Goal: Task Accomplishment & Management: Manage account settings

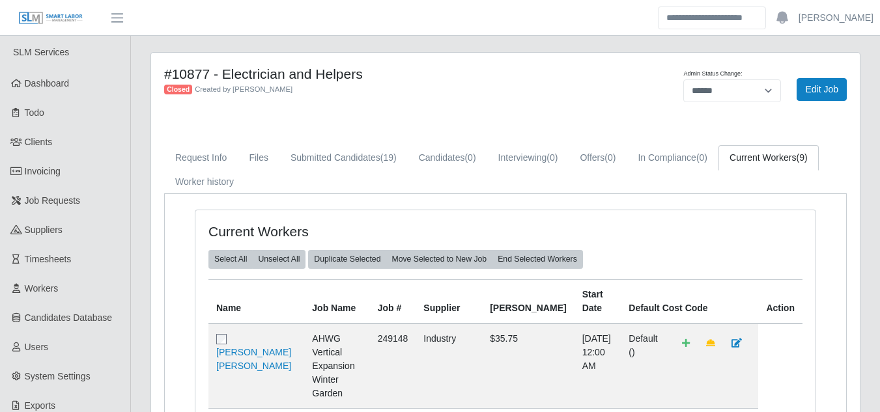
select select "******"
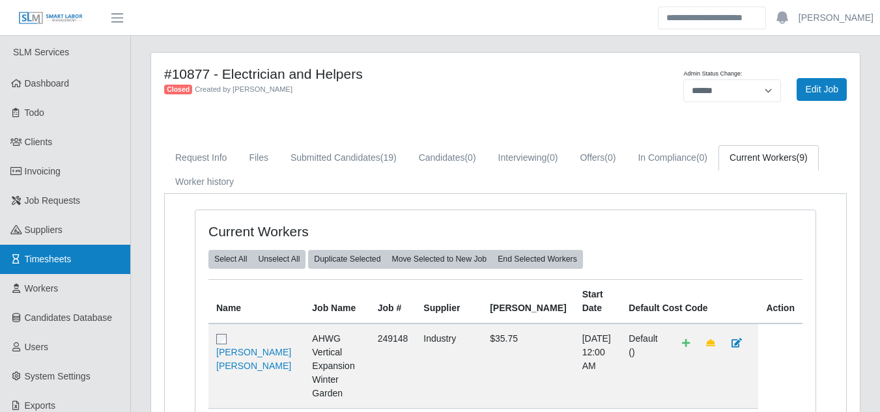
click at [31, 264] on span "Timesheets" at bounding box center [48, 259] width 47 height 10
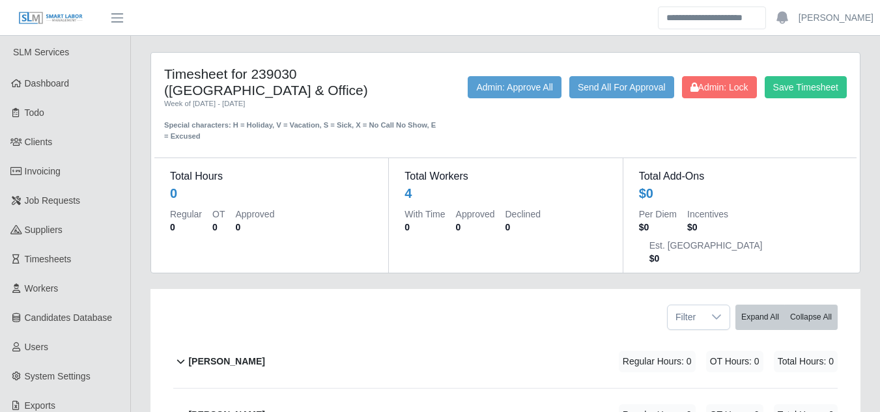
scroll to position [164, 0]
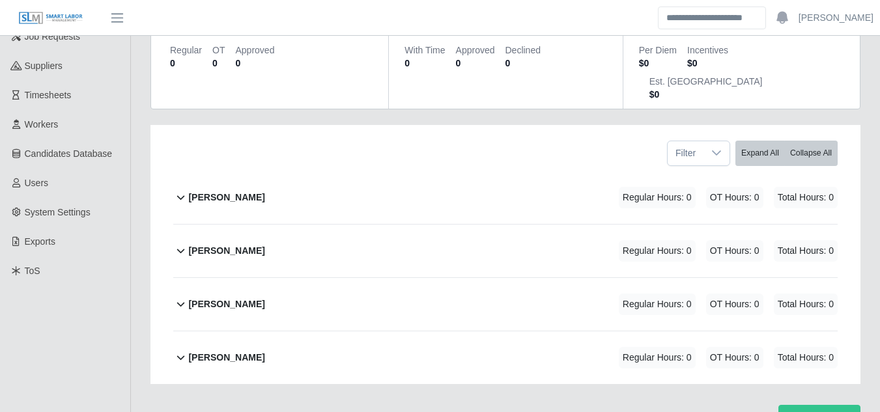
click at [223, 244] on b "[PERSON_NAME]" at bounding box center [226, 251] width 76 height 14
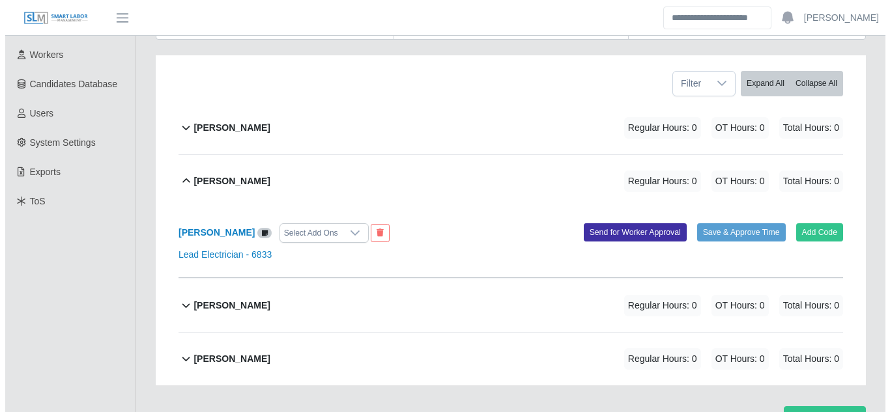
scroll to position [234, 0]
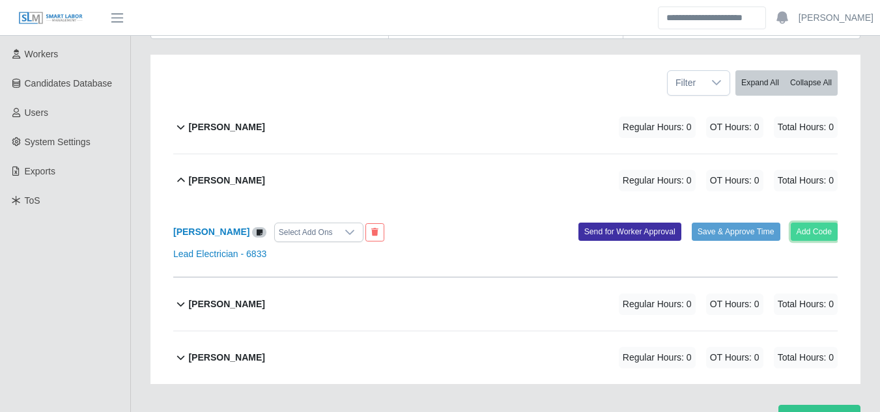
click at [803, 223] on button "Add Code" at bounding box center [815, 232] width 48 height 18
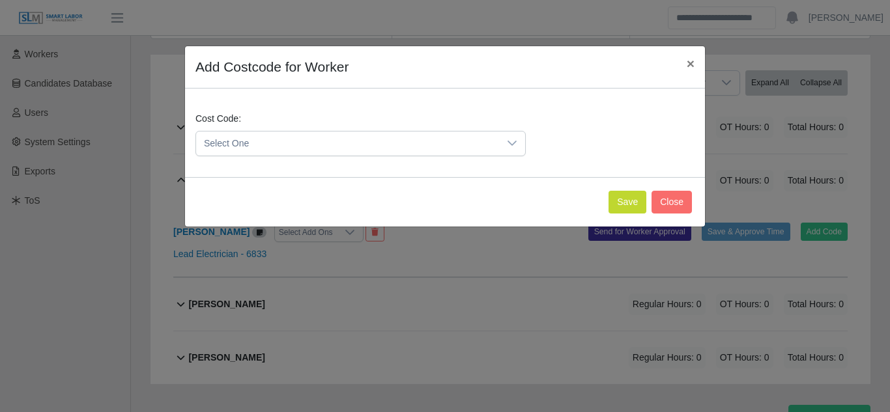
click at [412, 136] on span "Select One" at bounding box center [347, 144] width 303 height 24
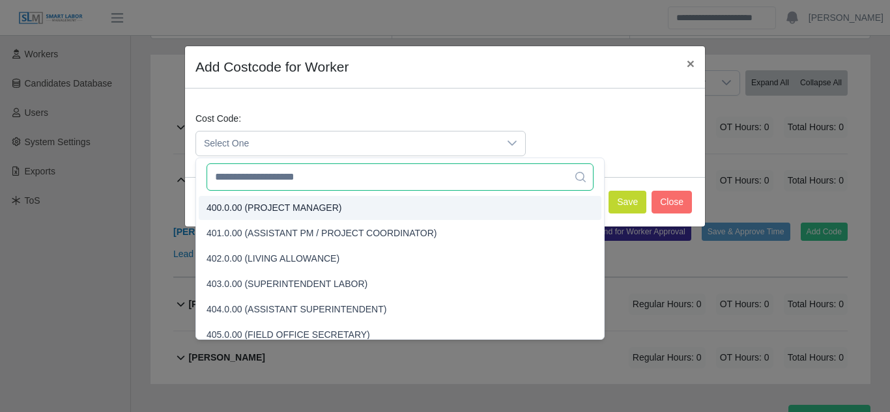
click at [279, 188] on input "text" at bounding box center [399, 176] width 387 height 27
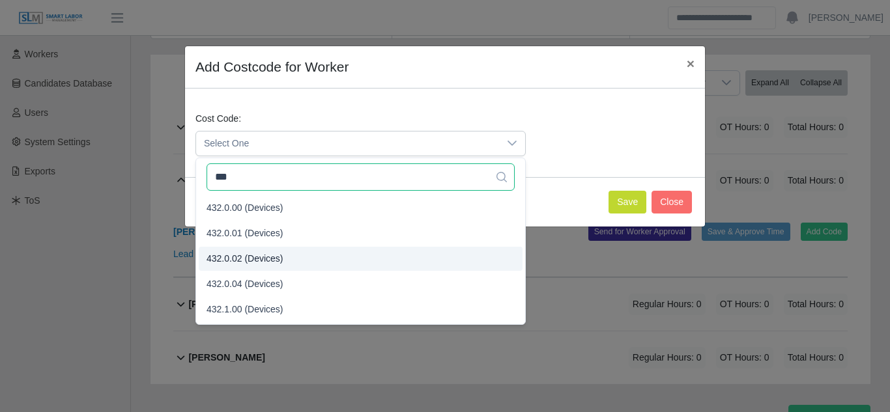
type input "***"
click at [244, 257] on span "432.0.02 (Devices)" at bounding box center [244, 259] width 77 height 14
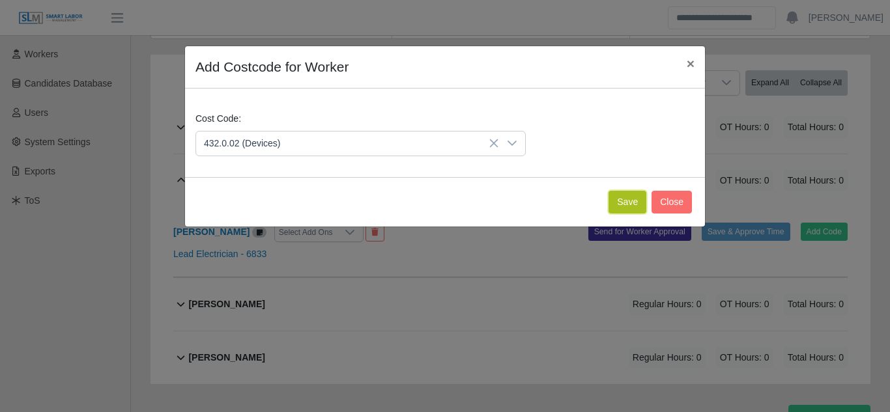
click at [632, 197] on button "Save" at bounding box center [627, 202] width 38 height 23
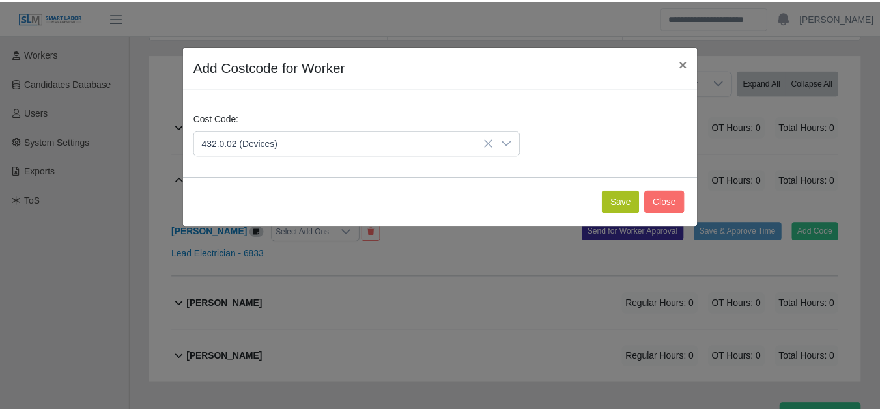
scroll to position [369, 0]
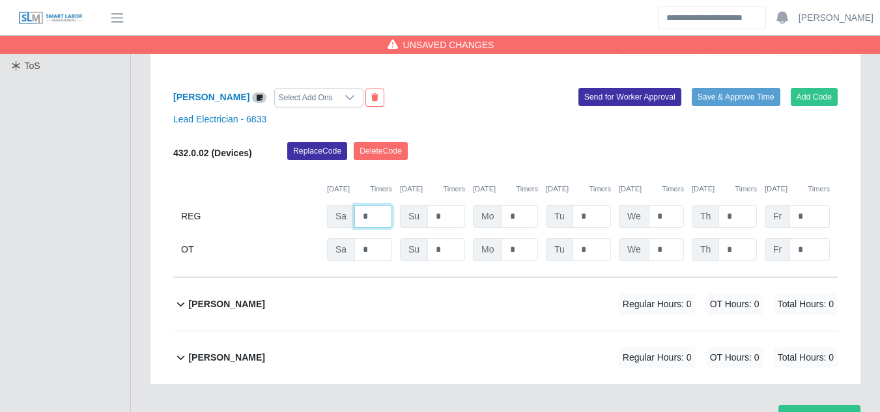
click at [379, 205] on input "*" at bounding box center [373, 216] width 38 height 23
type input "*"
click at [257, 298] on b "Milton Ramirez Medina" at bounding box center [226, 305] width 76 height 14
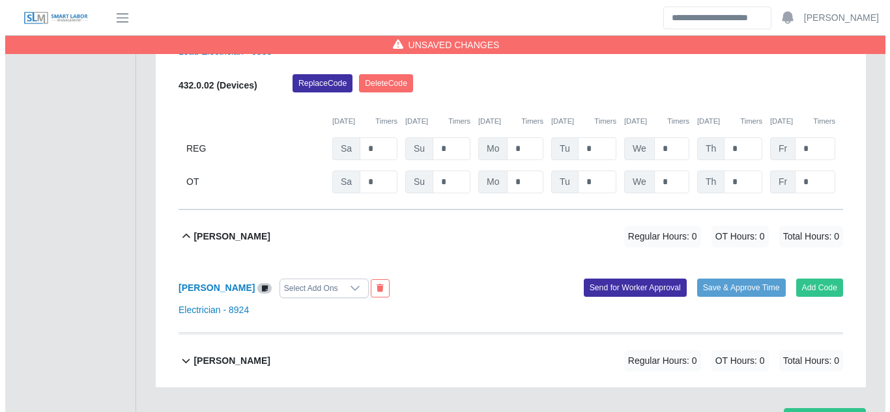
scroll to position [440, 0]
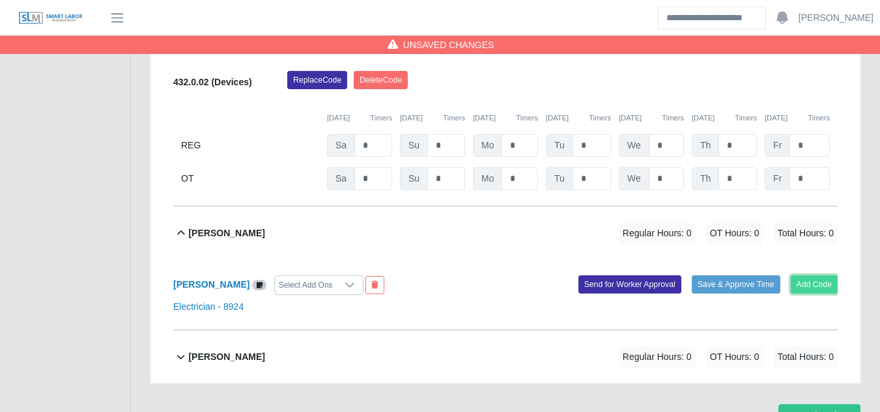
click at [807, 275] on button "Add Code" at bounding box center [815, 284] width 48 height 18
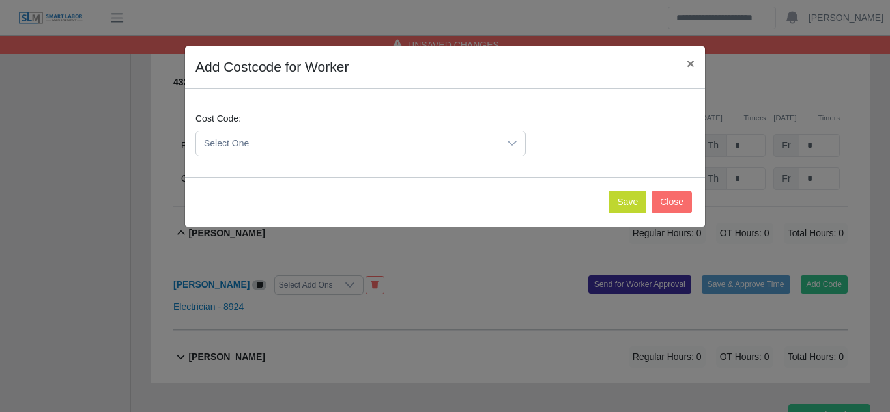
click at [320, 138] on span "Select One" at bounding box center [347, 144] width 303 height 24
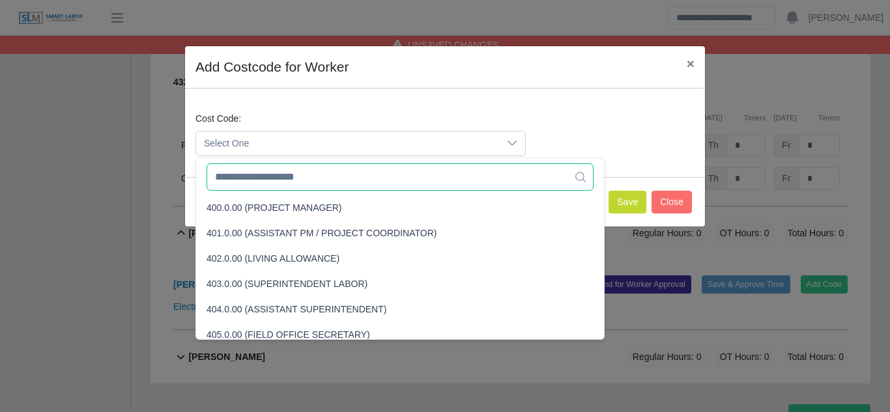
click at [281, 175] on input "text" at bounding box center [399, 176] width 387 height 27
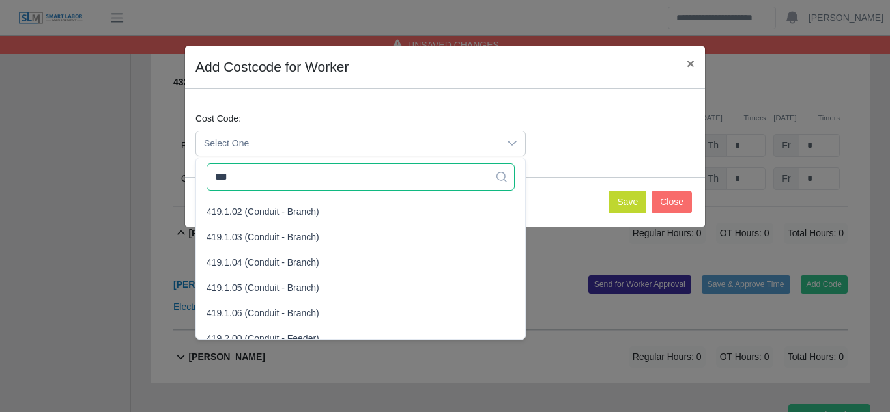
scroll to position [33, 0]
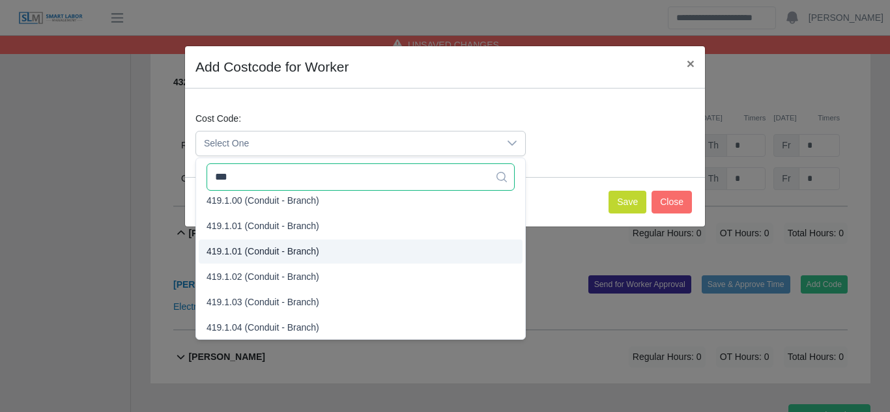
type input "***"
click at [246, 253] on span "419.1.01 (Conduit - Branch)" at bounding box center [262, 252] width 113 height 14
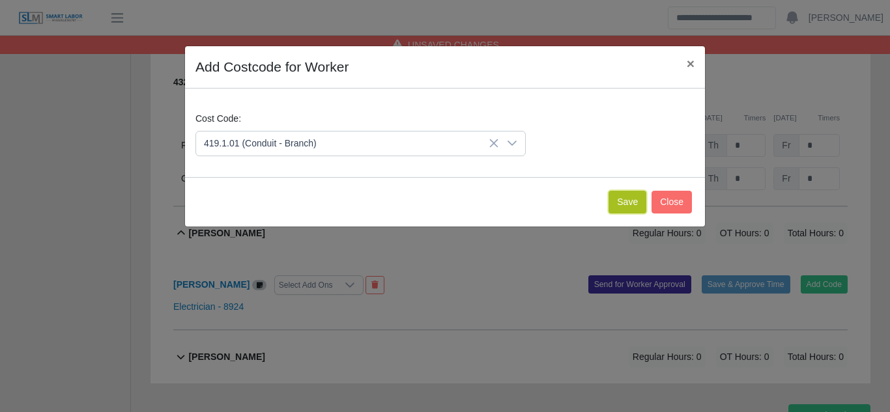
click at [617, 201] on button "Save" at bounding box center [627, 202] width 38 height 23
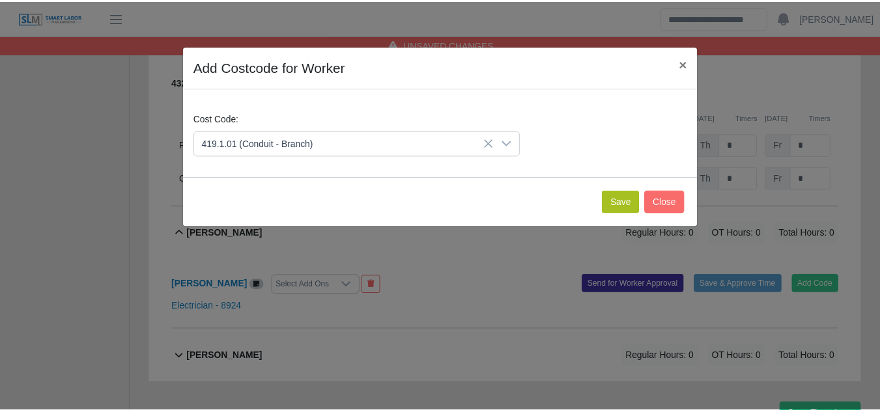
scroll to position [589, 0]
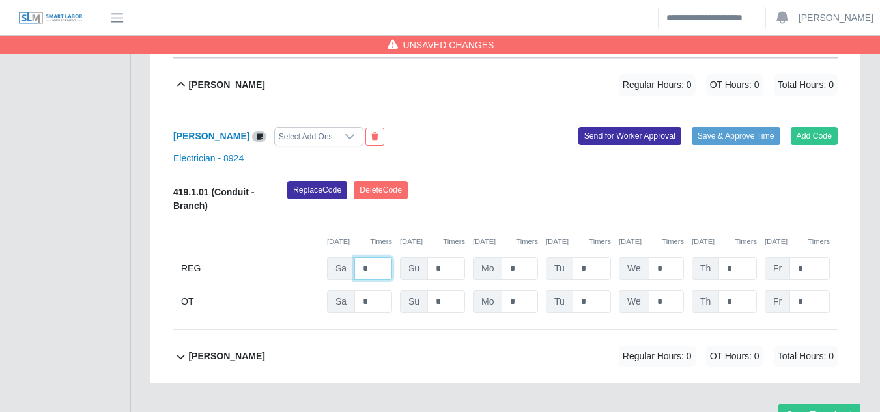
click at [378, 257] on input "*" at bounding box center [373, 268] width 38 height 23
type input "*"
click at [231, 350] on b "Walter Womble" at bounding box center [226, 357] width 76 height 14
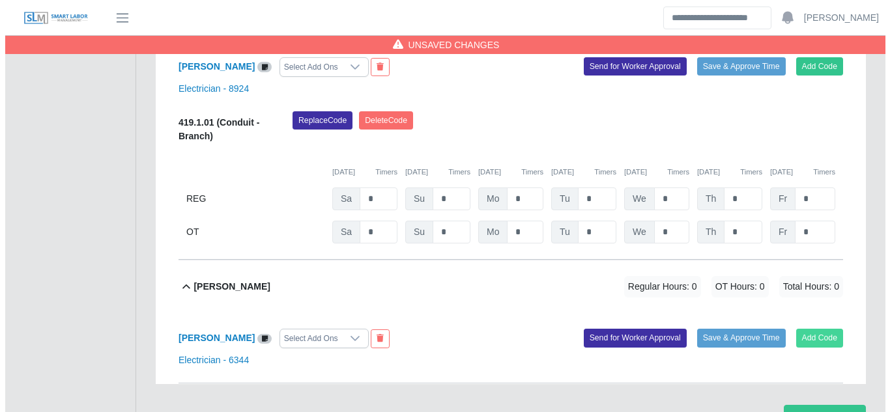
scroll to position [659, 0]
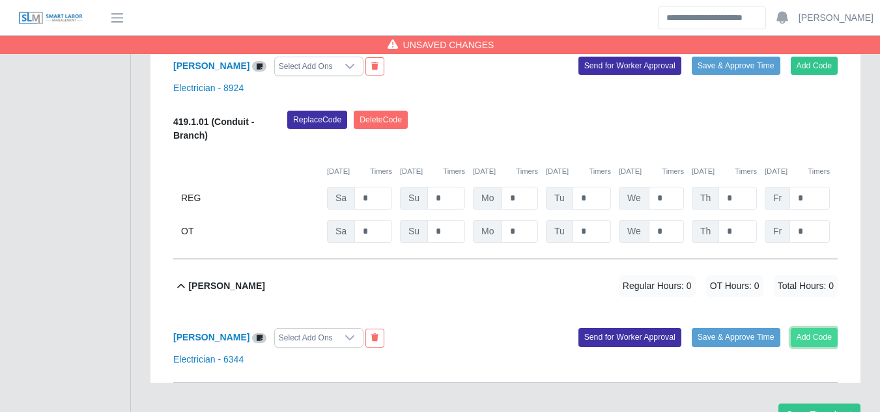
click at [816, 328] on button "Add Code" at bounding box center [815, 337] width 48 height 18
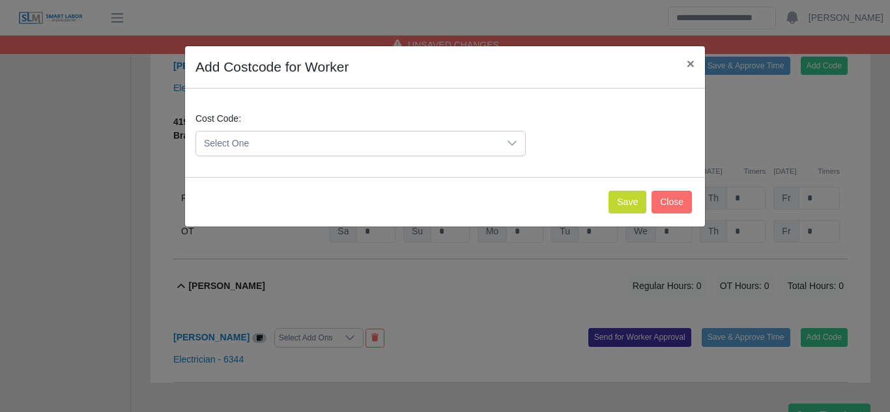
click at [466, 143] on span "Select One" at bounding box center [347, 144] width 303 height 24
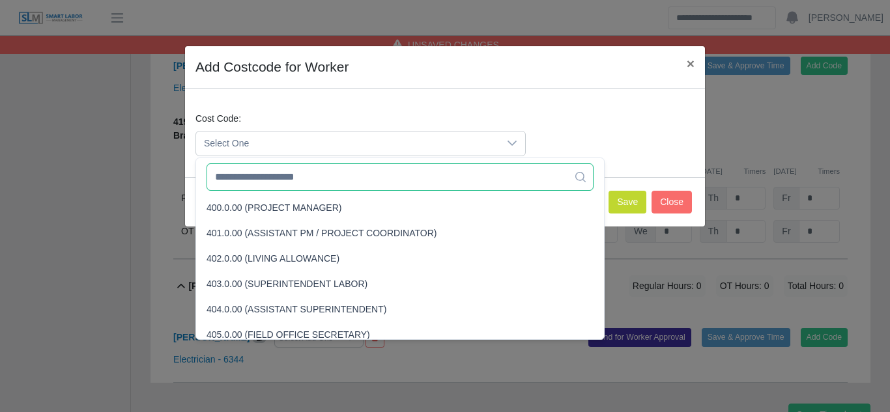
click at [264, 172] on input "text" at bounding box center [399, 176] width 387 height 27
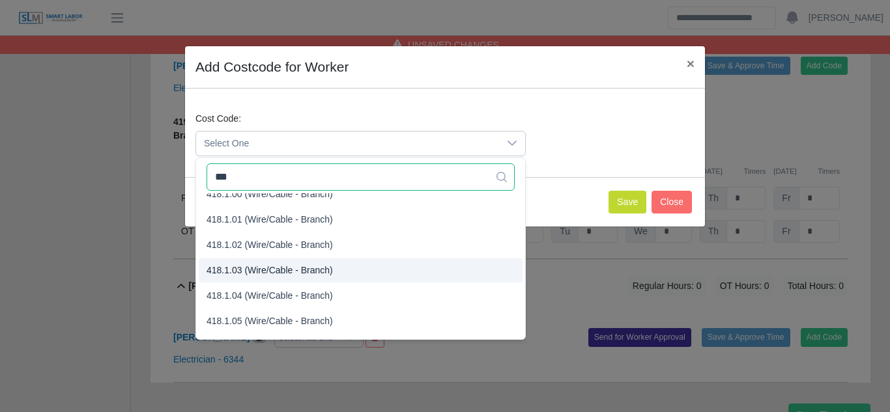
scroll to position [0, 0]
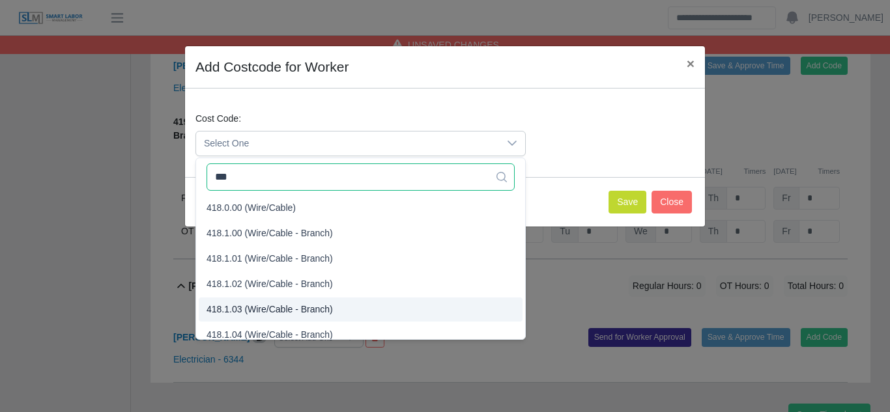
type input "***"
click at [255, 307] on span "418.1.03 (Wire/Cable - Branch)" at bounding box center [269, 310] width 126 height 14
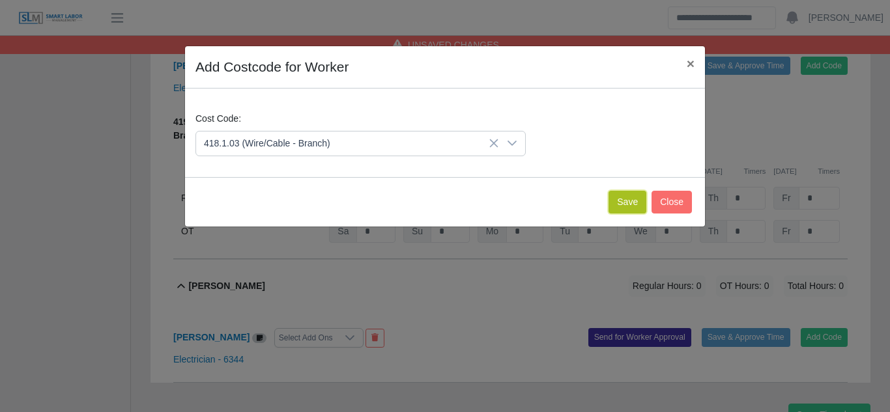
click at [640, 203] on button "Save" at bounding box center [627, 202] width 38 height 23
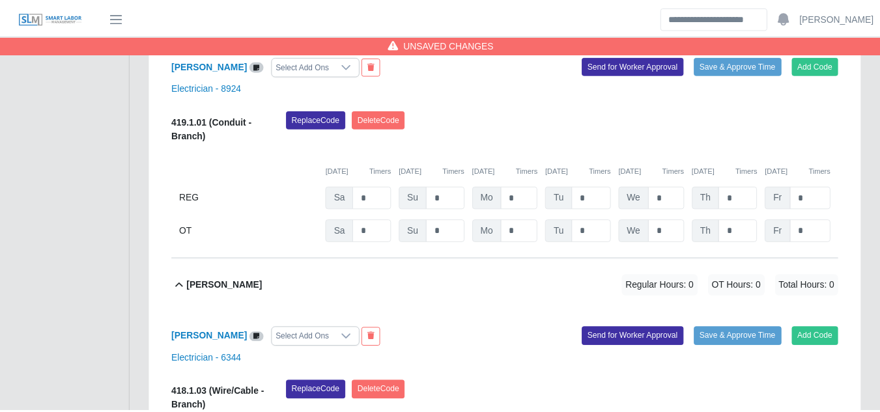
scroll to position [808, 0]
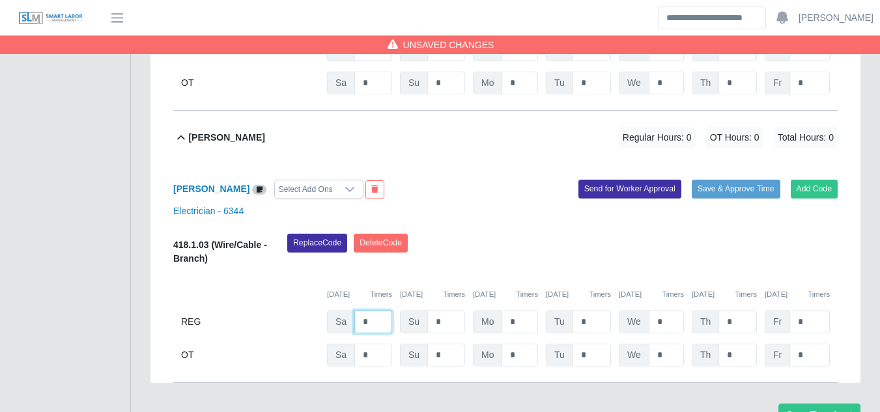
click at [369, 311] on input "*" at bounding box center [373, 322] width 38 height 23
type input "*"
click at [804, 404] on button "Save Timesheet" at bounding box center [819, 415] width 82 height 23
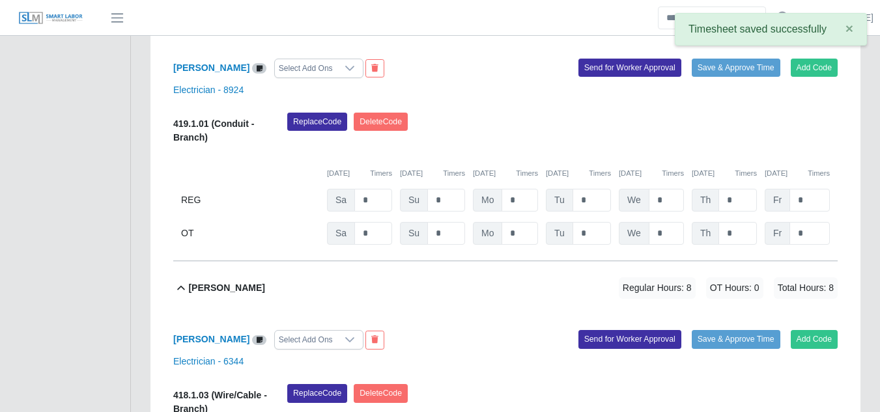
scroll to position [612, 0]
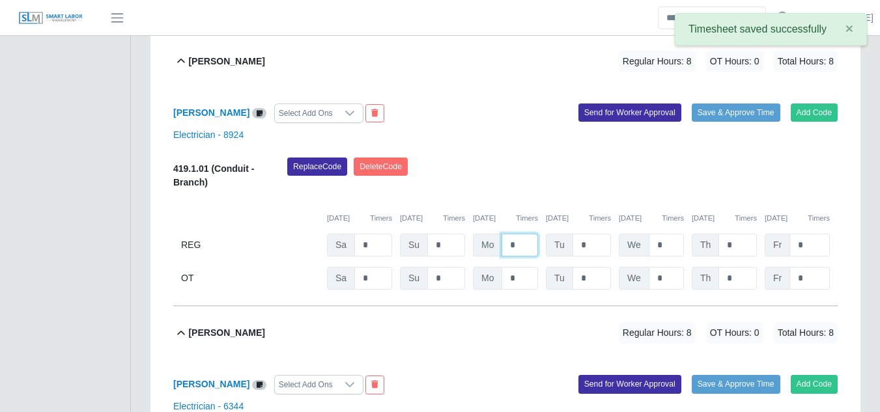
click at [519, 234] on input "*" at bounding box center [519, 245] width 36 height 23
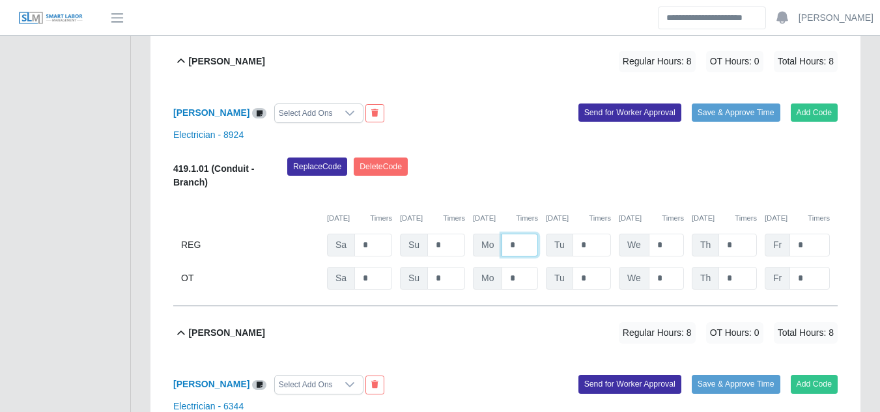
click at [505, 234] on input "*" at bounding box center [519, 245] width 36 height 23
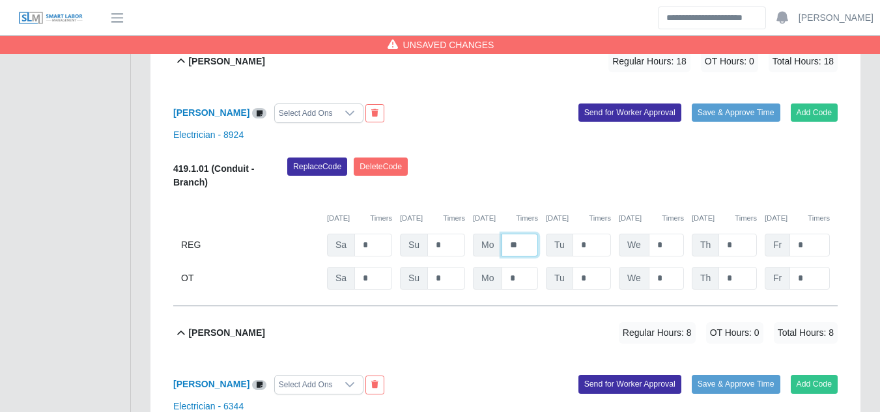
type input "**"
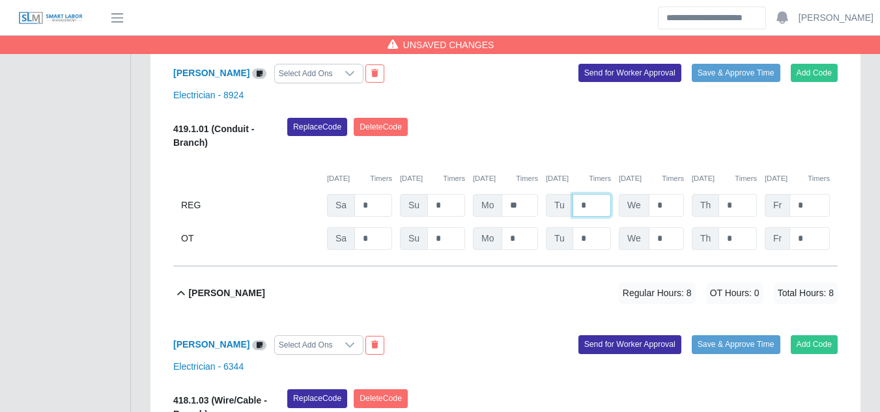
scroll to position [808, 0]
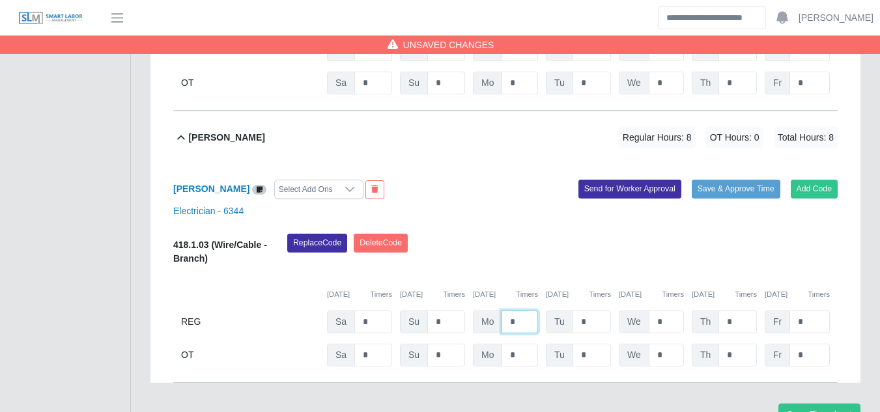
click at [508, 311] on input "*" at bounding box center [519, 322] width 36 height 23
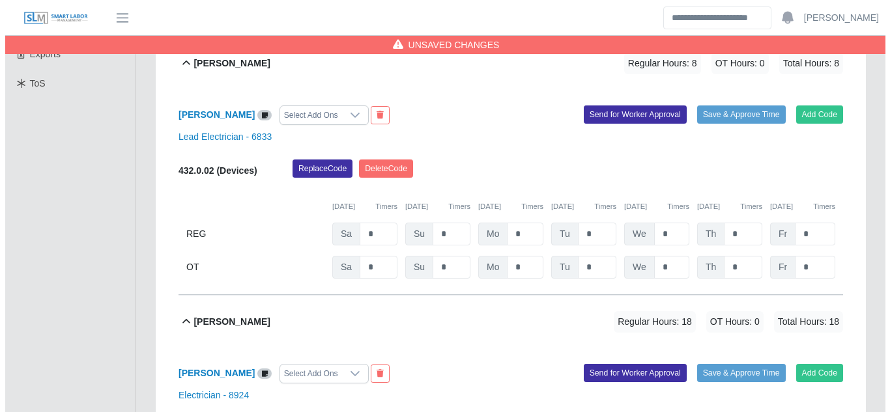
scroll to position [287, 0]
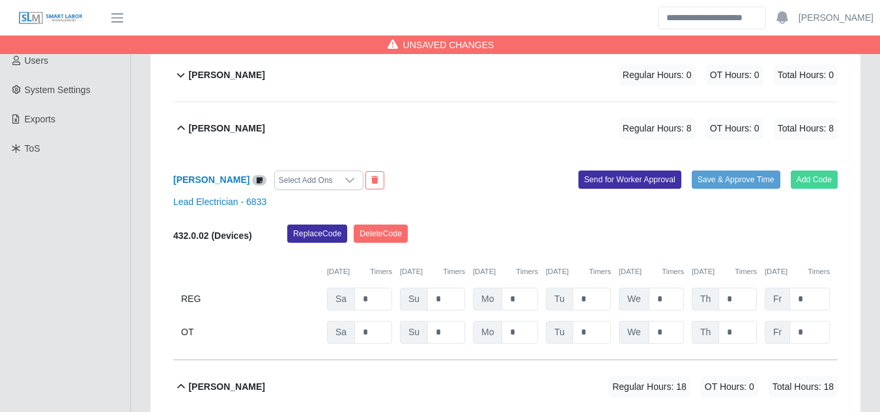
type input "**"
click at [808, 171] on button "Add Code" at bounding box center [815, 180] width 48 height 18
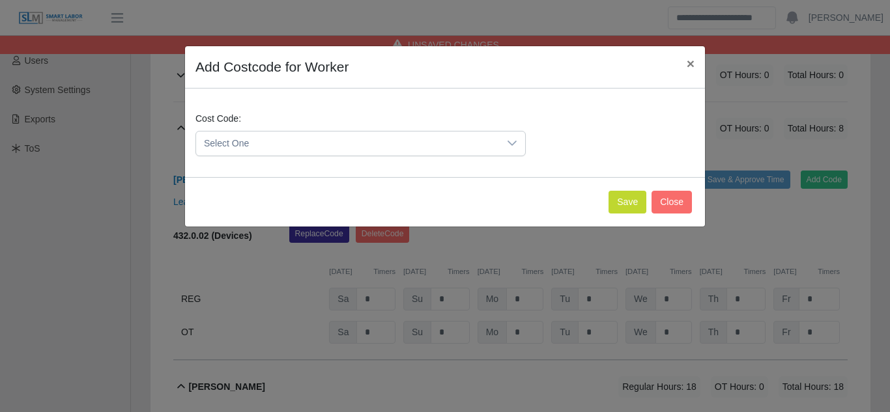
click at [349, 144] on span "Select One" at bounding box center [347, 144] width 303 height 24
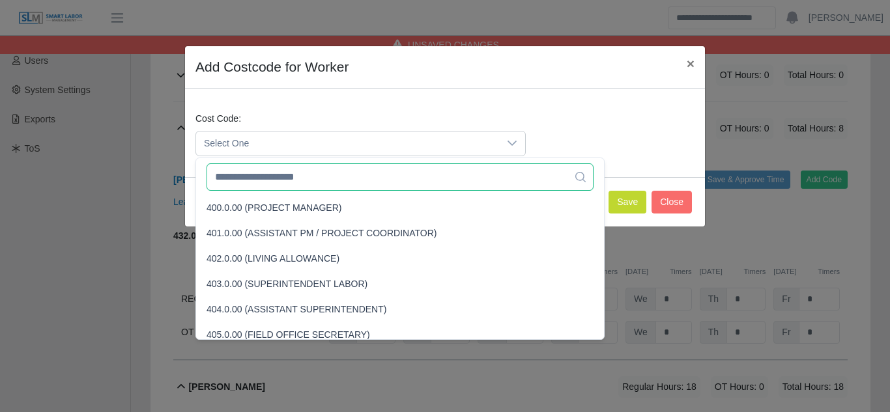
click at [273, 182] on input "text" at bounding box center [399, 176] width 387 height 27
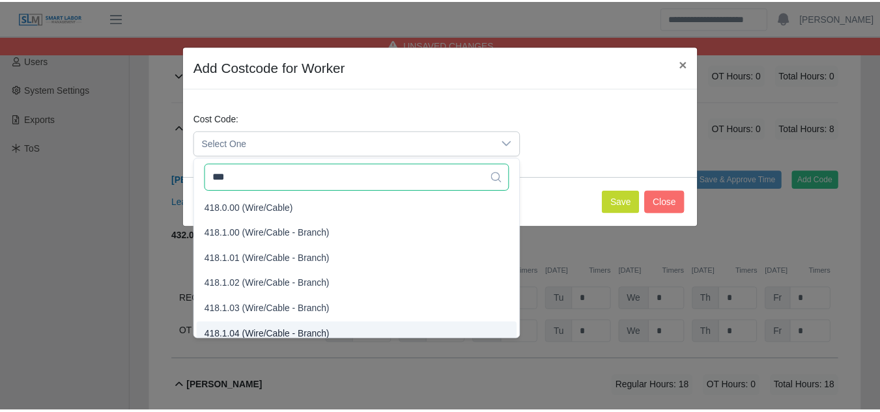
scroll to position [8, 0]
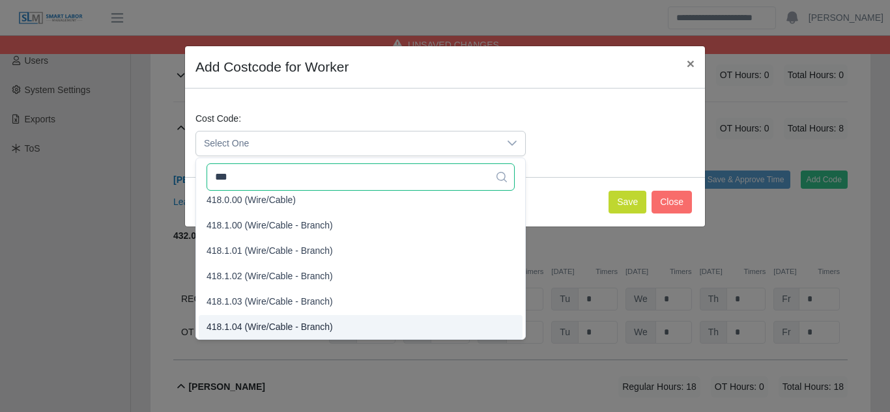
type input "***"
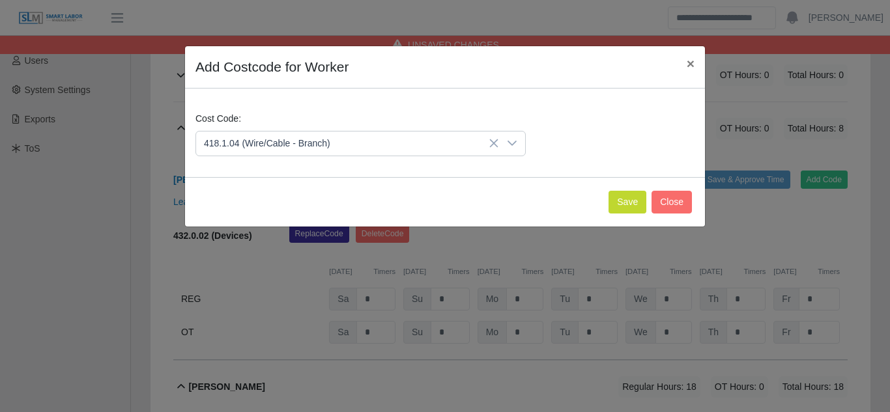
click at [241, 330] on span "418.1.04 (Wire/Cable - Branch)" at bounding box center [269, 327] width 126 height 14
click at [625, 196] on button "Save" at bounding box center [627, 202] width 38 height 23
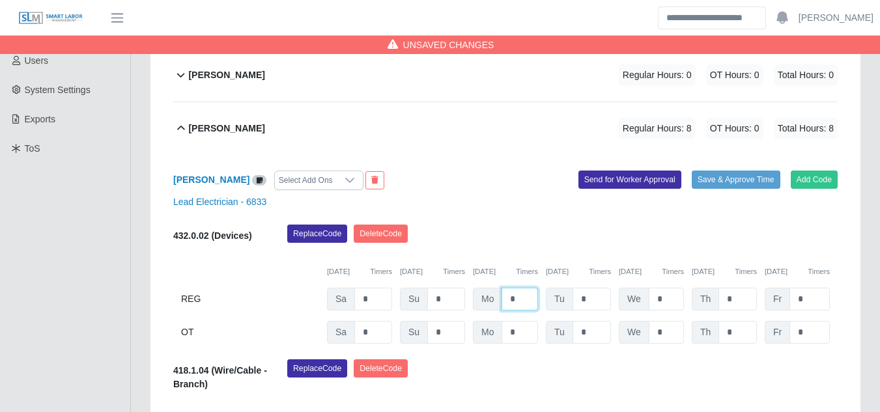
click at [509, 288] on input "*" at bounding box center [519, 299] width 36 height 23
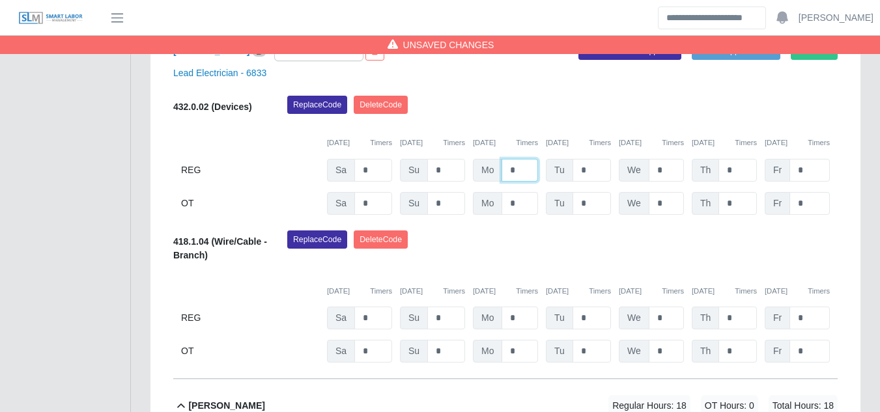
scroll to position [417, 0]
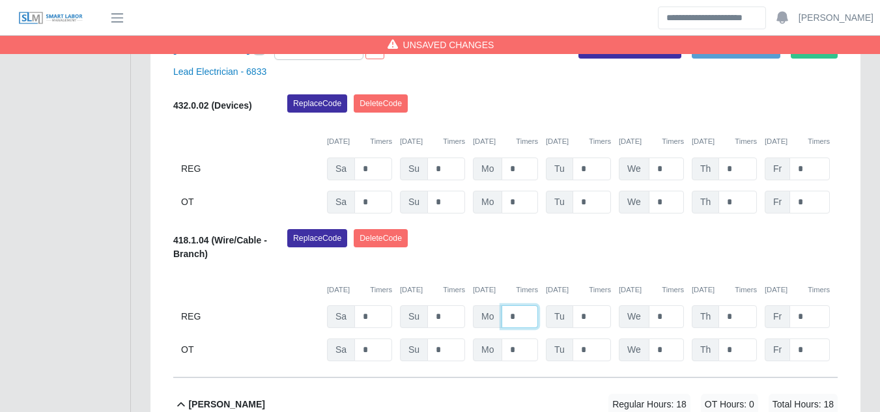
click at [504, 305] on input "*" at bounding box center [519, 316] width 36 height 23
type input "**"
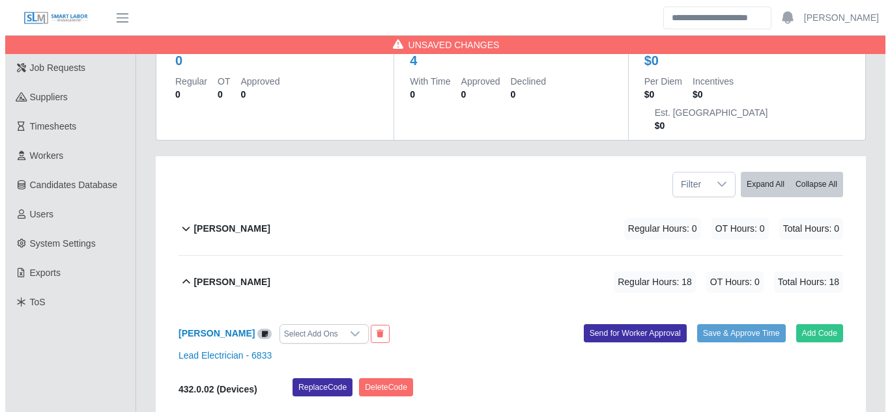
scroll to position [156, 0]
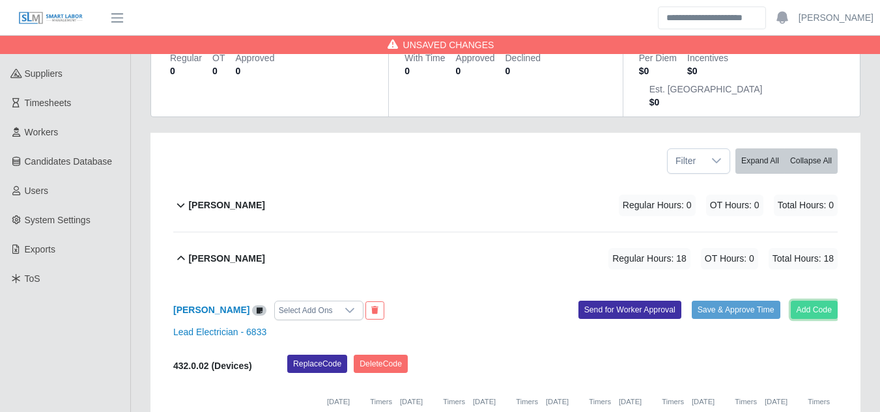
click at [815, 301] on button "Add Code" at bounding box center [815, 310] width 48 height 18
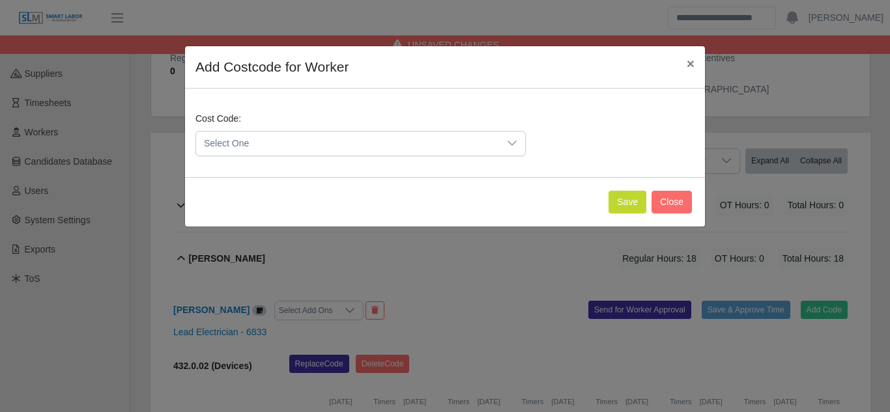
click at [331, 143] on span "Select One" at bounding box center [347, 144] width 303 height 24
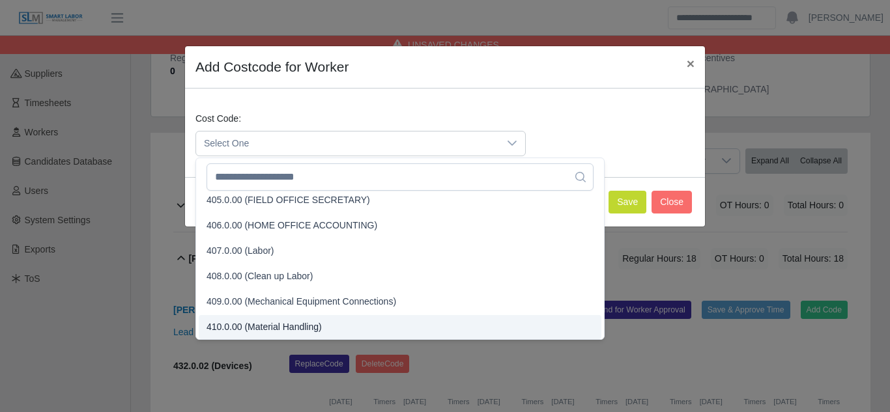
scroll to position [3208, 0]
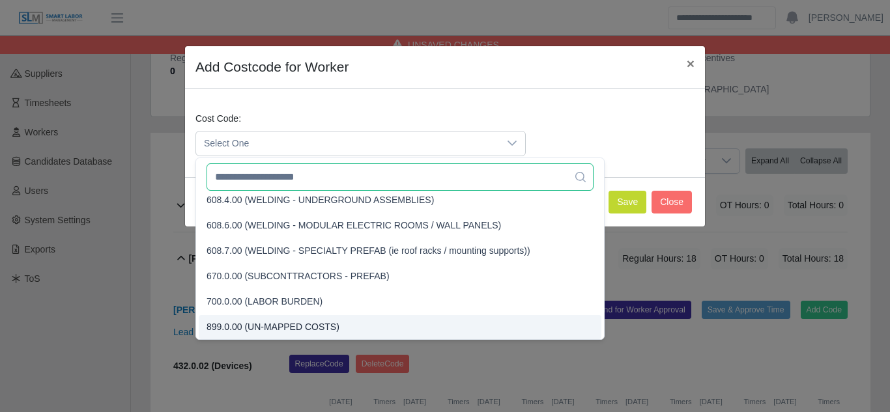
click at [268, 176] on input "text" at bounding box center [399, 176] width 387 height 27
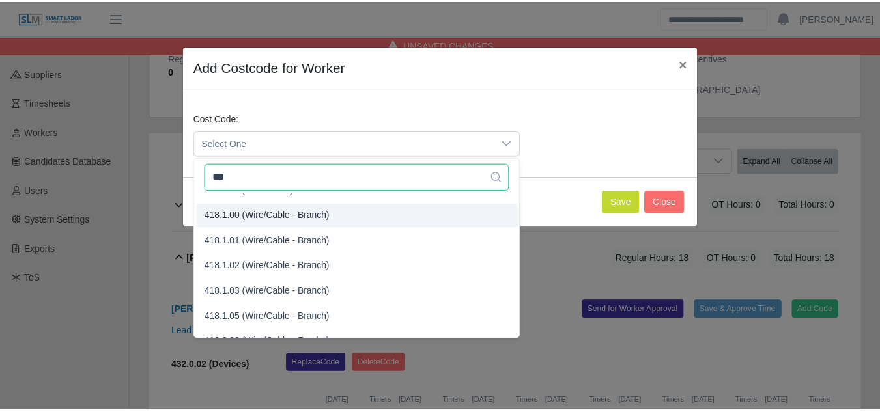
scroll to position [0, 0]
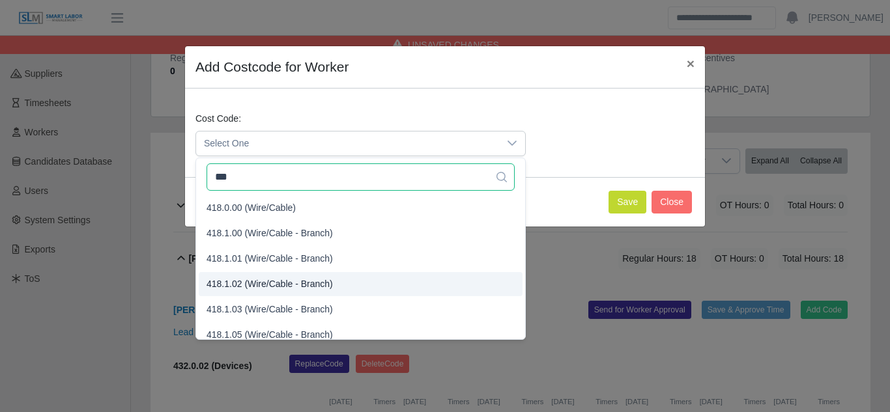
type input "***"
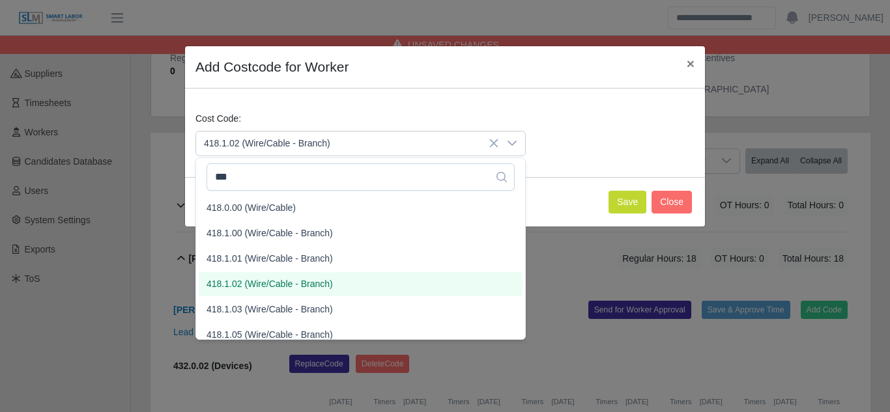
click at [247, 279] on span "418.1.02 (Wire/Cable - Branch)" at bounding box center [269, 284] width 126 height 14
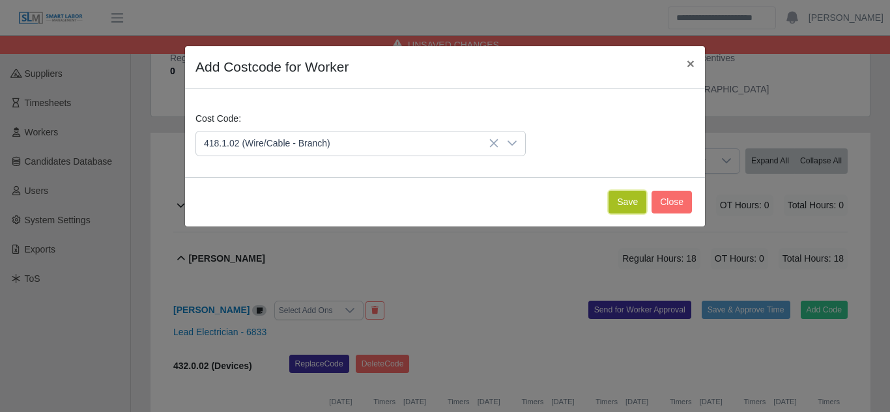
click at [622, 197] on button "Save" at bounding box center [627, 202] width 38 height 23
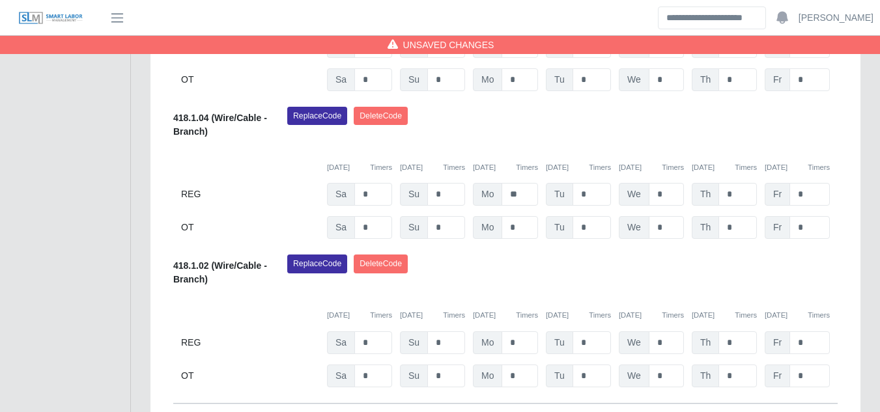
scroll to position [547, 0]
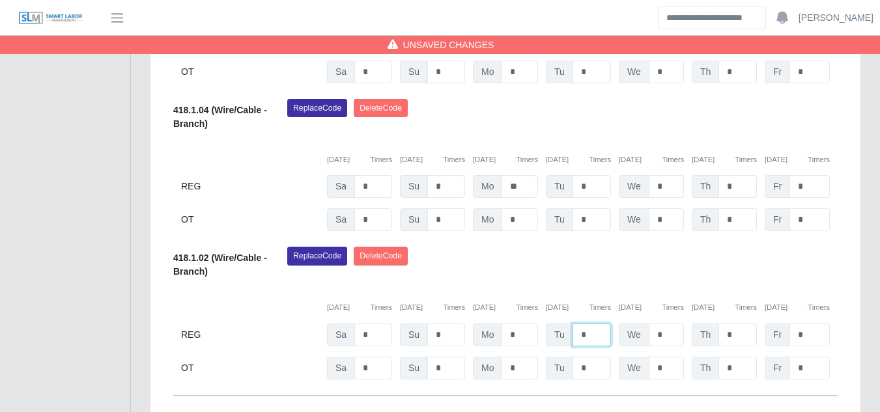
click at [588, 324] on input "*" at bounding box center [591, 335] width 38 height 23
type input "****"
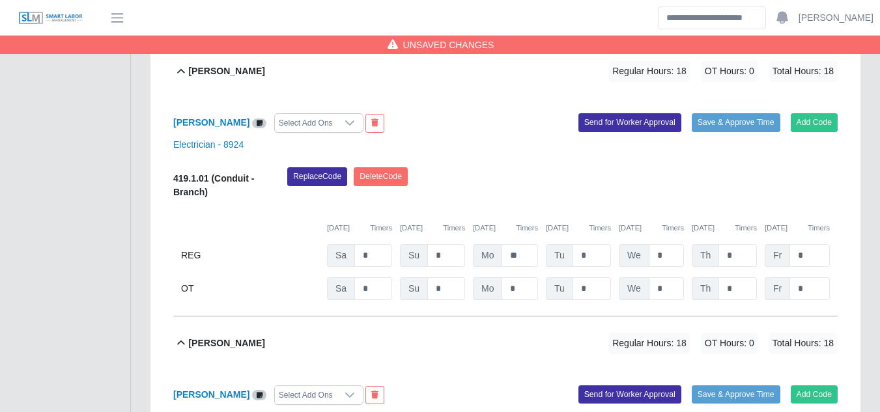
scroll to position [938, 0]
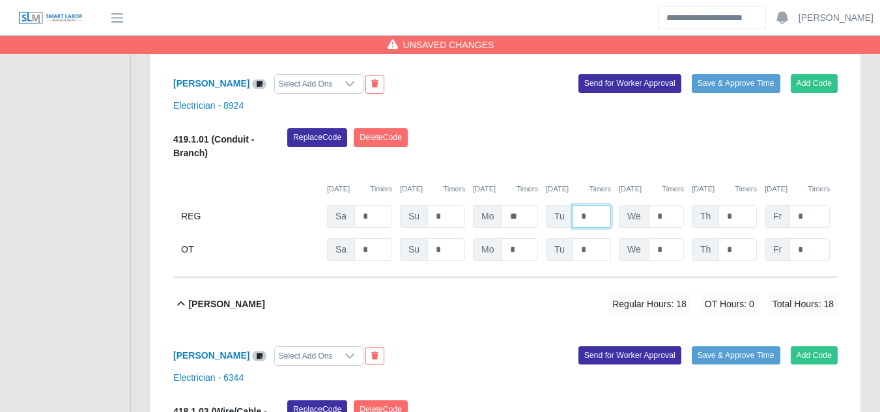
click at [590, 205] on input "*" at bounding box center [591, 216] width 38 height 23
type input "*"
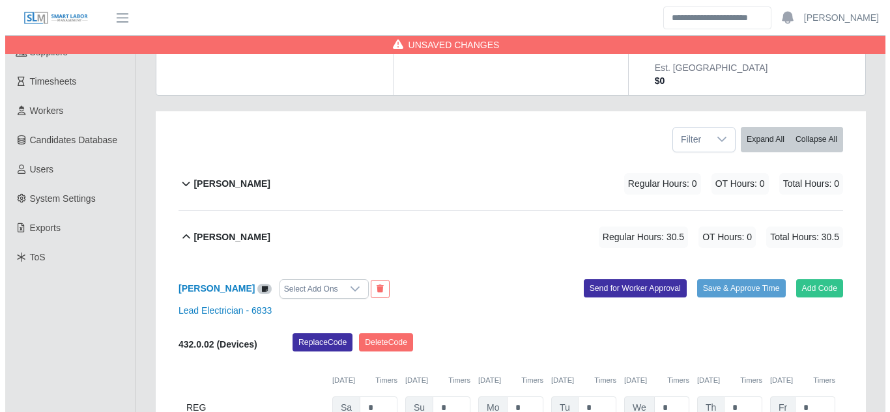
scroll to position [156, 0]
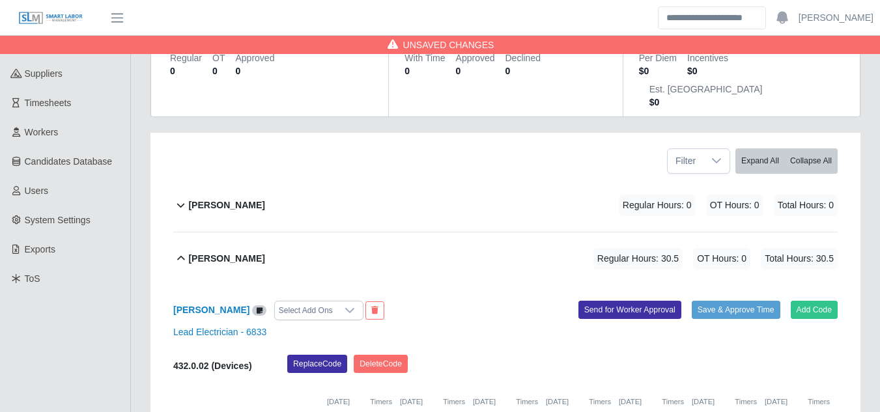
click at [780, 195] on span "Total Hours: 0" at bounding box center [806, 205] width 64 height 21
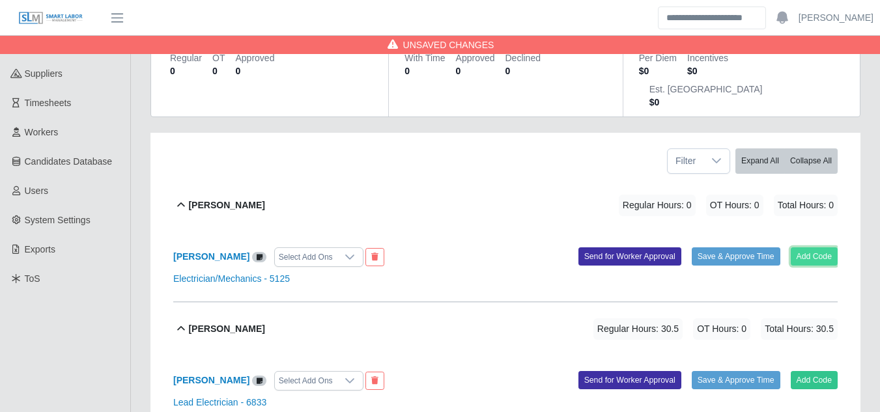
click at [800, 247] on button "Add Code" at bounding box center [815, 256] width 48 height 18
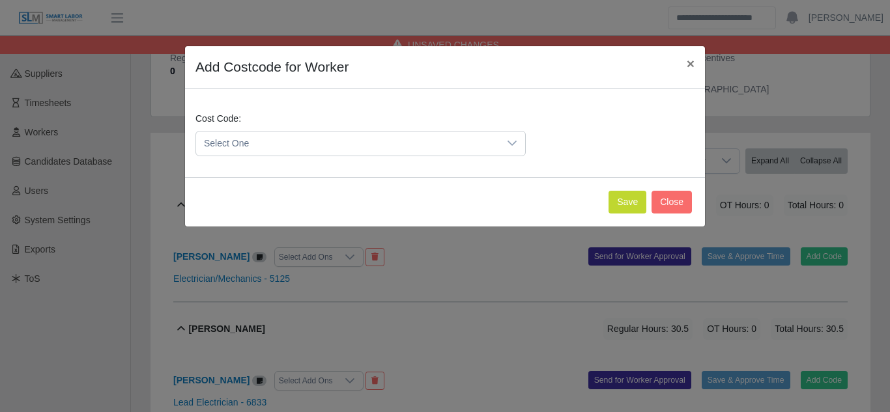
click at [483, 143] on span "Select One" at bounding box center [347, 144] width 303 height 24
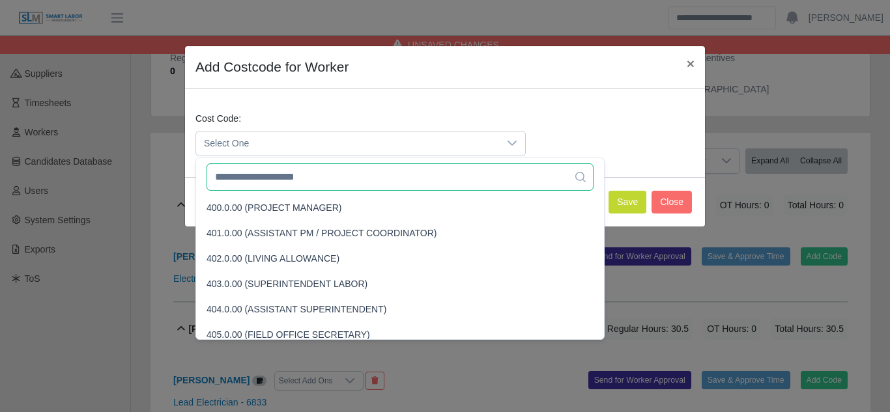
click at [278, 176] on input "text" at bounding box center [399, 176] width 387 height 27
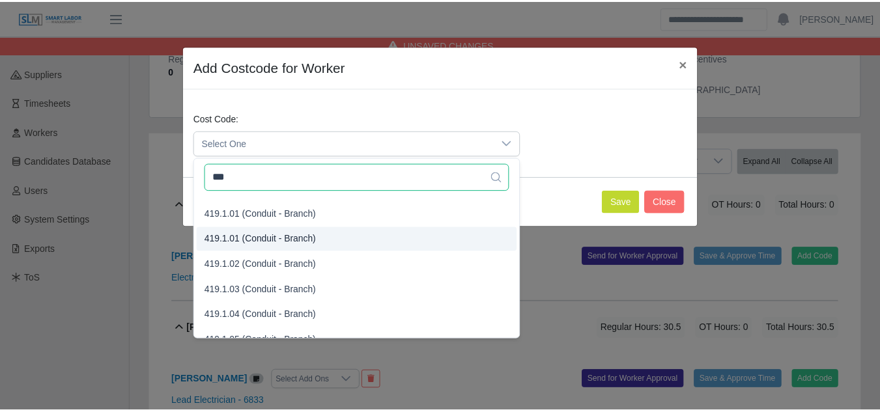
scroll to position [65, 0]
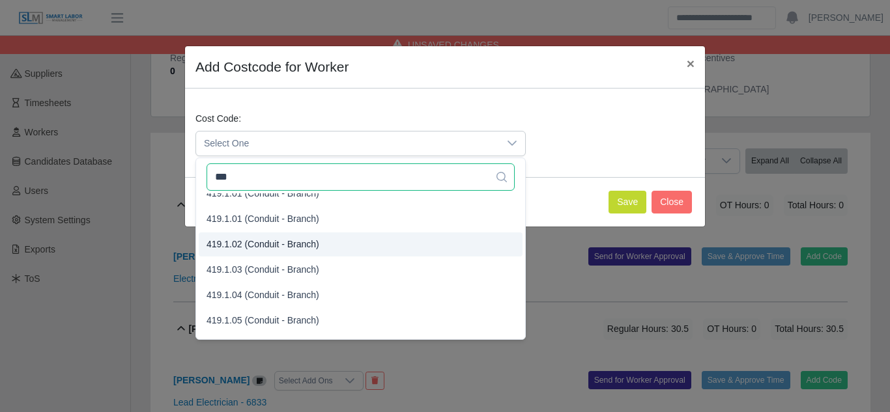
type input "***"
click at [253, 241] on span "419.1.02 (Conduit - Branch)" at bounding box center [262, 245] width 113 height 14
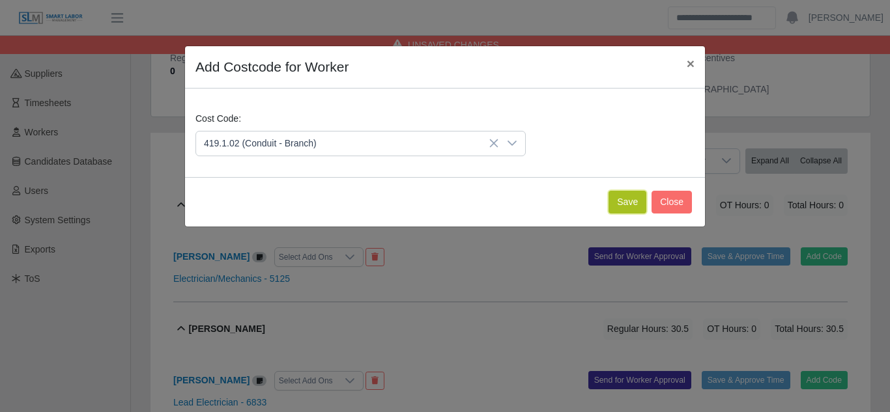
click at [631, 195] on button "Save" at bounding box center [627, 202] width 38 height 23
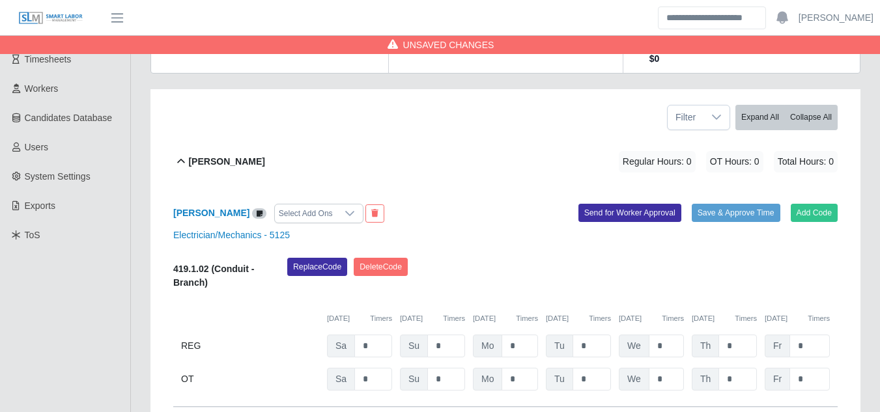
scroll to position [221, 0]
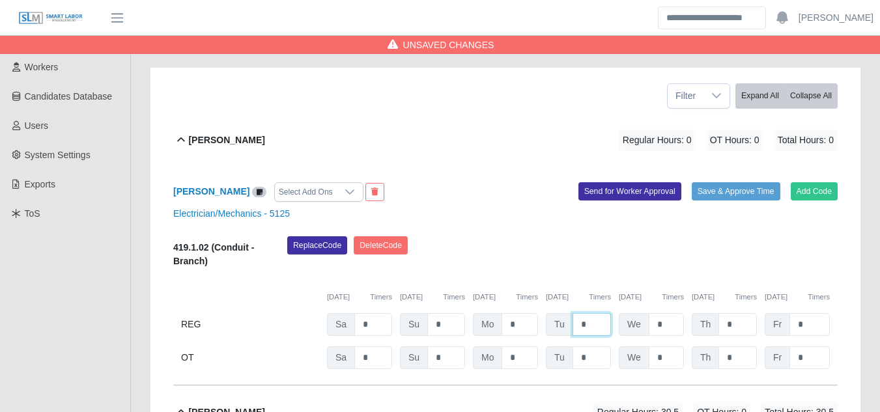
click at [584, 313] on input "*" at bounding box center [591, 324] width 38 height 23
type input "*"
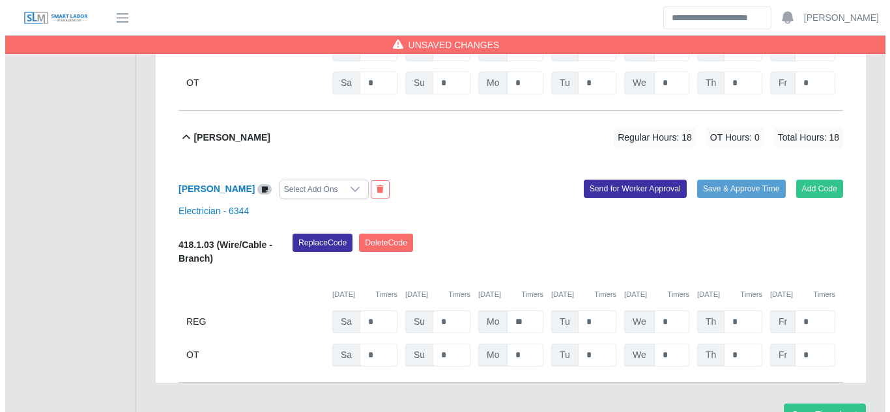
scroll to position [1361, 0]
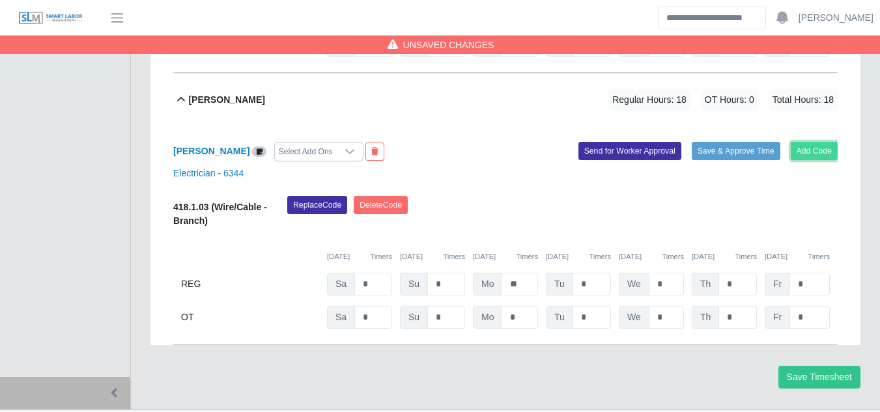
click at [796, 142] on button "Add Code" at bounding box center [815, 151] width 48 height 18
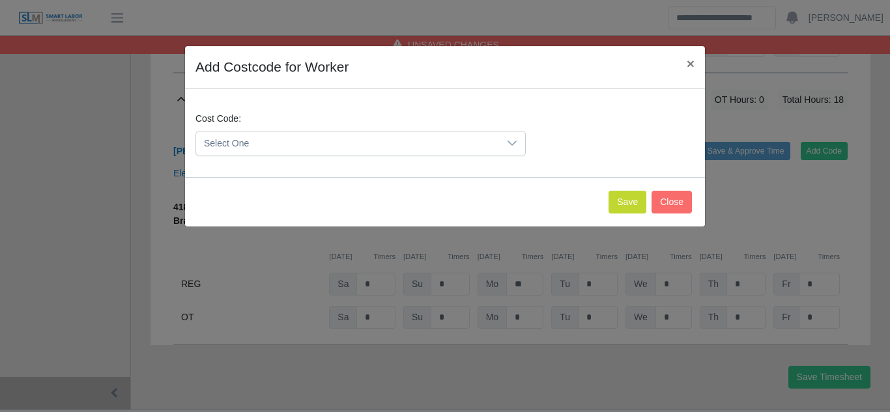
click at [445, 143] on span "Select One" at bounding box center [347, 144] width 303 height 24
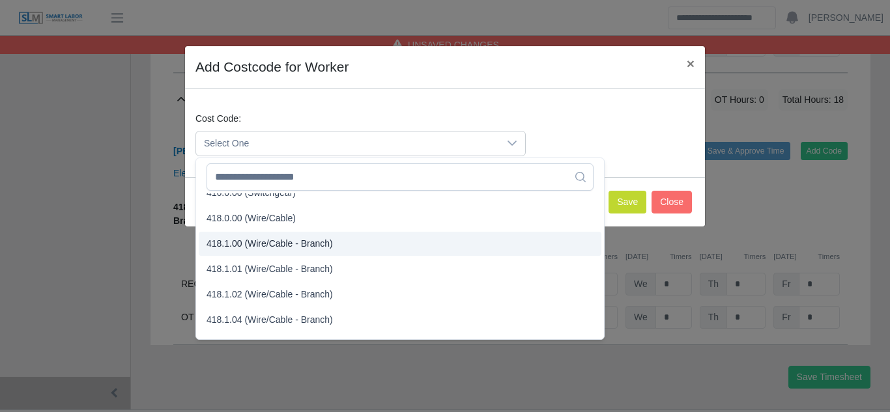
scroll to position [521, 0]
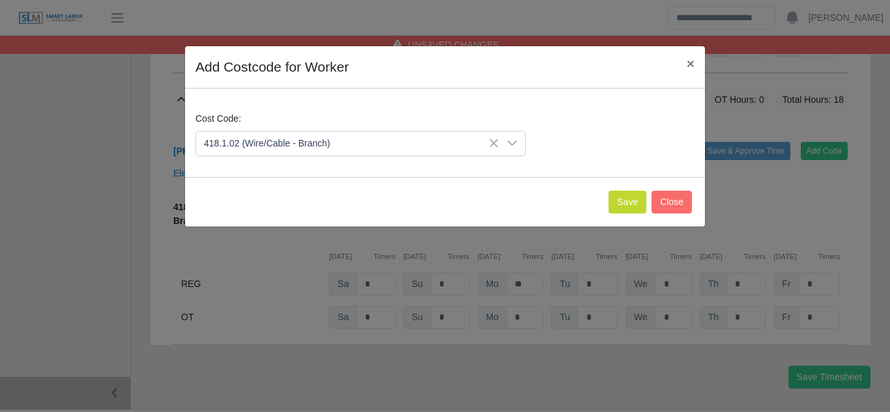
click at [272, 266] on span "418.1.02 (Wire/Cable - Branch)" at bounding box center [269, 271] width 126 height 14
click at [618, 208] on button "Save" at bounding box center [627, 202] width 38 height 23
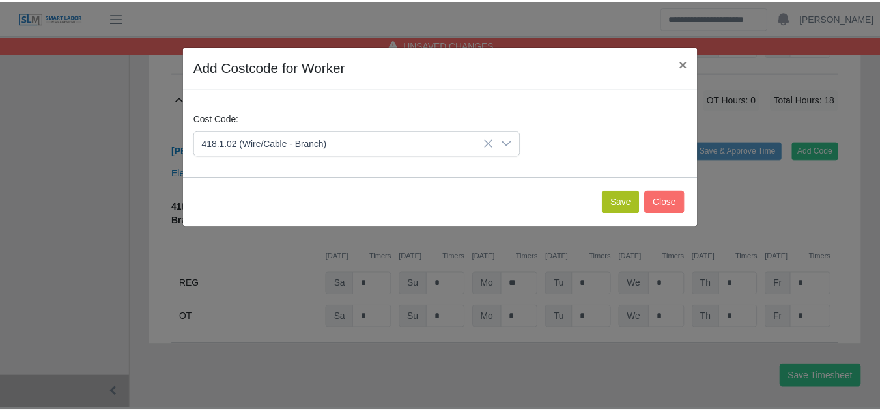
scroll to position [1510, 0]
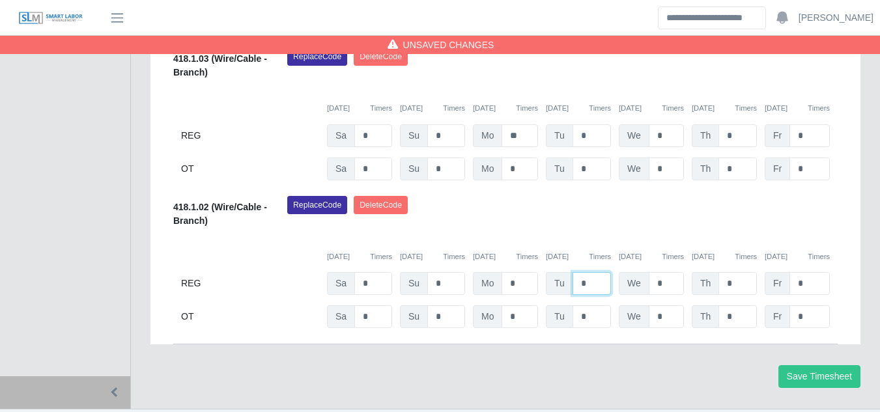
click at [594, 272] on input "*" at bounding box center [591, 283] width 38 height 23
type input "****"
click at [799, 365] on button "Save Timesheet" at bounding box center [819, 376] width 82 height 23
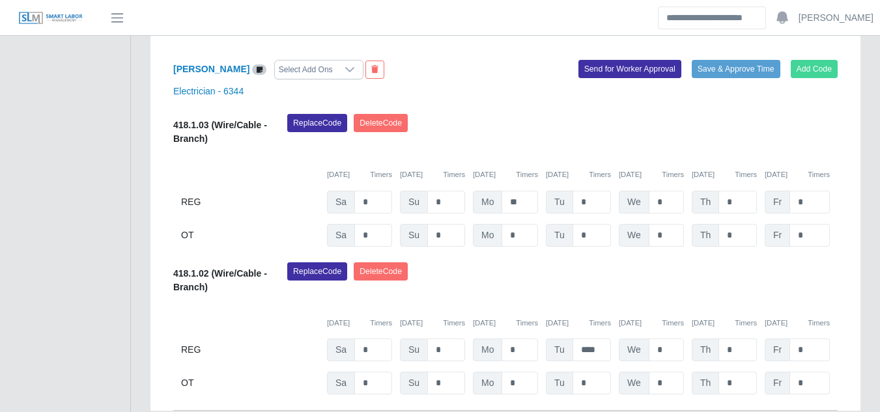
scroll to position [1379, 0]
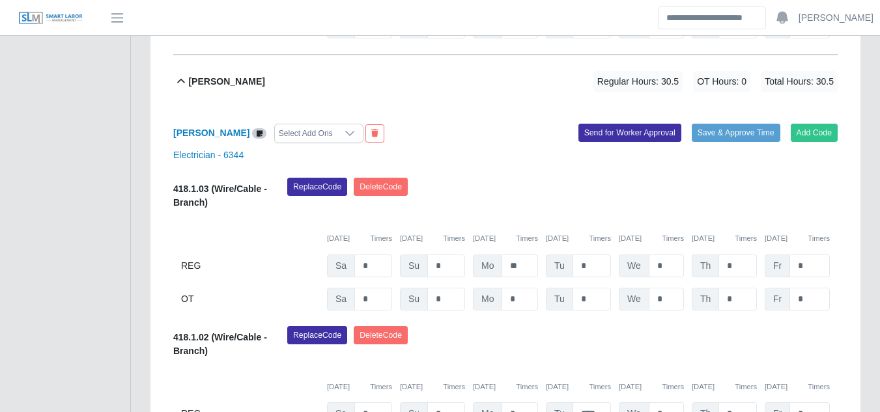
click at [811, 108] on div "Walter Womble Select Add Ons Add Code Save & Approve Time Send for Worker Appro…" at bounding box center [505, 291] width 664 height 367
click at [808, 124] on button "Add Code" at bounding box center [815, 133] width 48 height 18
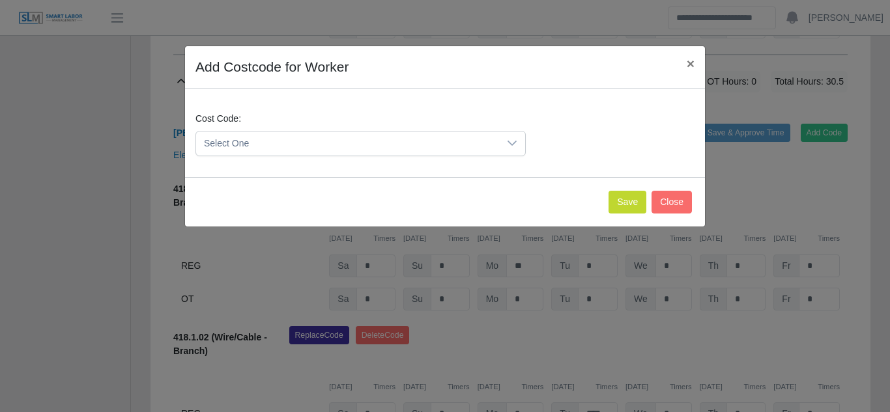
click at [414, 146] on span "Select One" at bounding box center [347, 144] width 303 height 24
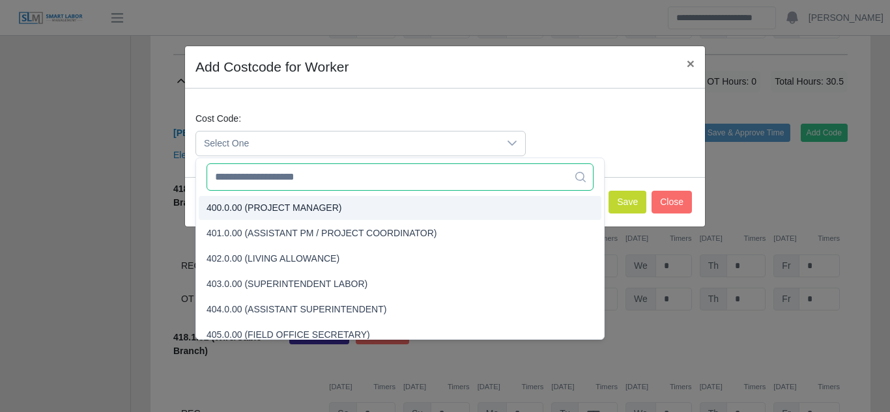
click at [247, 182] on input "text" at bounding box center [399, 176] width 387 height 27
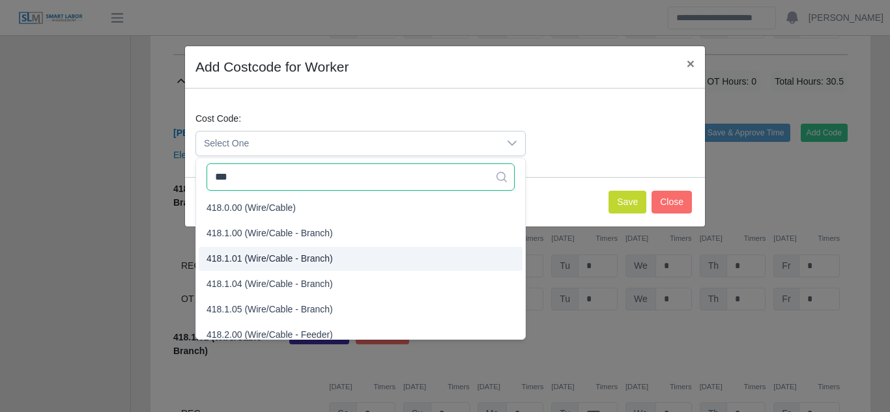
type input "***"
click at [262, 261] on span "418.1.01 (Wire/Cable - Branch)" at bounding box center [269, 259] width 126 height 14
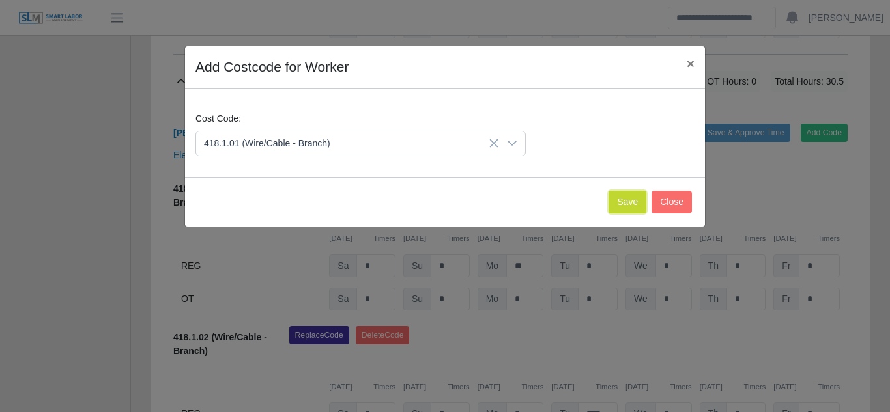
drag, startPoint x: 611, startPoint y: 208, endPoint x: 619, endPoint y: 206, distance: 7.9
click at [612, 208] on button "Save" at bounding box center [627, 202] width 38 height 23
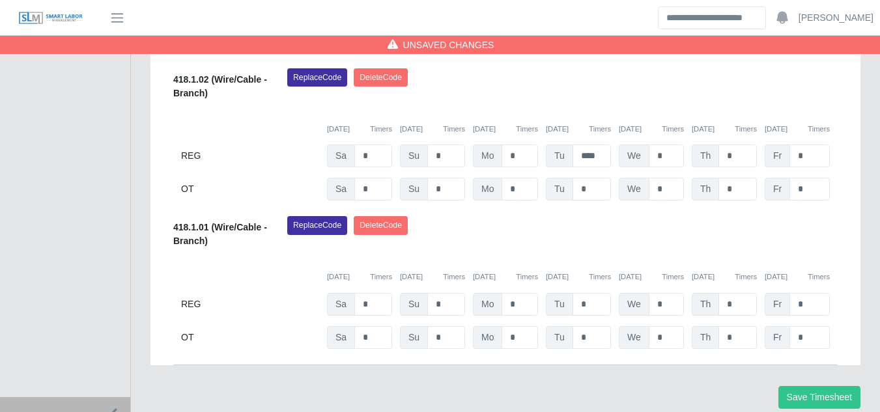
scroll to position [1640, 0]
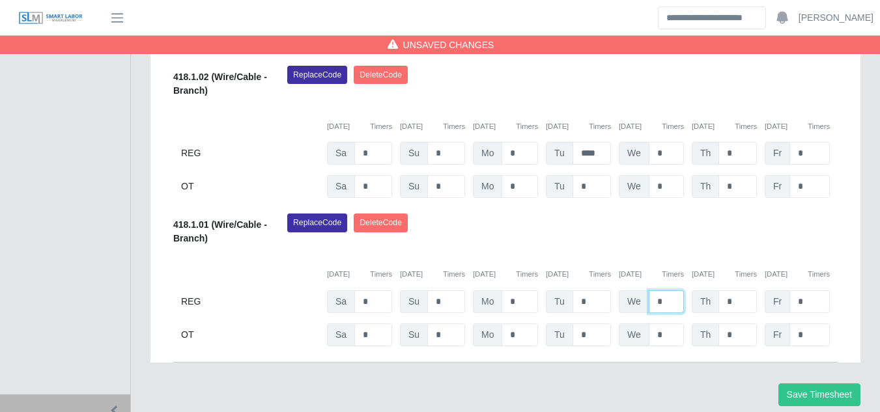
click at [656, 290] on input "*" at bounding box center [666, 301] width 35 height 23
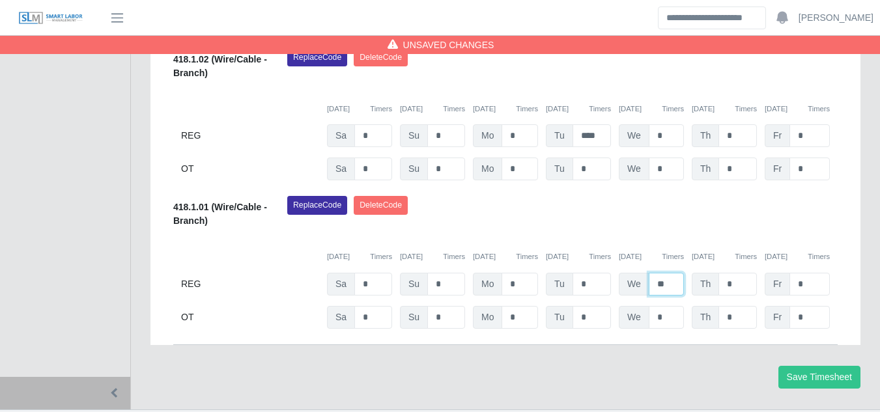
scroll to position [1658, 0]
click at [673, 272] on input "**" at bounding box center [666, 283] width 35 height 23
type input "*"
type input "***"
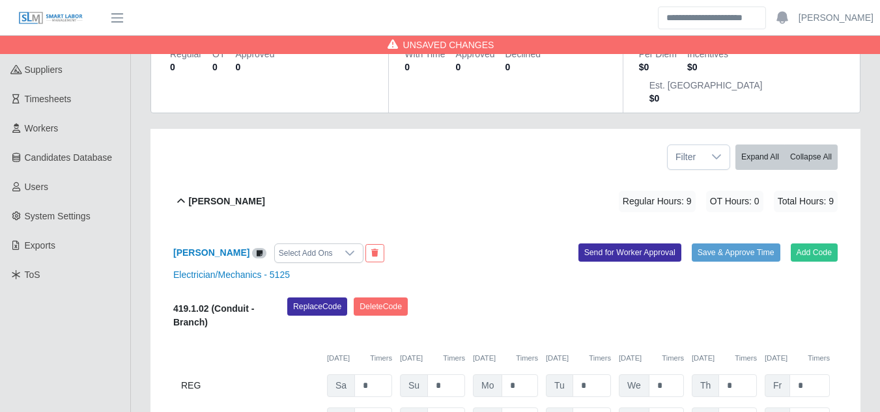
scroll to position [225, 0]
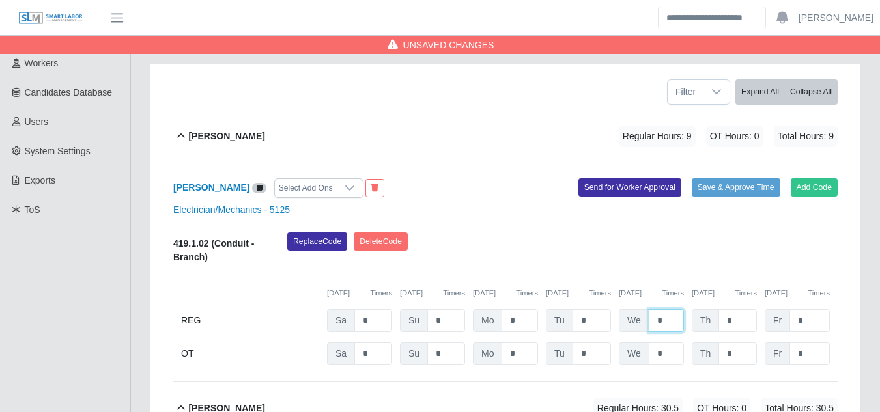
click at [663, 309] on input "*" at bounding box center [666, 320] width 35 height 23
type input "*"
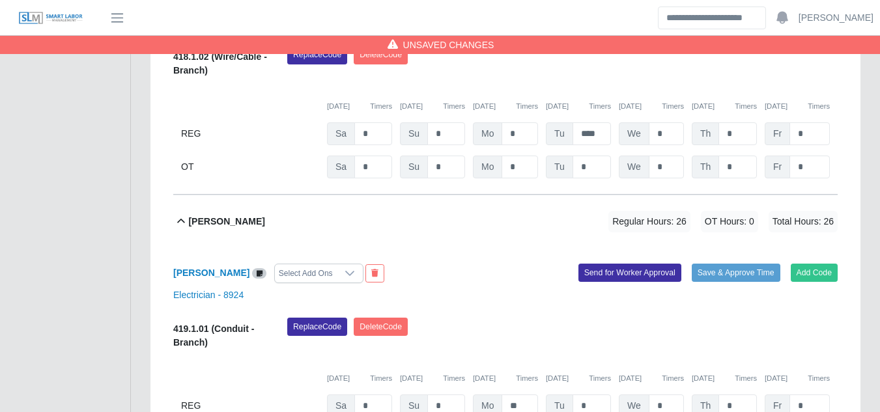
scroll to position [1007, 0]
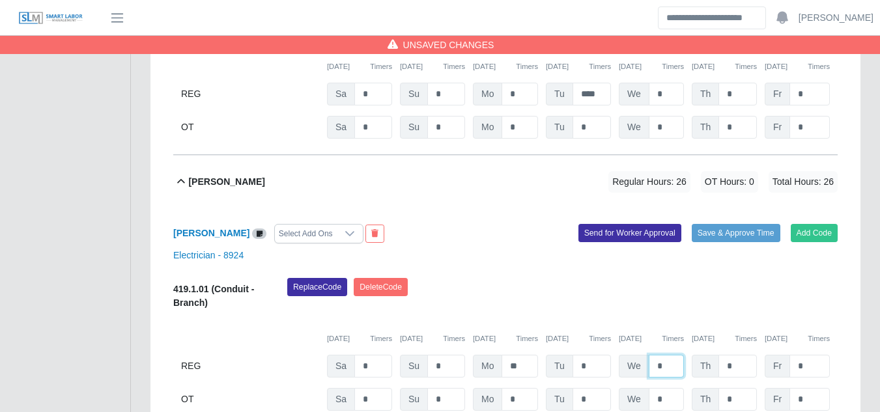
click at [660, 355] on input "*" at bounding box center [666, 366] width 35 height 23
click at [656, 355] on input "*" at bounding box center [666, 366] width 35 height 23
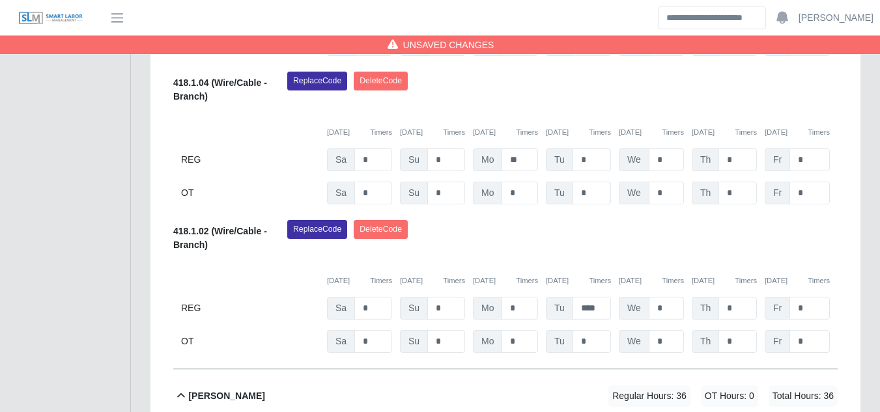
scroll to position [811, 0]
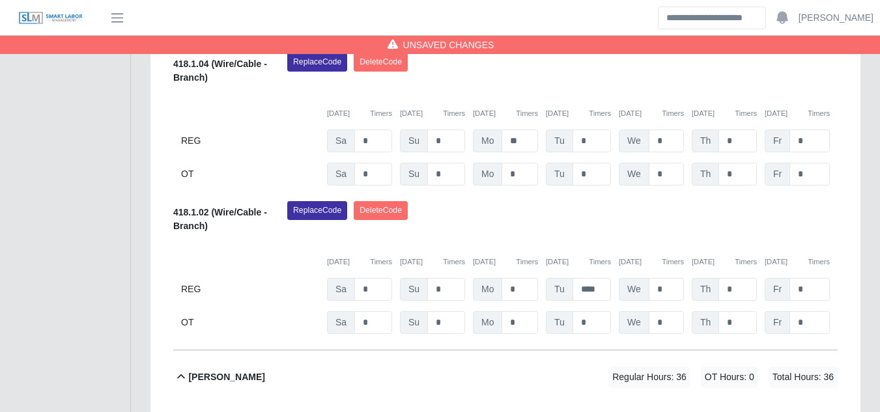
type input "**"
click at [651, 278] on input "*" at bounding box center [666, 289] width 35 height 23
click at [673, 278] on input "**" at bounding box center [666, 289] width 35 height 23
type input "*"
type input "***"
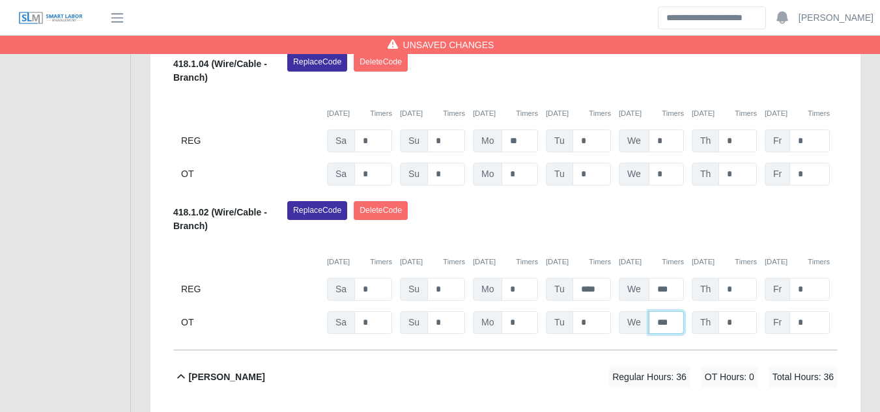
type input "***"
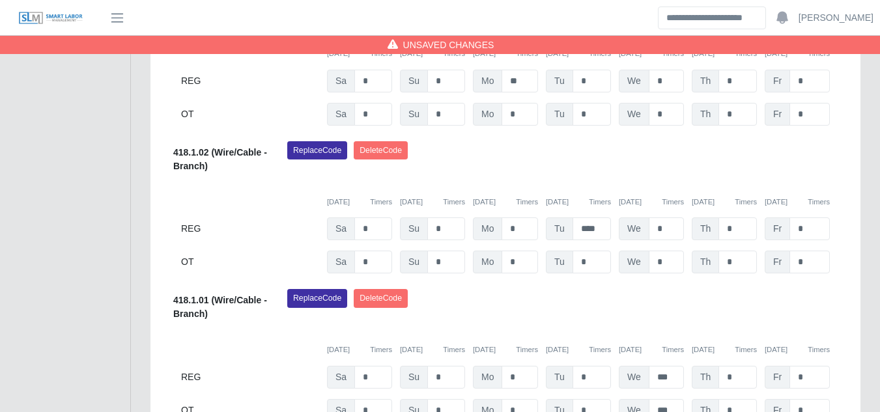
scroll to position [1658, 0]
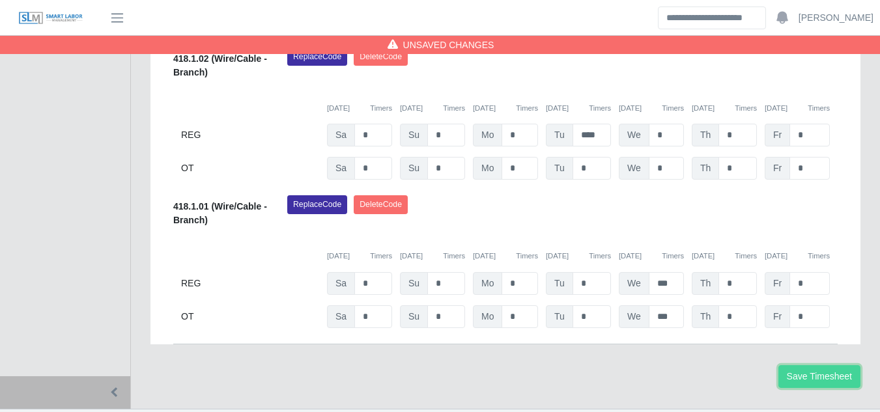
click at [815, 365] on button "Save Timesheet" at bounding box center [819, 376] width 82 height 23
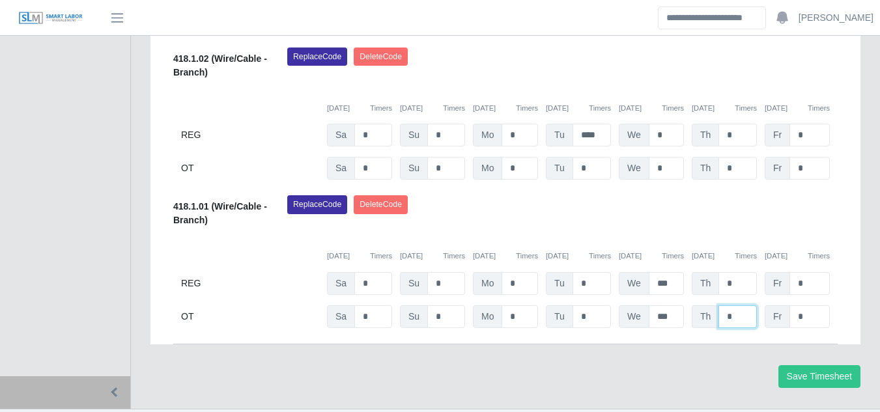
click at [726, 305] on input "*" at bounding box center [737, 316] width 38 height 23
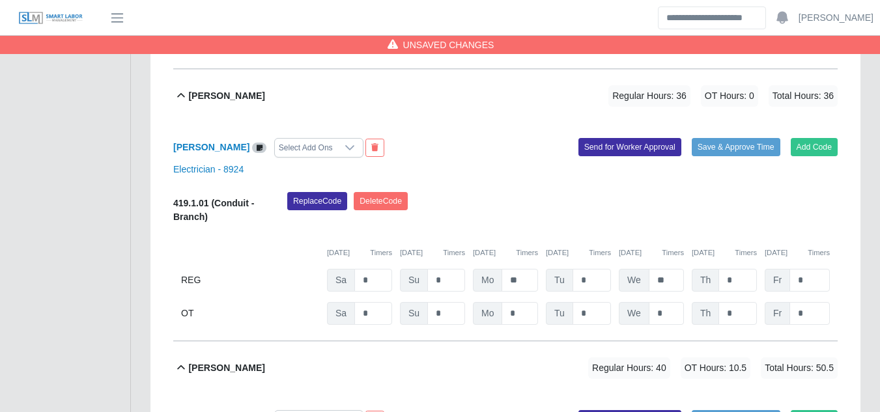
scroll to position [1072, 0]
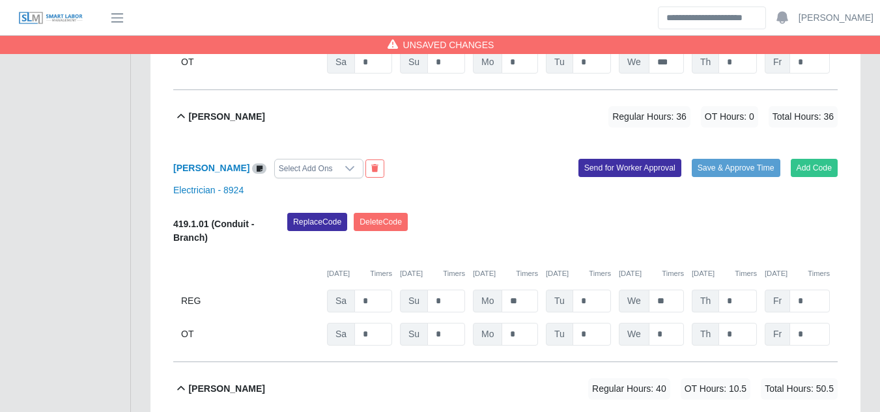
type input "**"
click at [726, 290] on input "*" at bounding box center [737, 301] width 38 height 23
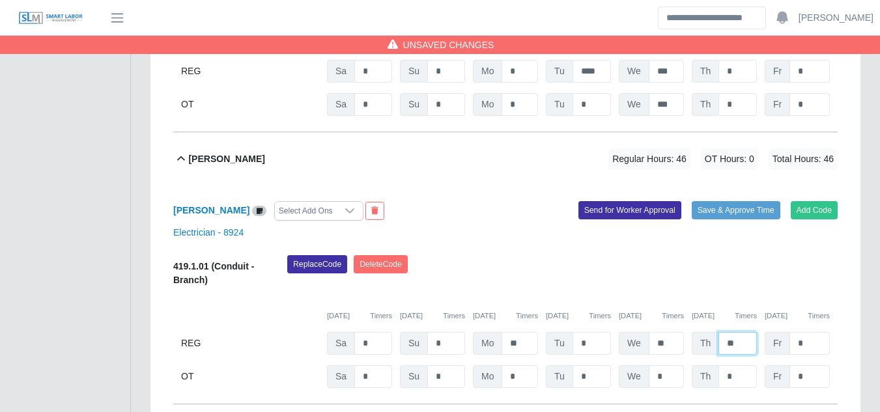
scroll to position [1007, 0]
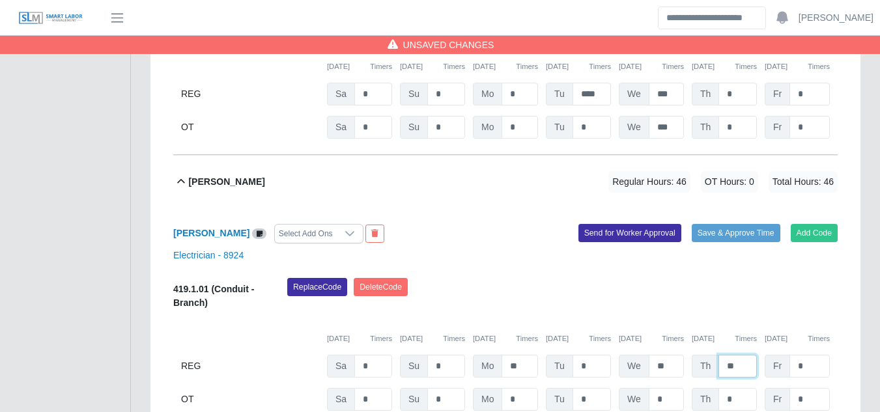
click at [748, 355] on input "**" at bounding box center [737, 366] width 38 height 23
type input "*"
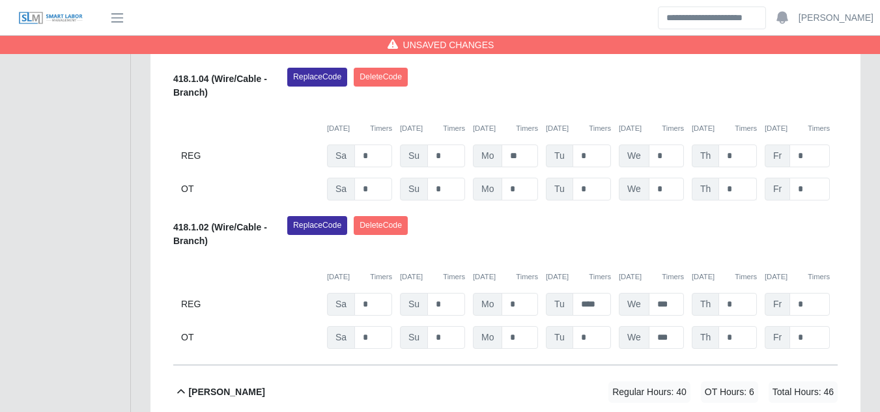
scroll to position [811, 0]
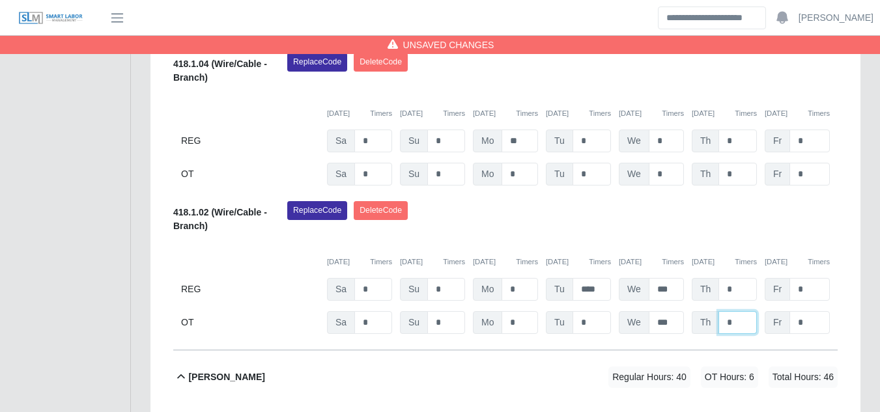
click at [724, 311] on input "*" at bounding box center [737, 322] width 38 height 23
type input "**"
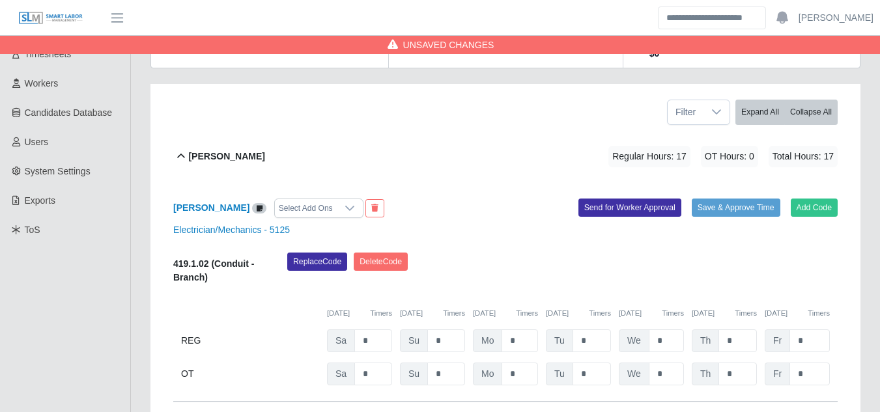
scroll to position [225, 0]
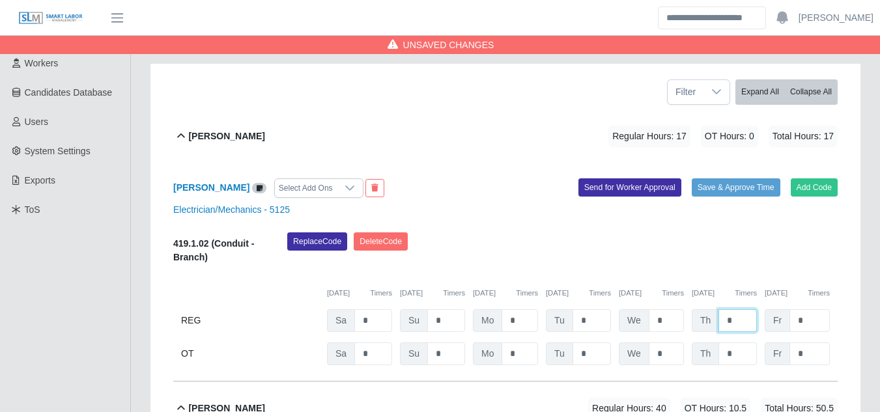
click at [746, 309] on input "*" at bounding box center [737, 320] width 38 height 23
type input "*"
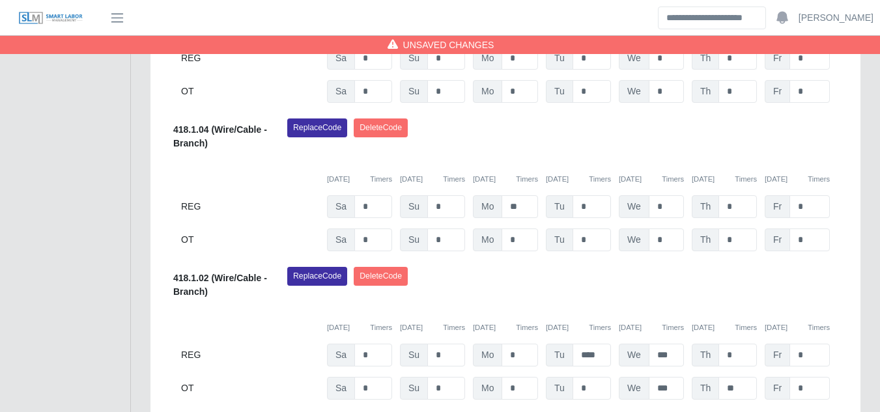
scroll to position [746, 0]
click at [804, 376] on input "*" at bounding box center [809, 387] width 40 height 23
type input "*"
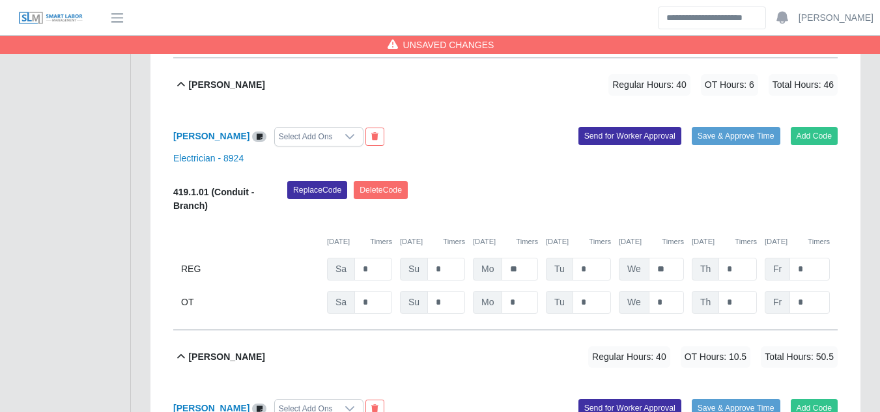
scroll to position [1098, 0]
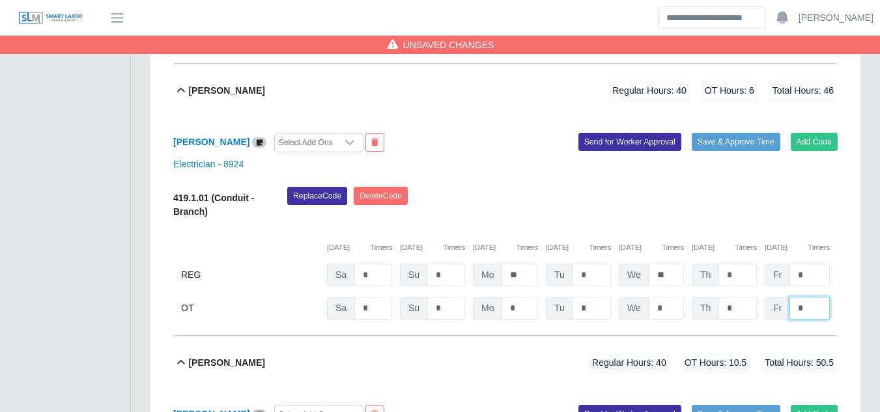
click at [808, 297] on input "*" at bounding box center [809, 308] width 40 height 23
type input "*"
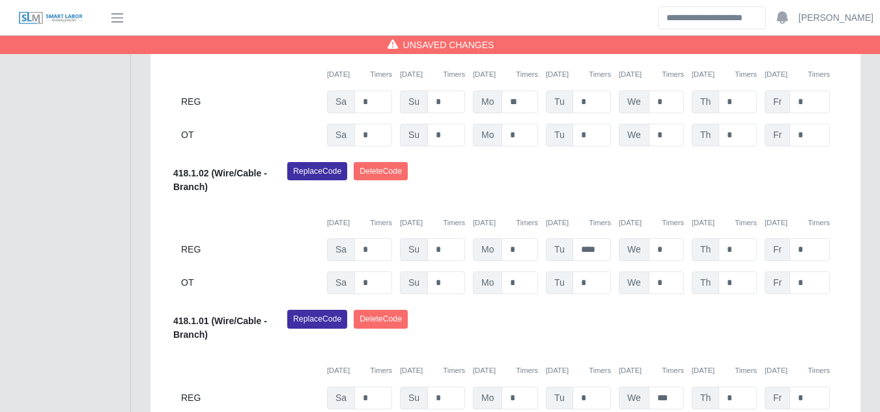
scroll to position [1554, 0]
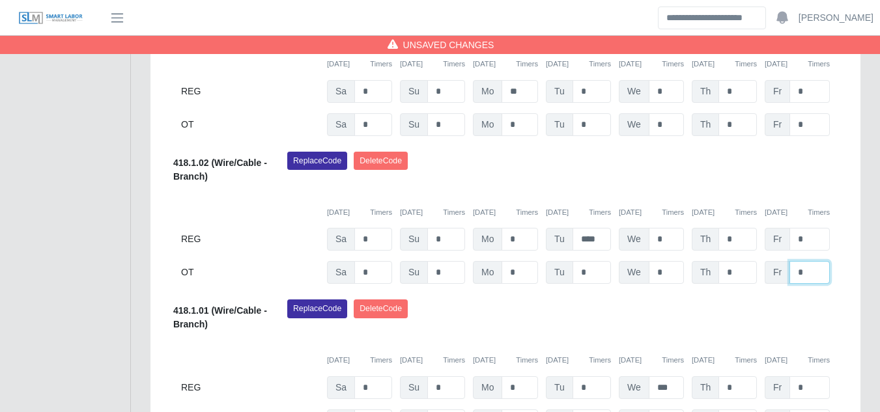
click at [815, 261] on input "*" at bounding box center [809, 272] width 40 height 23
type input "*"
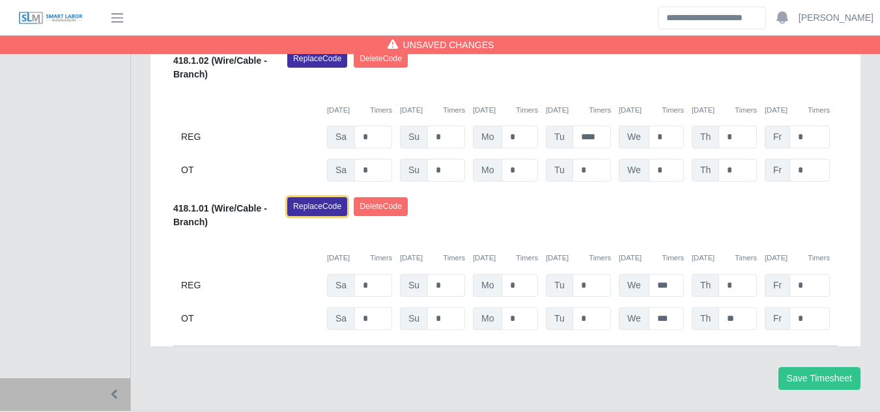
scroll to position [1658, 0]
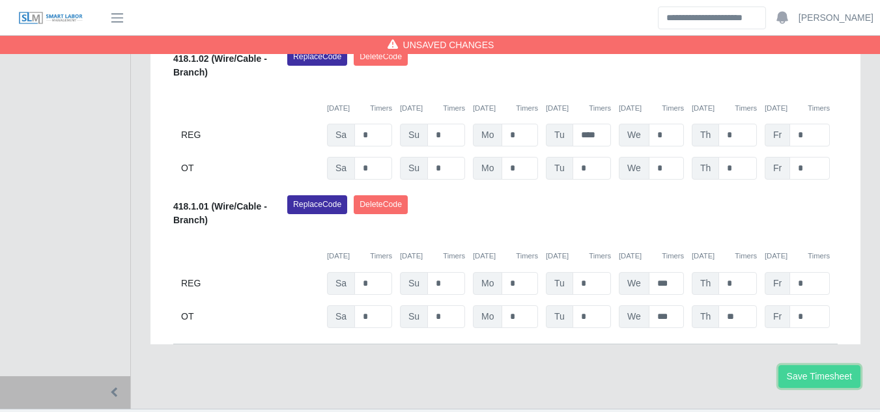
click at [815, 365] on button "Save Timesheet" at bounding box center [819, 376] width 82 height 23
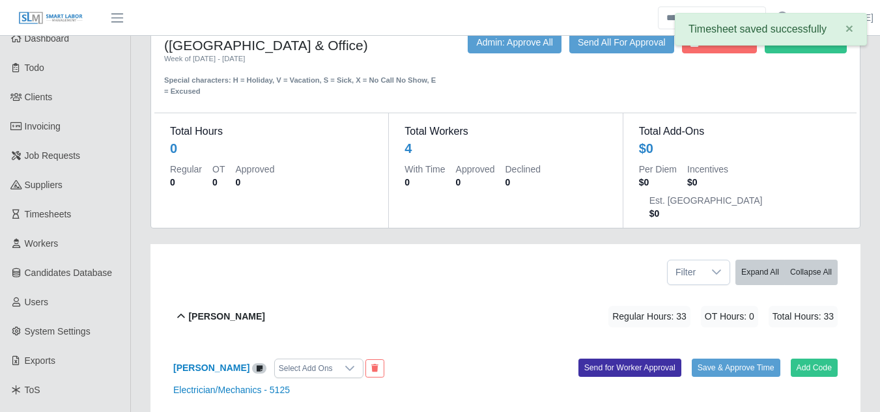
scroll to position [0, 0]
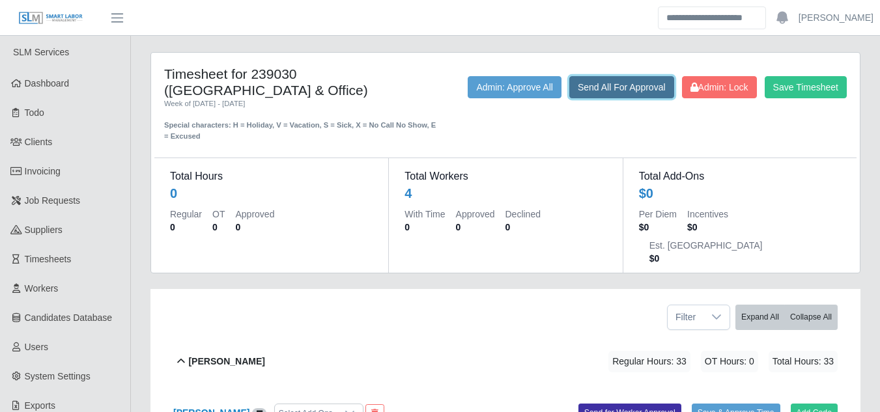
click at [601, 88] on button "Send All For Approval" at bounding box center [621, 87] width 105 height 22
click at [582, 90] on button "Send All For Approval" at bounding box center [621, 87] width 105 height 22
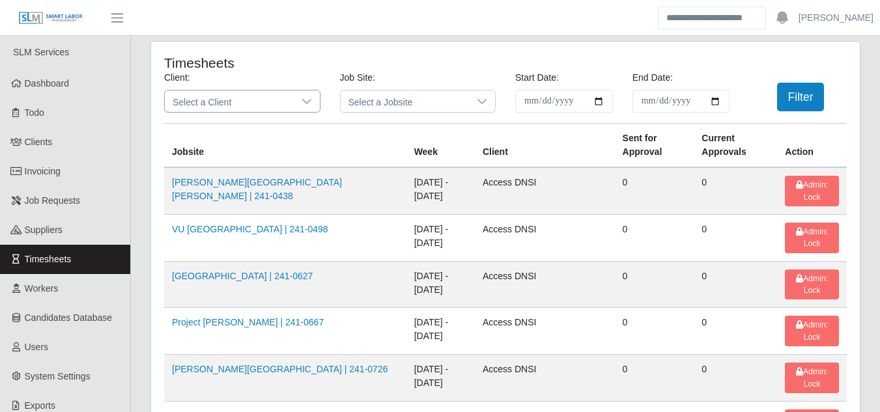
click at [256, 98] on span "Select a Client" at bounding box center [229, 101] width 129 height 21
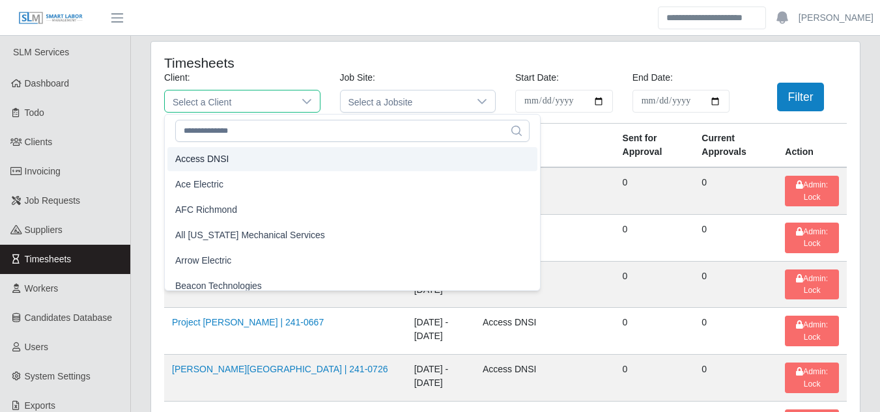
click at [218, 162] on span "Access DNSI" at bounding box center [201, 159] width 53 height 14
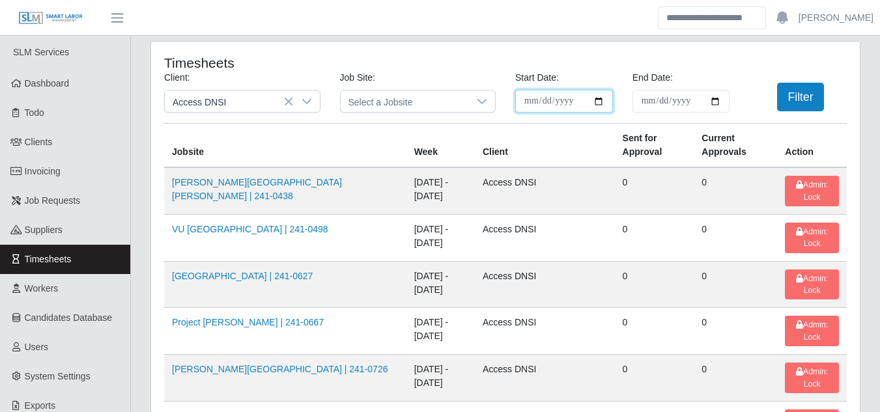
click at [597, 100] on input "**********" at bounding box center [564, 101] width 98 height 23
type input "**********"
click at [711, 101] on input "End Date:" at bounding box center [681, 101] width 98 height 23
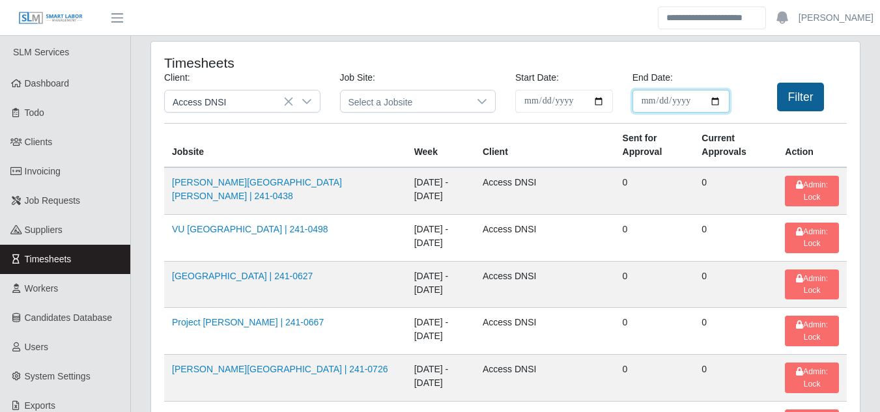
type input "**********"
click at [795, 104] on button "Filter" at bounding box center [801, 97] width 48 height 29
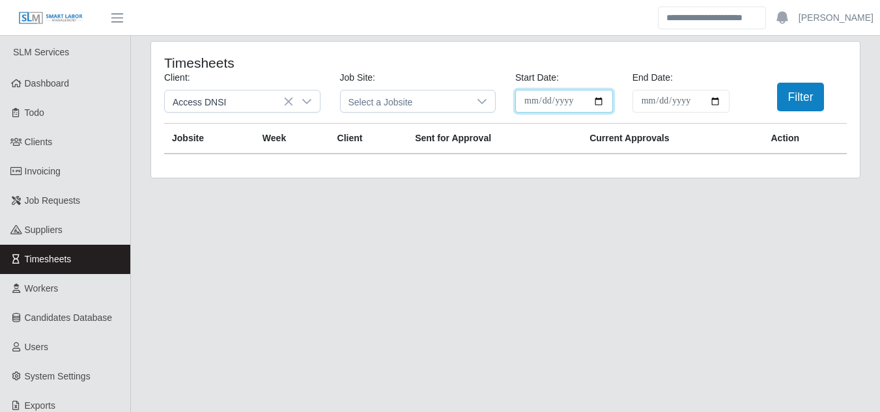
click at [598, 100] on input "**********" at bounding box center [564, 101] width 98 height 23
type input "**********"
click at [714, 98] on input "**********" at bounding box center [681, 101] width 98 height 23
type input "**********"
click at [802, 109] on button "Filter" at bounding box center [801, 97] width 48 height 29
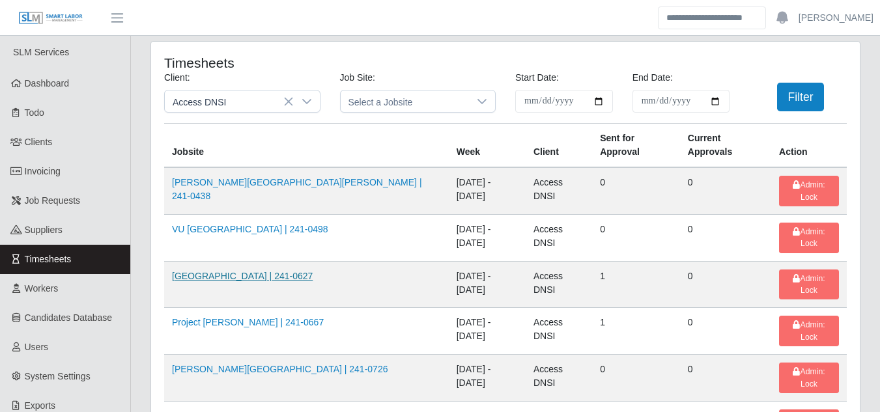
click at [229, 271] on link "Dollywood Hotel | 241-0627" at bounding box center [242, 276] width 141 height 10
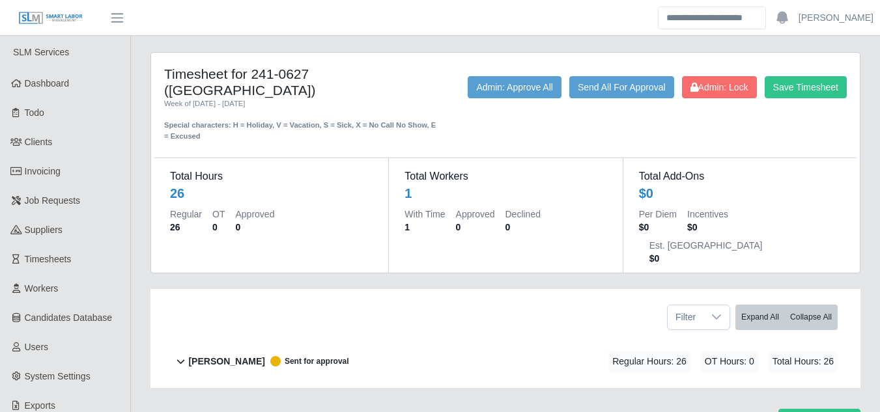
click at [216, 355] on b "[PERSON_NAME]" at bounding box center [226, 362] width 76 height 14
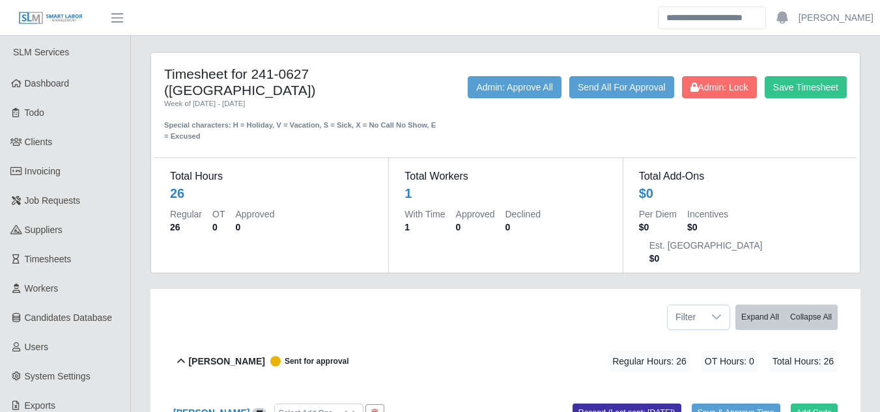
scroll to position [130, 0]
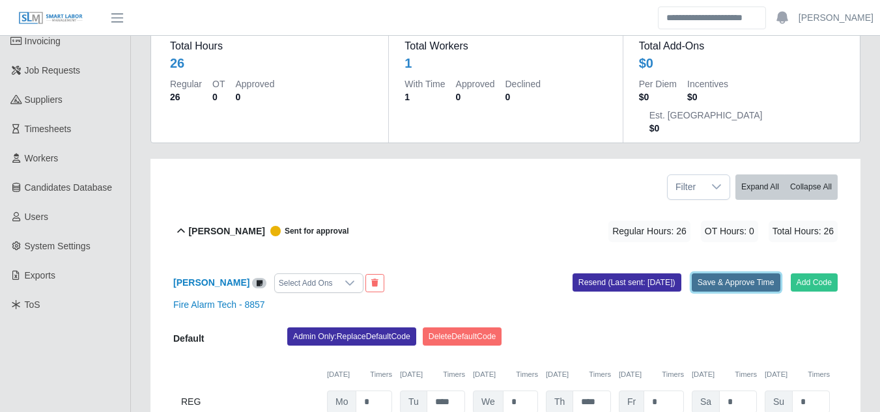
click at [741, 274] on button "Save & Approve Time" at bounding box center [736, 283] width 89 height 18
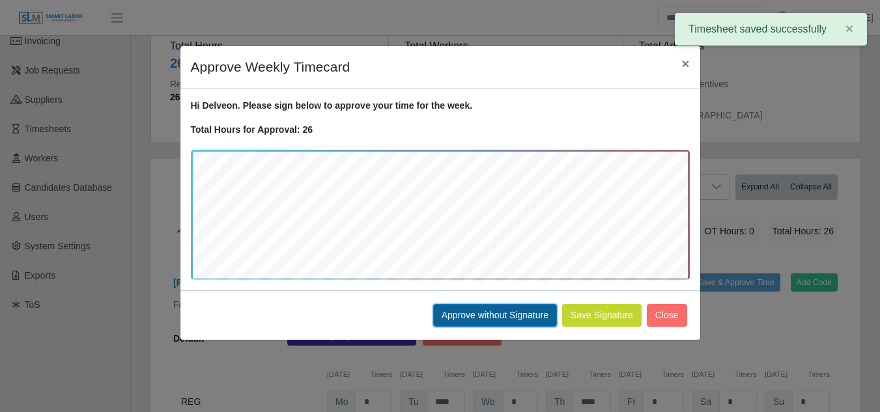
click at [485, 308] on button "Approve without Signature" at bounding box center [495, 315] width 124 height 23
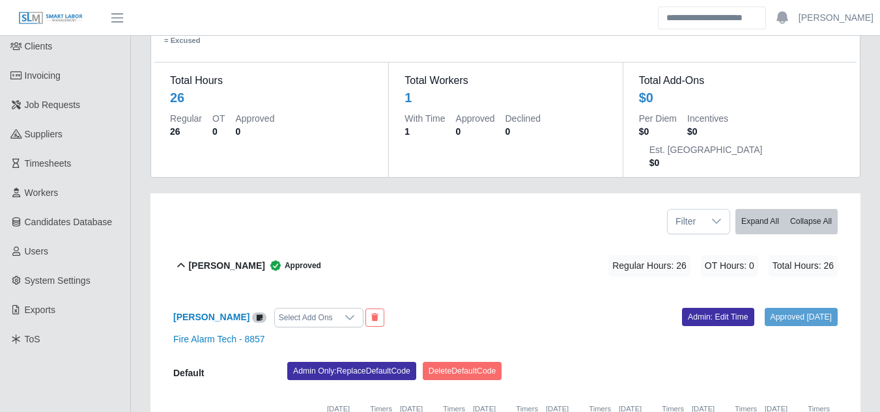
scroll to position [0, 0]
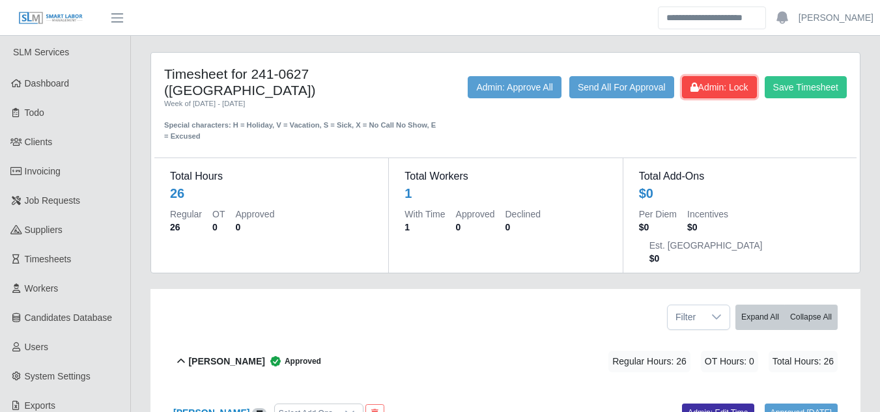
click at [705, 90] on span "Admin: Lock" at bounding box center [719, 87] width 58 height 10
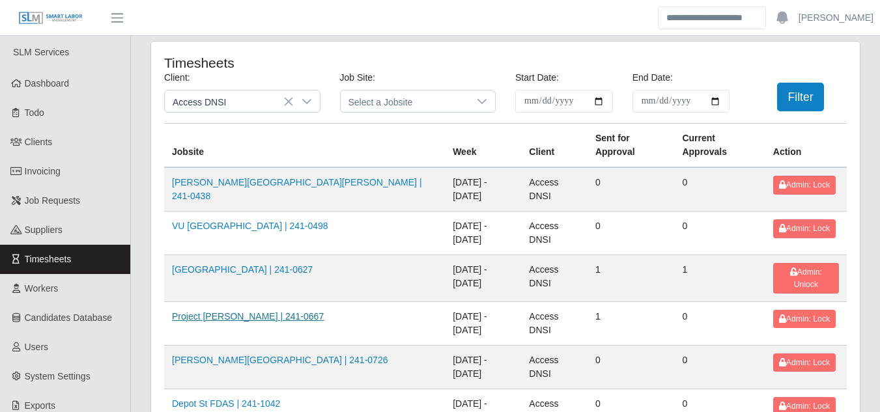
click at [247, 311] on link "Project [PERSON_NAME] | 241-0667" at bounding box center [248, 316] width 152 height 10
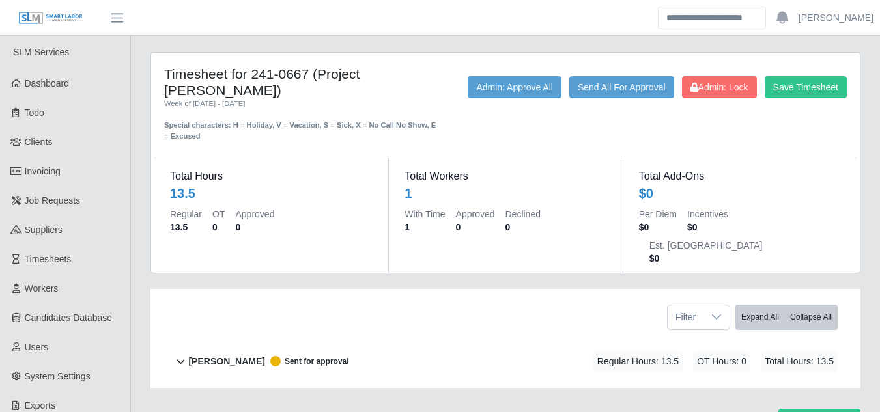
click at [223, 355] on b "[PERSON_NAME]" at bounding box center [226, 362] width 76 height 14
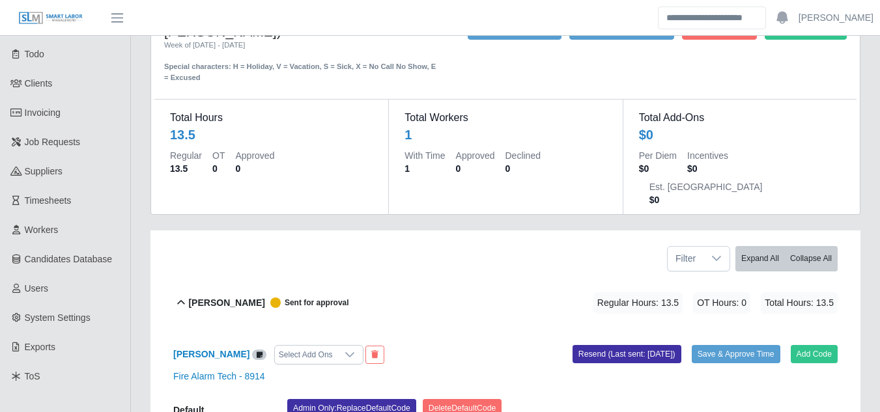
scroll to position [130, 0]
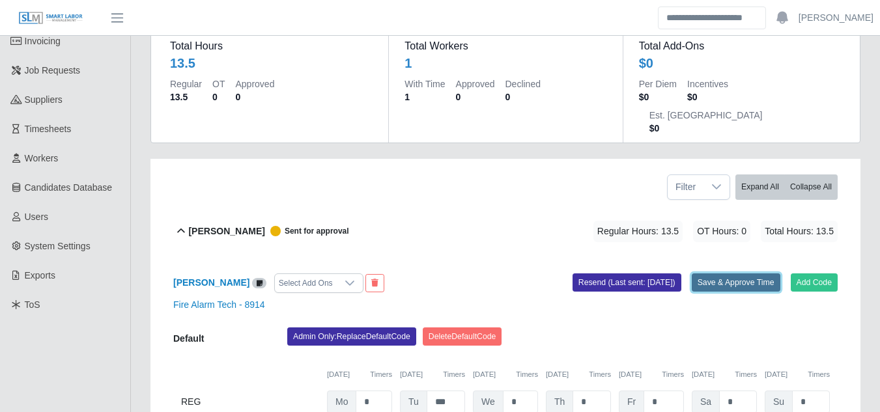
click at [714, 274] on button "Save & Approve Time" at bounding box center [736, 283] width 89 height 18
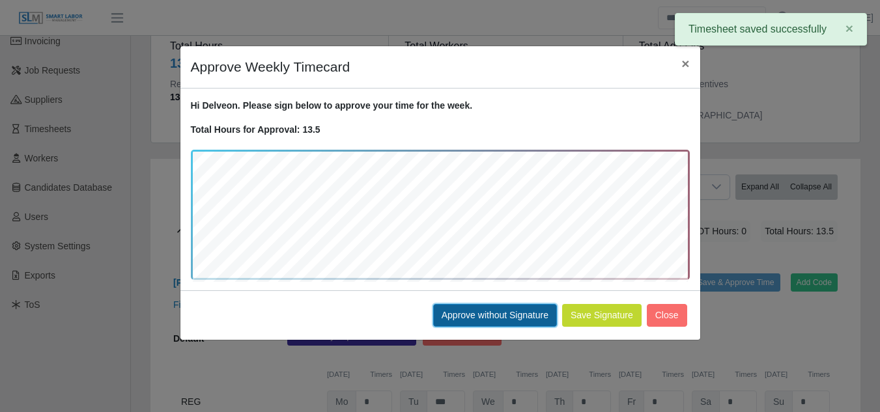
click at [458, 313] on button "Approve without Signature" at bounding box center [495, 315] width 124 height 23
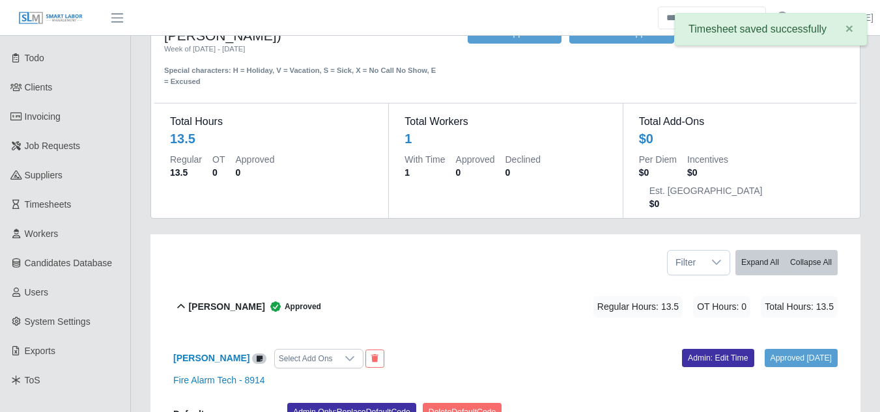
scroll to position [0, 0]
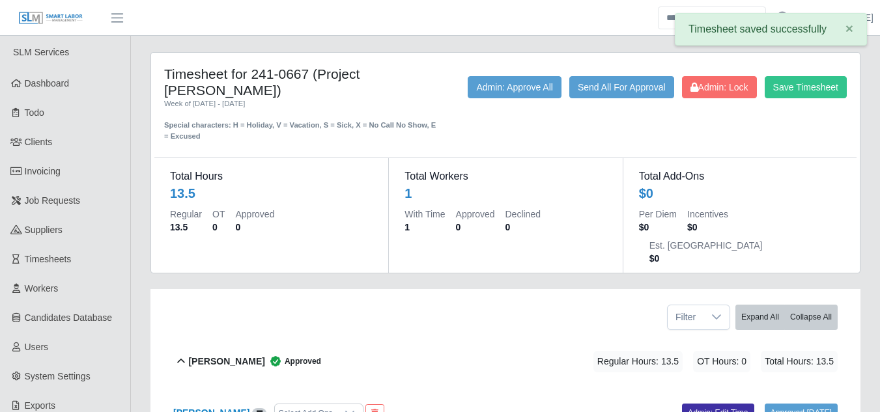
click at [727, 98] on div "Save Timesheet Admin: Lock Send All For Approval Admin: Approve All" at bounding box center [652, 109] width 410 height 66
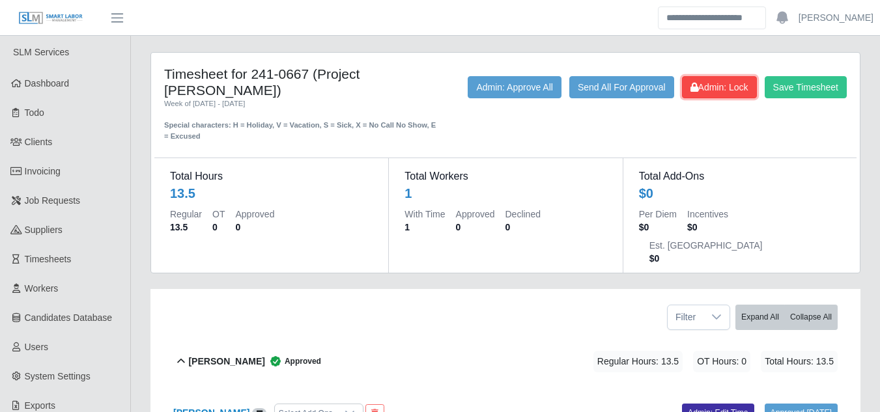
click at [720, 83] on span "Admin: Lock" at bounding box center [719, 87] width 58 height 10
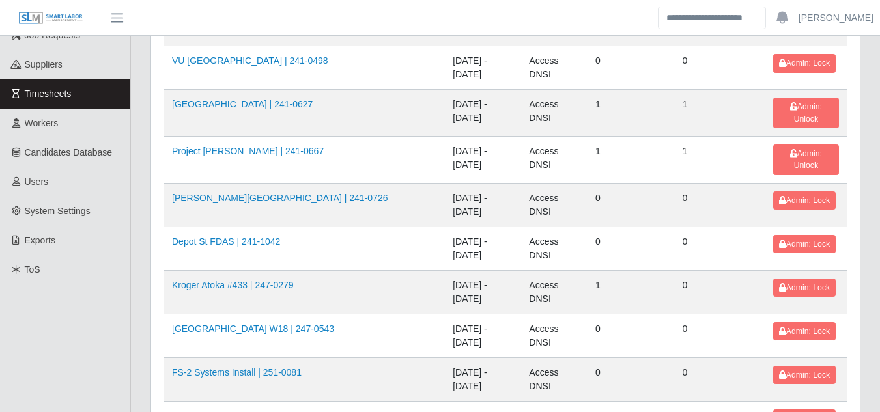
scroll to position [195, 0]
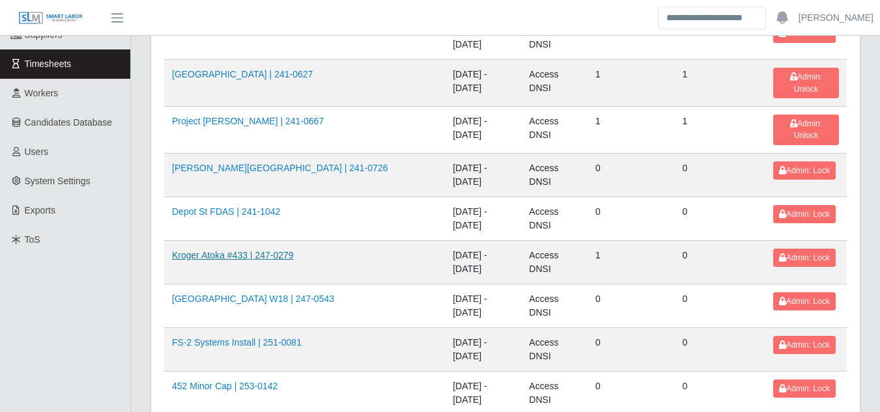
click at [254, 250] on link "Kroger Atoka #433 | 247-0279" at bounding box center [233, 255] width 122 height 10
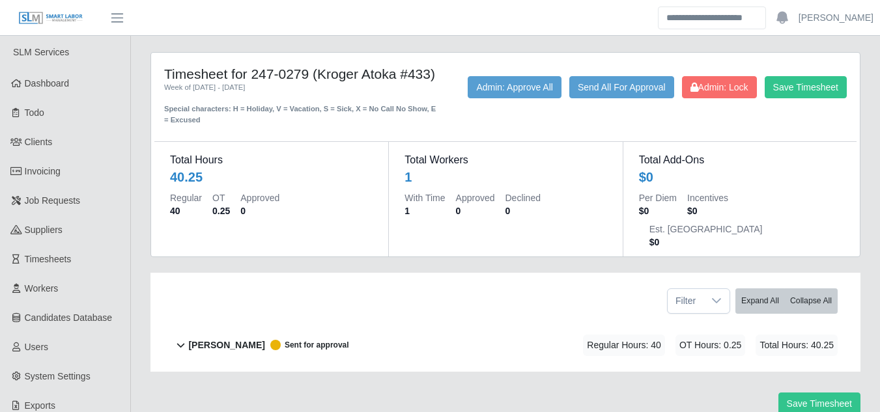
click at [236, 339] on b "[PERSON_NAME]" at bounding box center [226, 346] width 76 height 14
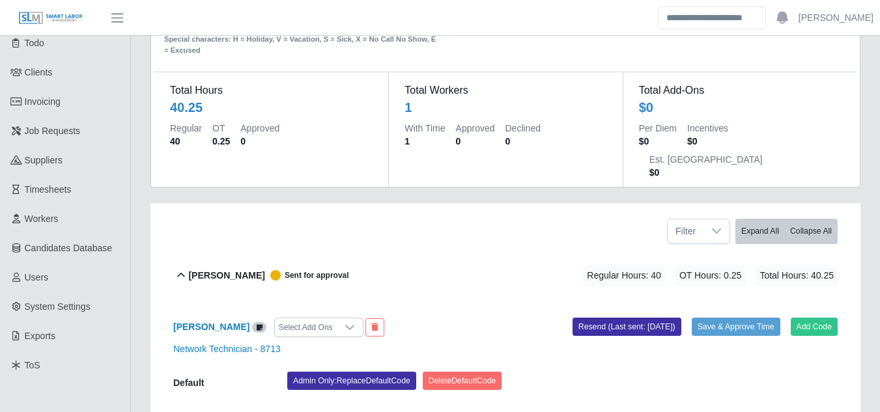
scroll to position [195, 0]
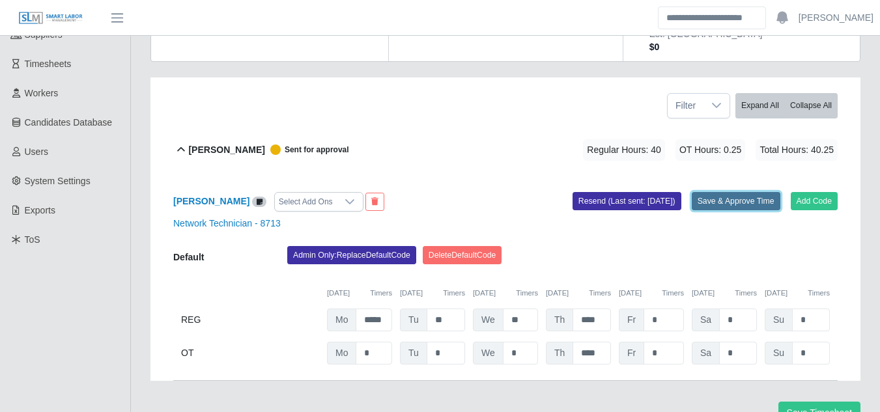
click at [724, 192] on button "Save & Approve Time" at bounding box center [736, 201] width 89 height 18
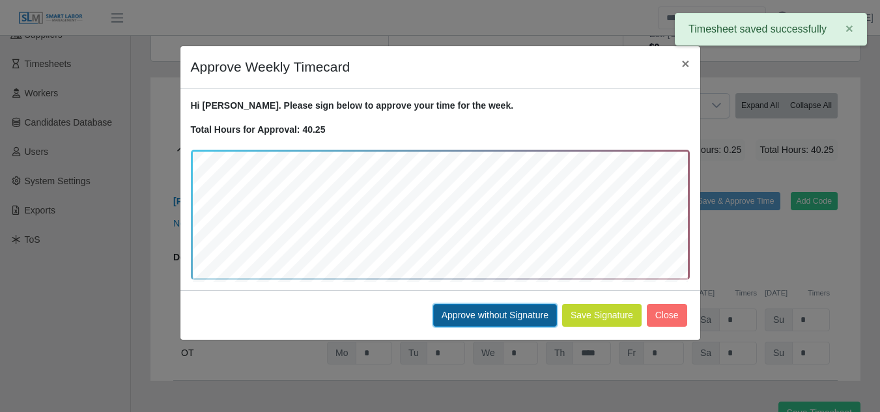
click at [496, 317] on button "Approve without Signature" at bounding box center [495, 315] width 124 height 23
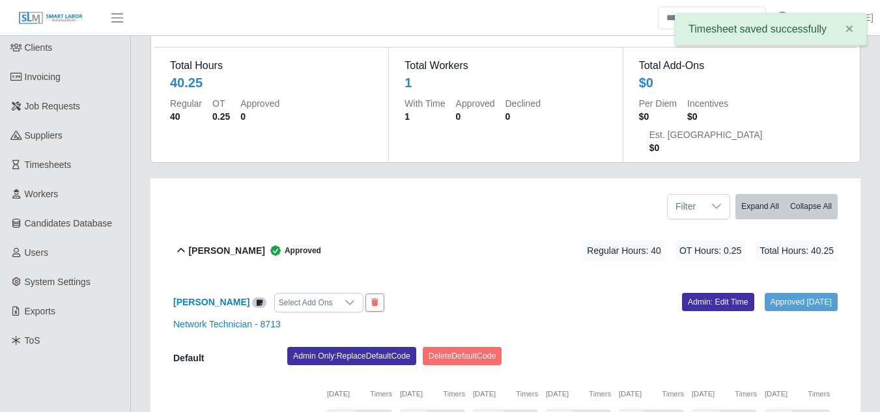
scroll to position [0, 0]
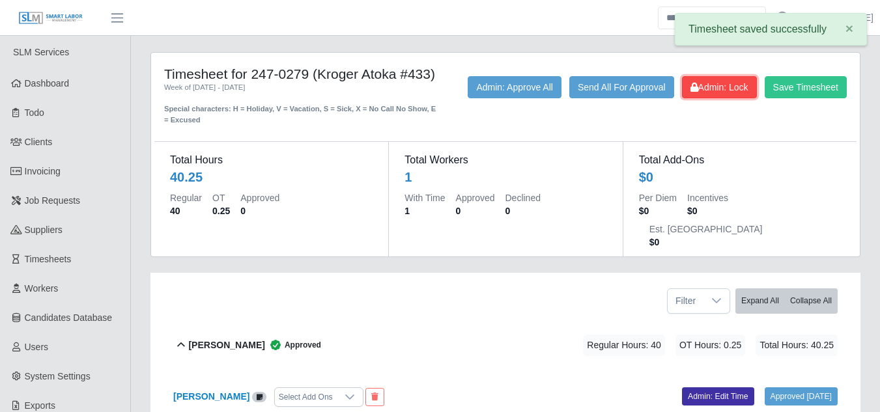
click at [695, 91] on icon at bounding box center [694, 87] width 8 height 9
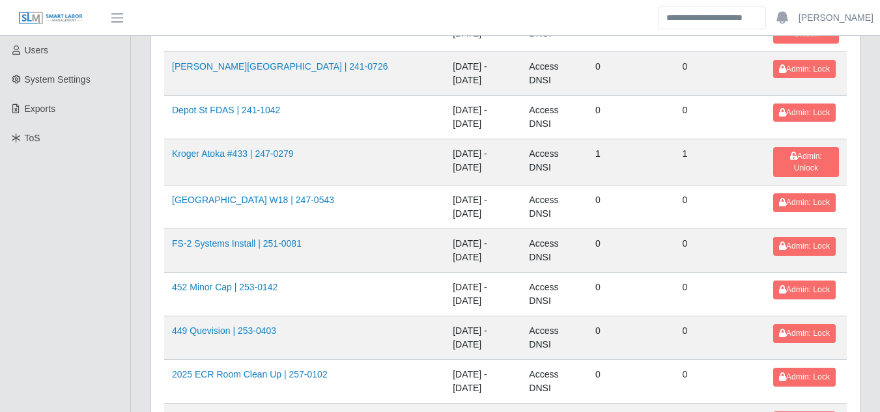
scroll to position [300, 0]
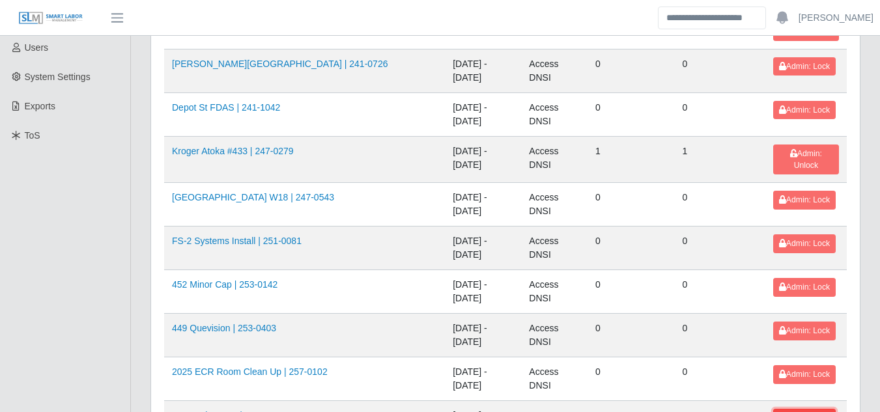
drag, startPoint x: 790, startPoint y: 289, endPoint x: 790, endPoint y: 271, distance: 17.6
click at [790, 412] on span "Admin: Lock" at bounding box center [804, 418] width 51 height 9
click at [796, 358] on td "Admin: Lock" at bounding box center [805, 380] width 81 height 44
click at [793, 314] on td "Admin: Lock" at bounding box center [805, 336] width 81 height 44
click at [791, 283] on span "Admin: Lock" at bounding box center [804, 287] width 51 height 9
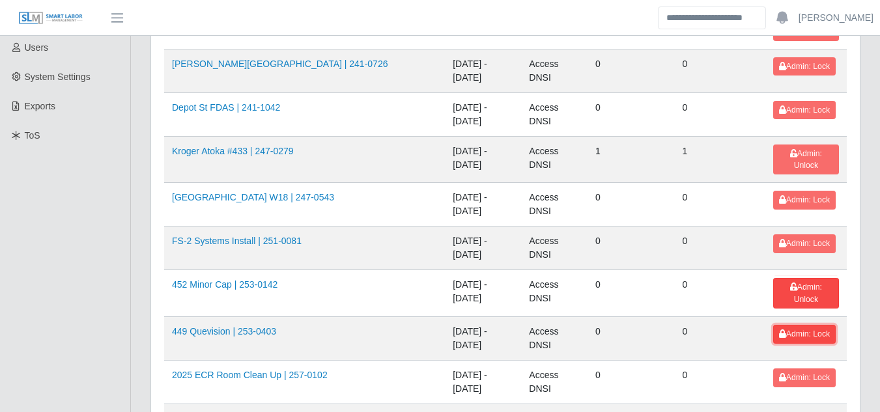
click at [804, 330] on span "Admin: Lock" at bounding box center [804, 334] width 51 height 9
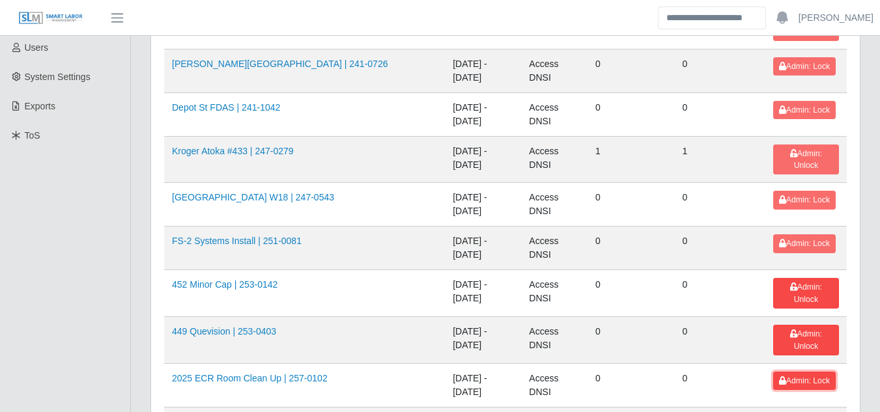
click at [798, 376] on span "Admin: Lock" at bounding box center [804, 380] width 51 height 9
click at [794, 239] on span "Admin: Lock" at bounding box center [804, 243] width 51 height 9
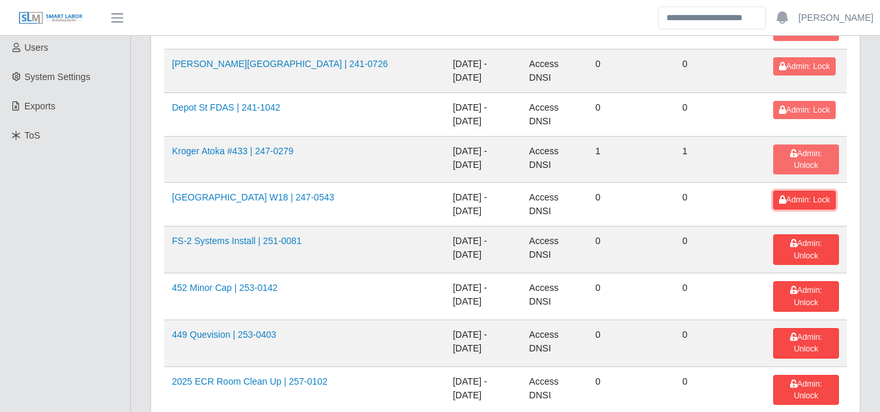
click at [791, 195] on span "Admin: Lock" at bounding box center [804, 199] width 51 height 9
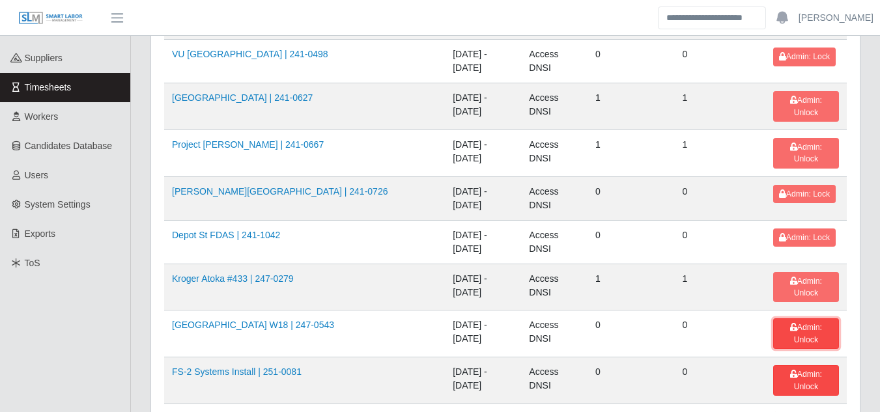
scroll to position [169, 0]
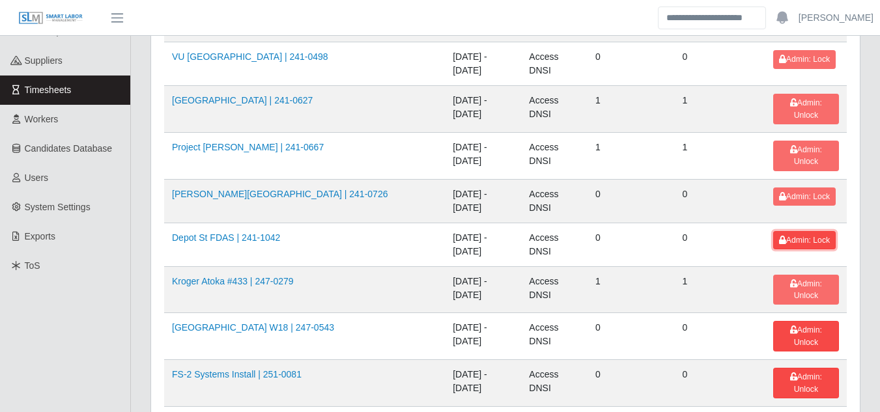
click at [794, 236] on span "Admin: Lock" at bounding box center [804, 240] width 51 height 9
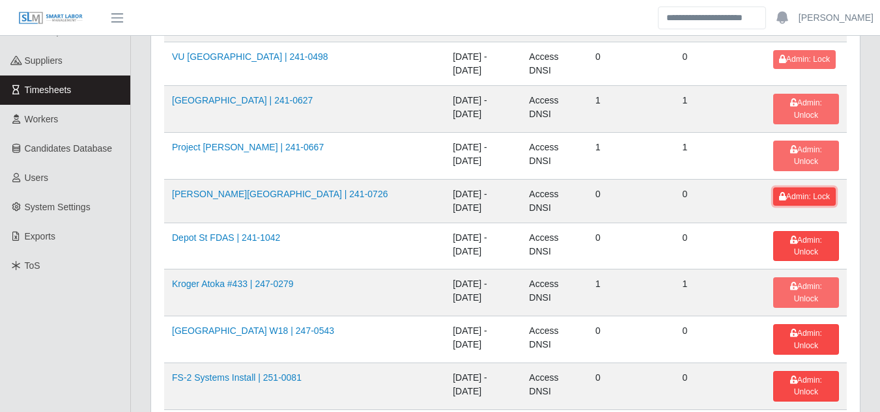
click at [794, 192] on span "Admin: Lock" at bounding box center [804, 196] width 51 height 9
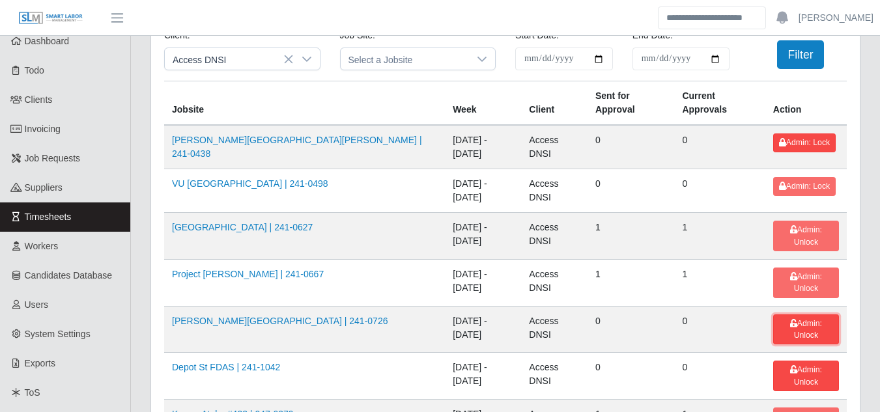
scroll to position [39, 0]
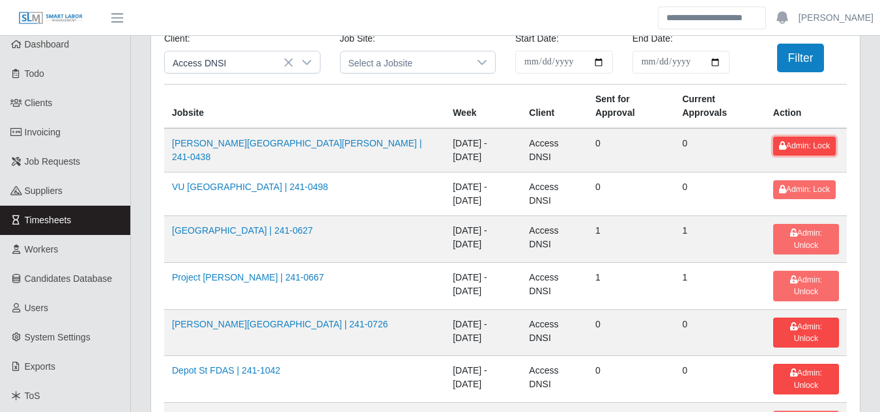
click at [798, 141] on span "Admin: Lock" at bounding box center [804, 145] width 51 height 9
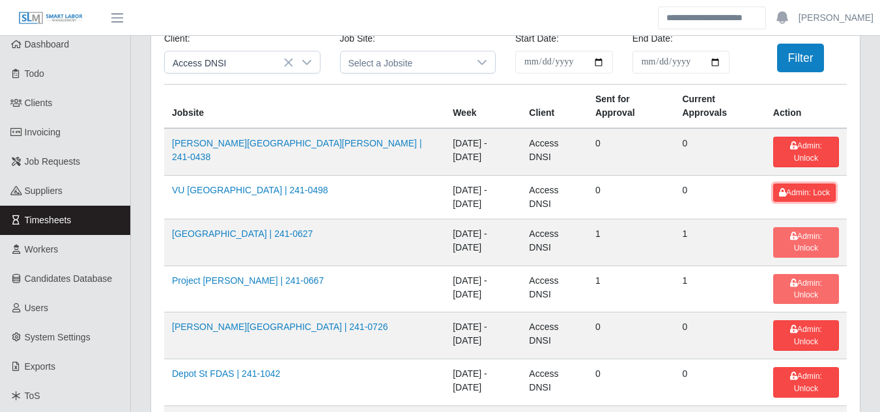
click at [800, 188] on span "Admin: Lock" at bounding box center [804, 192] width 51 height 9
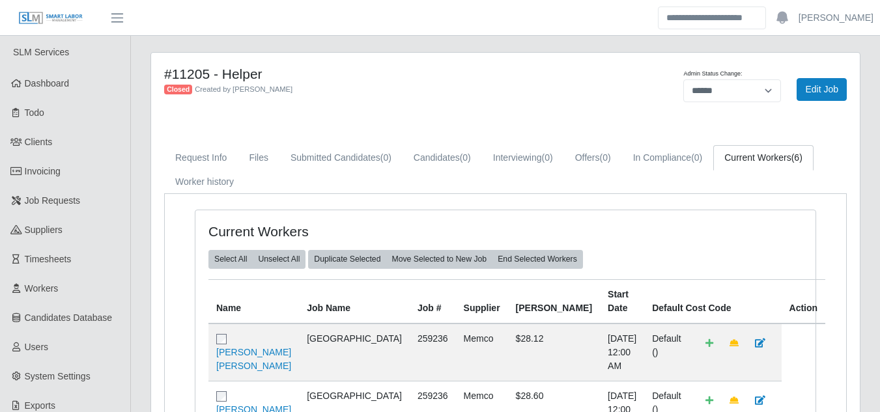
select select "******"
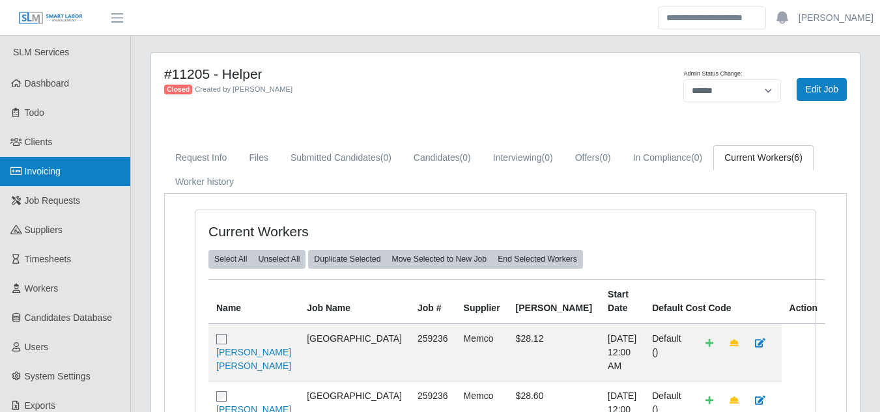
click at [70, 171] on link "Invoicing" at bounding box center [65, 171] width 130 height 29
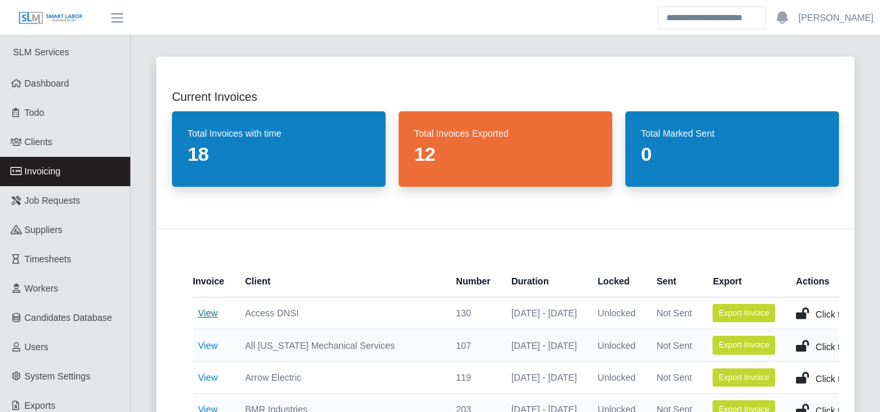
click at [214, 313] on link "View" at bounding box center [208, 313] width 20 height 10
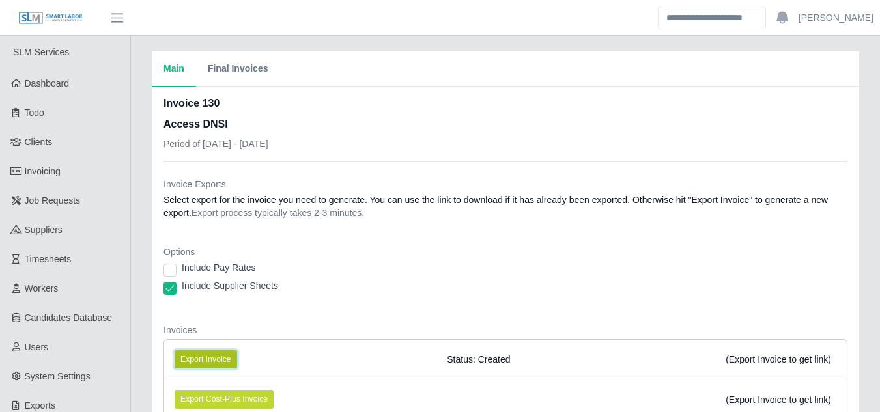
click at [222, 363] on button "Export Invoice" at bounding box center [206, 359] width 63 height 18
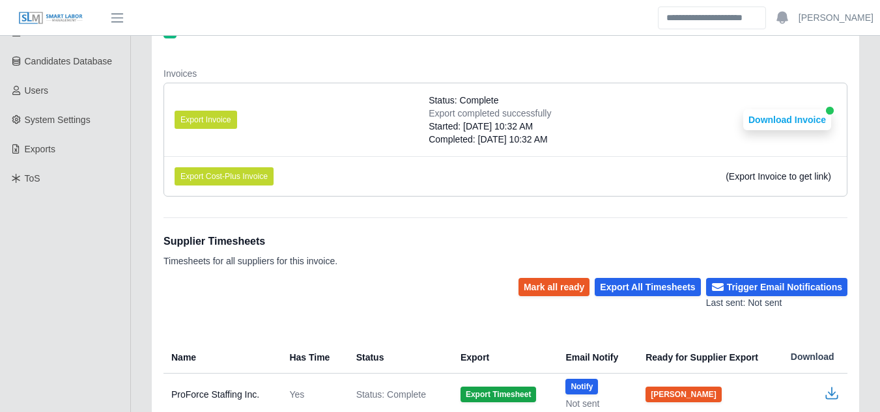
scroll to position [326, 0]
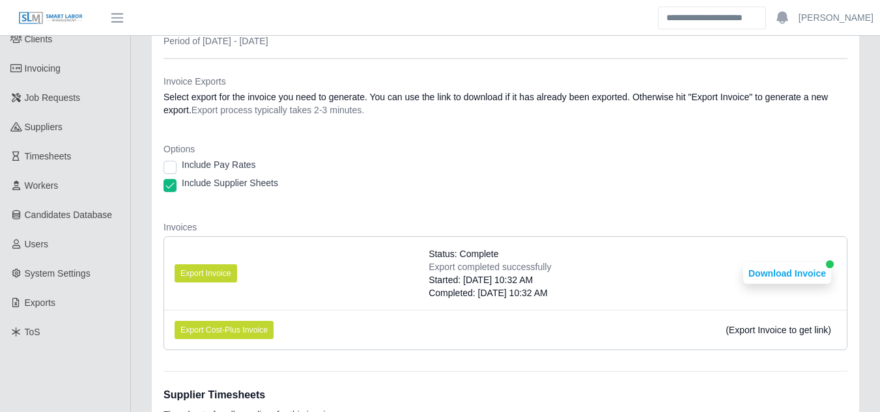
scroll to position [390, 0]
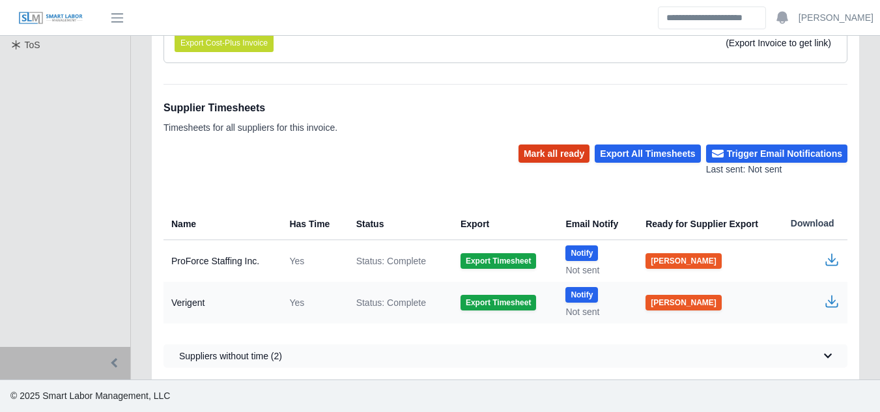
click at [552, 154] on button "Mark all ready" at bounding box center [553, 154] width 71 height 18
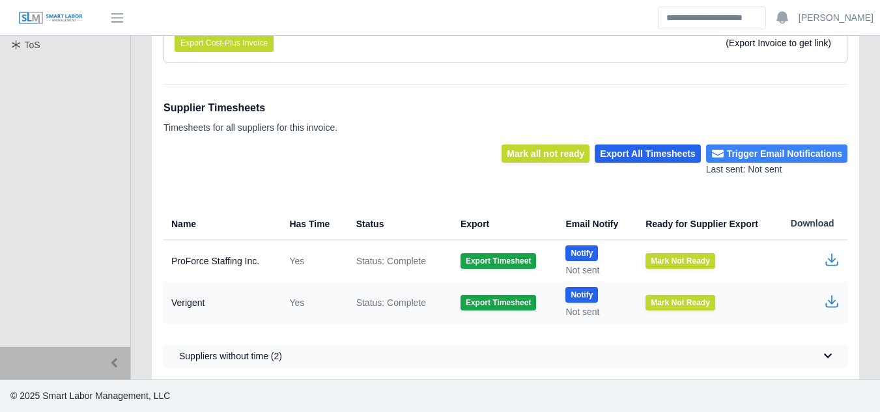
click at [755, 155] on button "Trigger Email Notifications" at bounding box center [776, 154] width 141 height 18
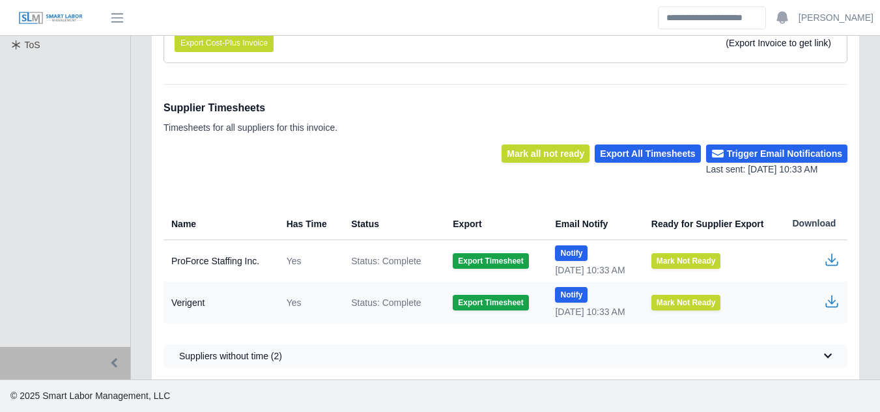
scroll to position [0, 0]
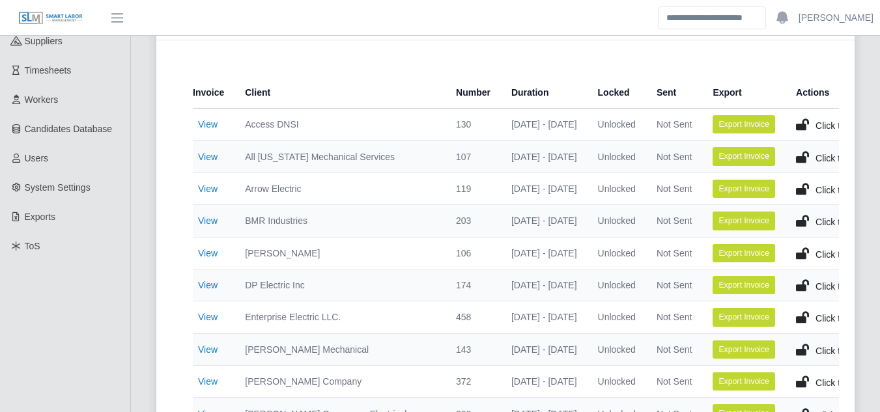
scroll to position [195, 0]
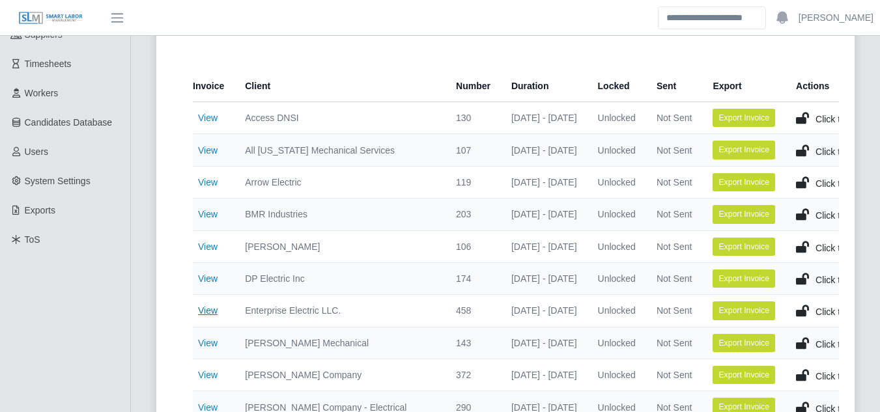
click at [211, 312] on link "View" at bounding box center [208, 310] width 20 height 10
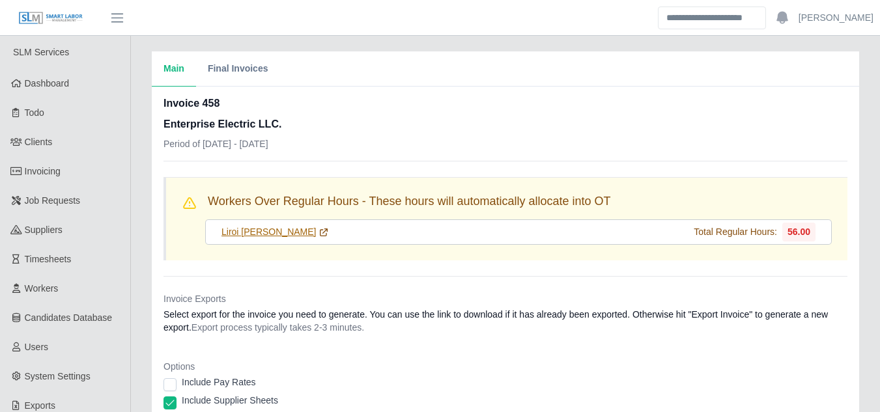
click at [263, 233] on link "Liroi [PERSON_NAME]" at bounding box center [274, 232] width 107 height 14
click at [253, 234] on link "Liroi [PERSON_NAME]" at bounding box center [274, 232] width 107 height 14
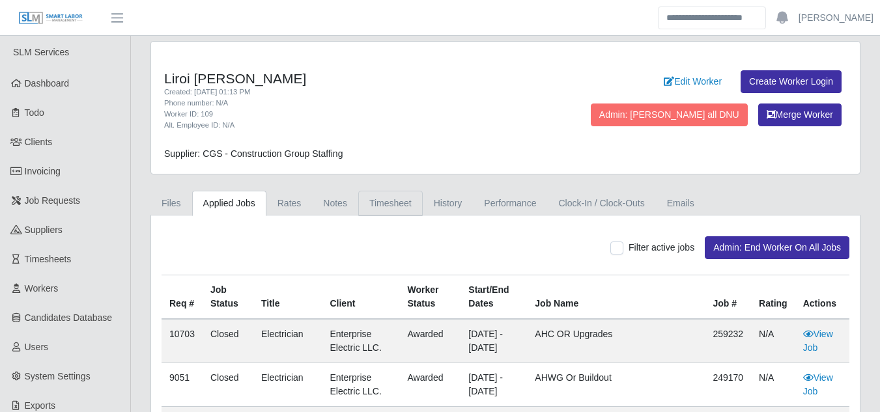
click at [381, 206] on link "Timesheet" at bounding box center [390, 203] width 64 height 25
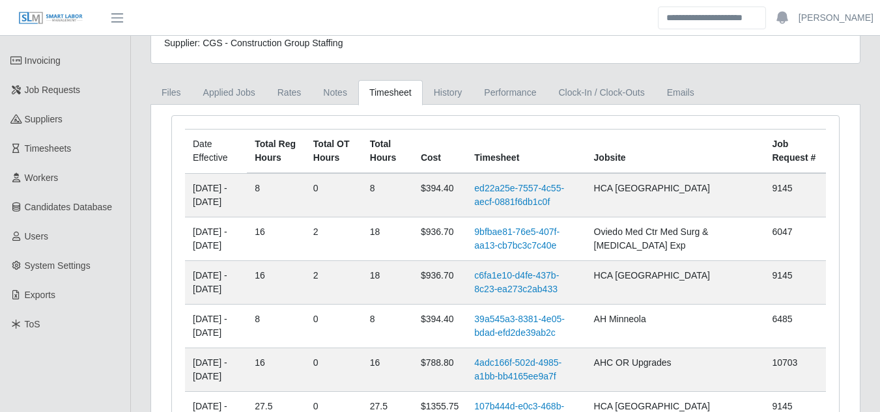
scroll to position [130, 0]
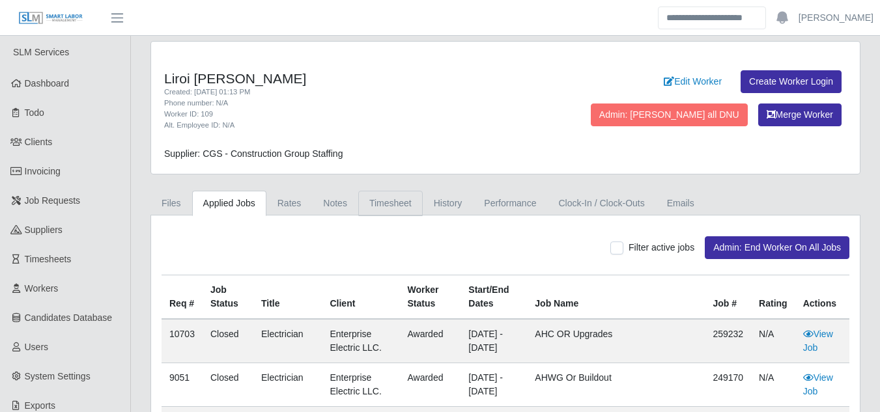
click at [364, 204] on link "Timesheet" at bounding box center [390, 203] width 64 height 25
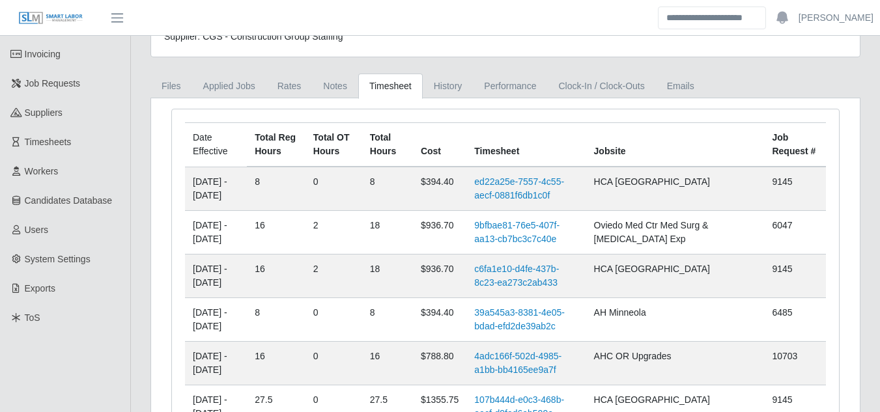
scroll to position [130, 0]
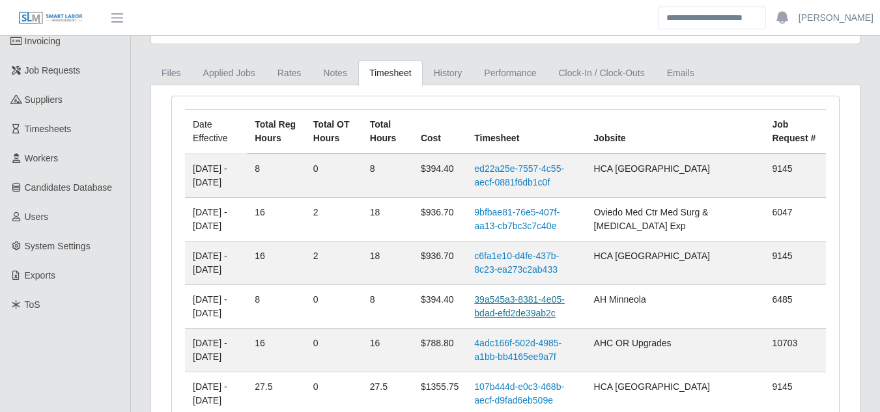
click at [544, 298] on link "39a545a3-8381-4e05-bdad-efd2de39ab2c" at bounding box center [519, 306] width 91 height 24
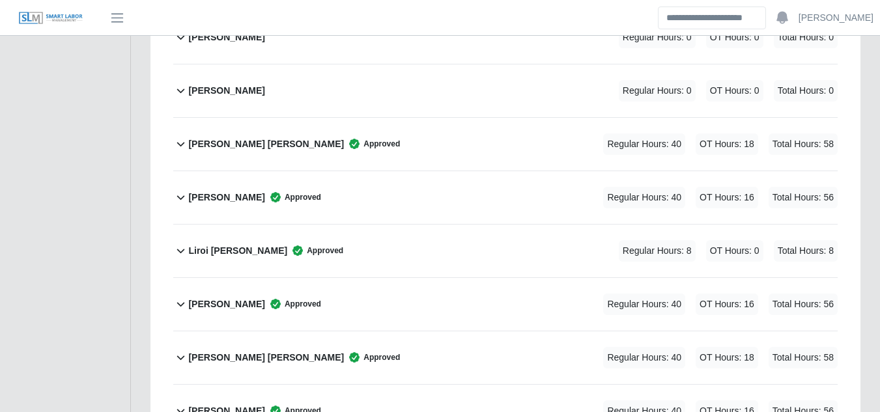
scroll to position [1824, 0]
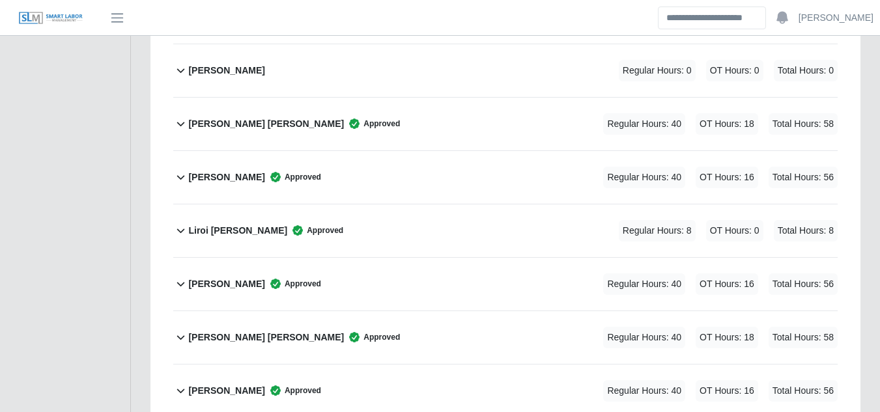
click at [236, 224] on b "Liroi Anguiano" at bounding box center [237, 231] width 99 height 14
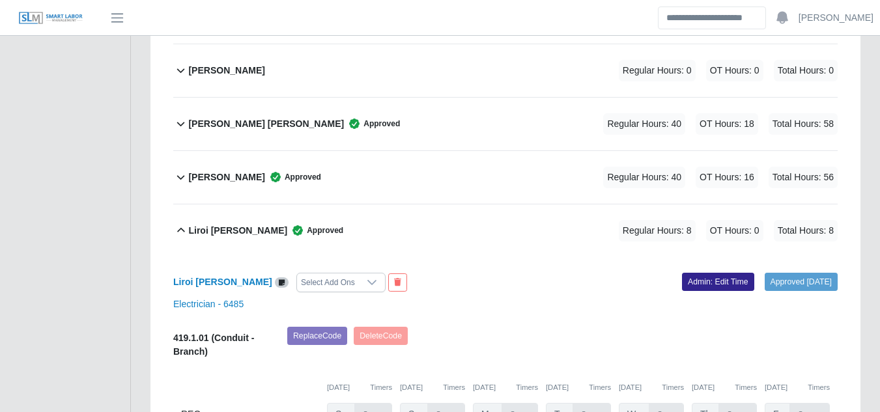
click at [682, 273] on link "Admin: Edit Time" at bounding box center [718, 282] width 72 height 18
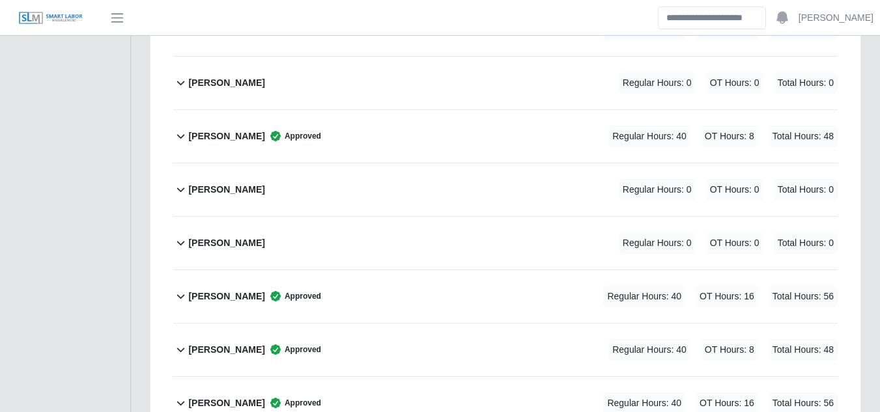
scroll to position [0, 0]
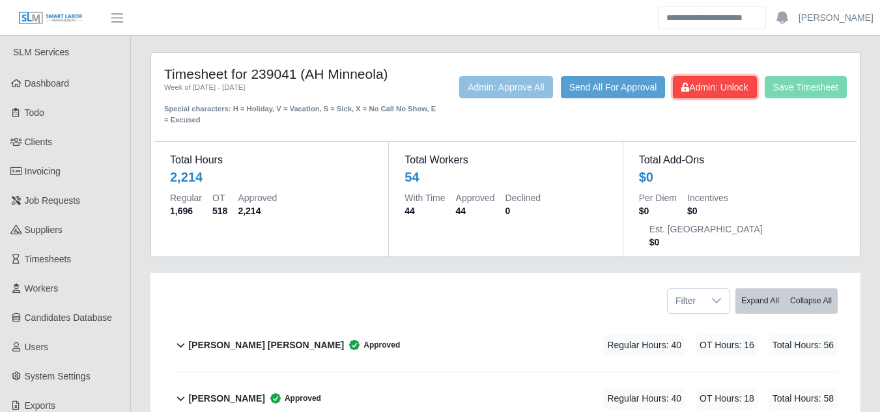
click at [696, 98] on button "Admin: Unlock" at bounding box center [714, 87] width 83 height 22
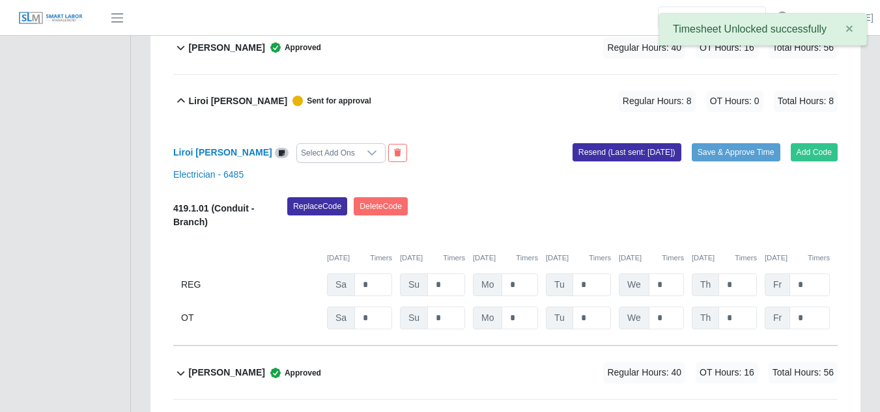
scroll to position [1954, 0]
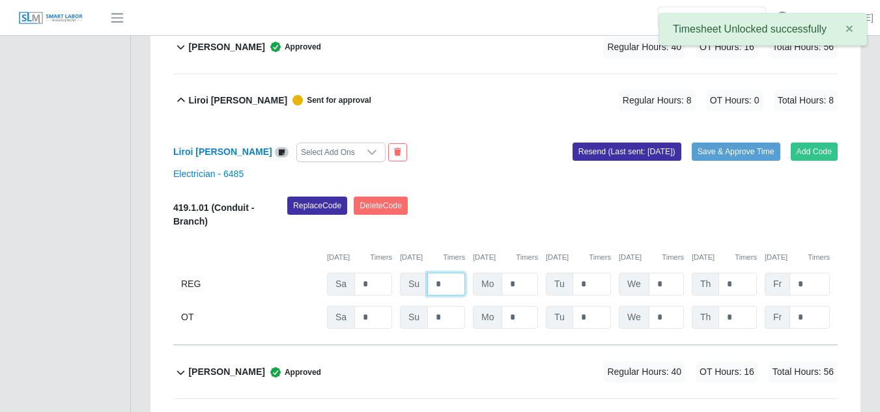
click at [443, 273] on input "*" at bounding box center [446, 284] width 38 height 23
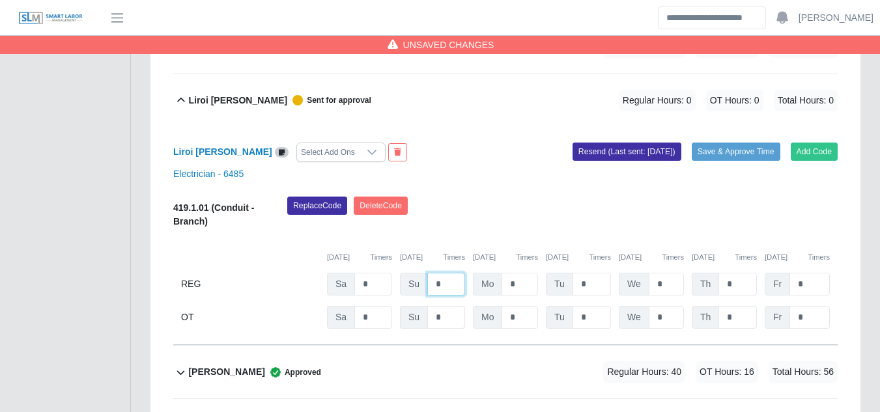
type input "*"
click at [442, 306] on input "*" at bounding box center [446, 317] width 38 height 23
type input "*"
click at [699, 143] on button "Save & Approve Time" at bounding box center [736, 152] width 89 height 18
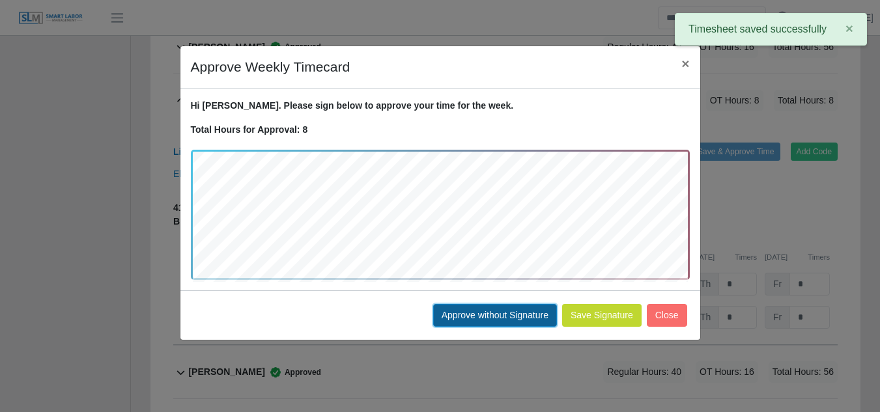
click at [526, 316] on button "Approve without Signature" at bounding box center [495, 315] width 124 height 23
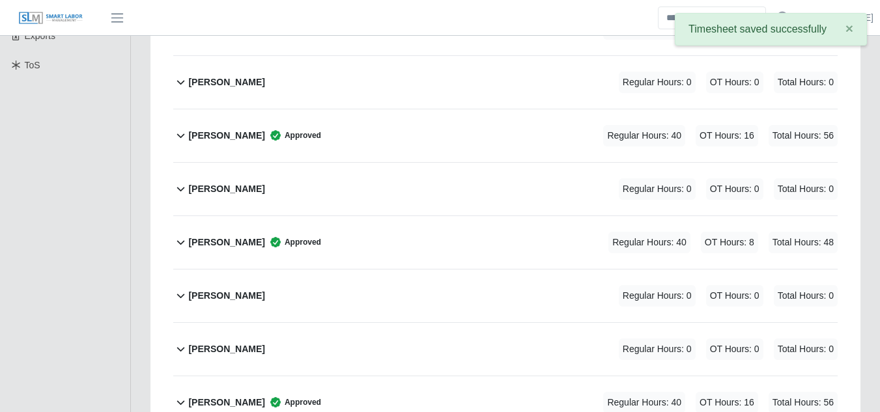
scroll to position [0, 0]
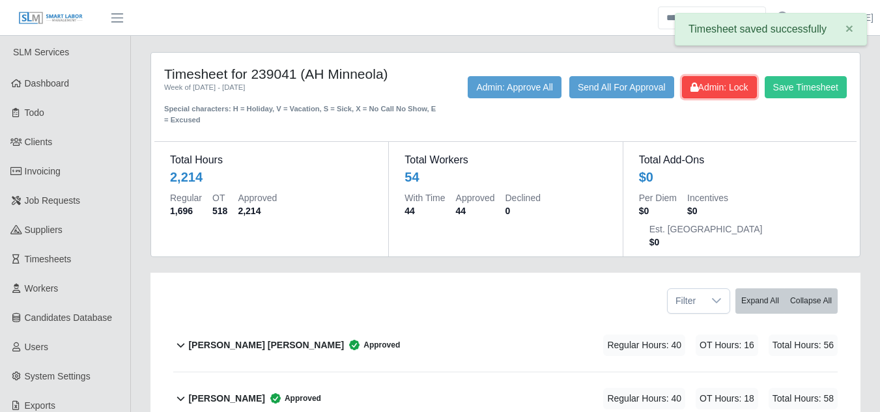
click at [718, 88] on span "Admin: Lock" at bounding box center [719, 87] width 58 height 10
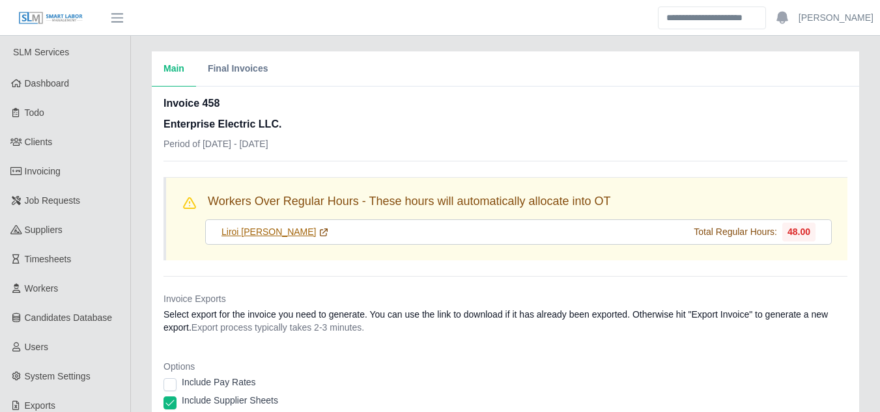
click at [261, 233] on link "Liroi [PERSON_NAME]" at bounding box center [274, 232] width 107 height 14
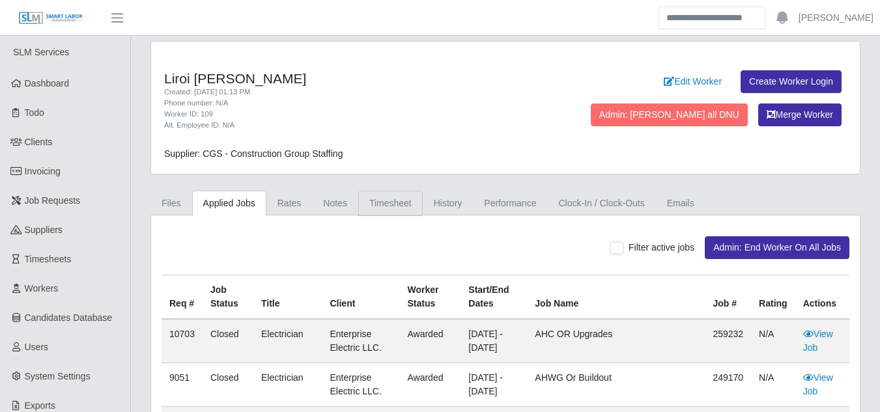
click at [393, 207] on link "Timesheet" at bounding box center [390, 203] width 64 height 25
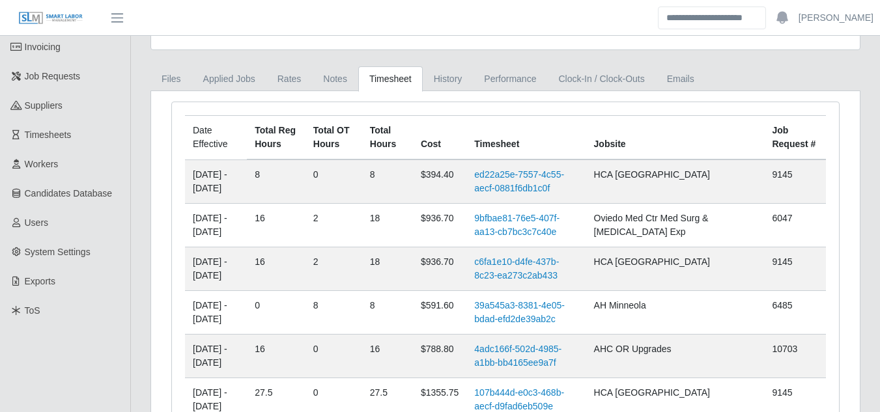
scroll to position [130, 0]
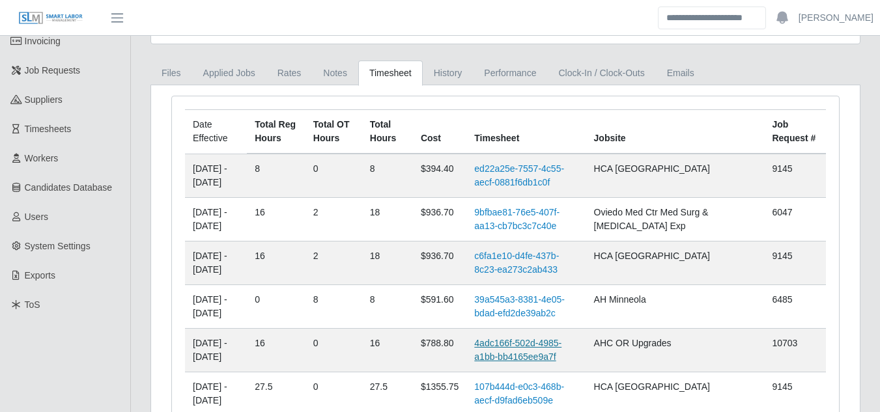
click at [525, 345] on link "4adc166f-502d-4985-a1bb-bb4165ee9a7f" at bounding box center [517, 350] width 87 height 24
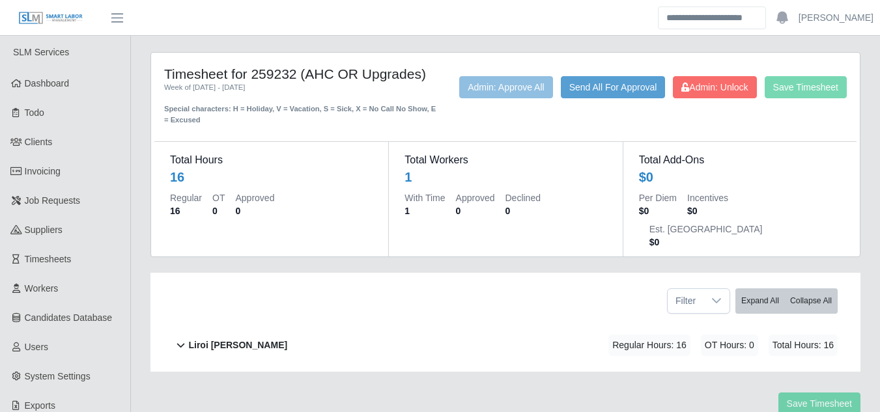
click at [246, 339] on b "Liroi [PERSON_NAME]" at bounding box center [237, 346] width 99 height 14
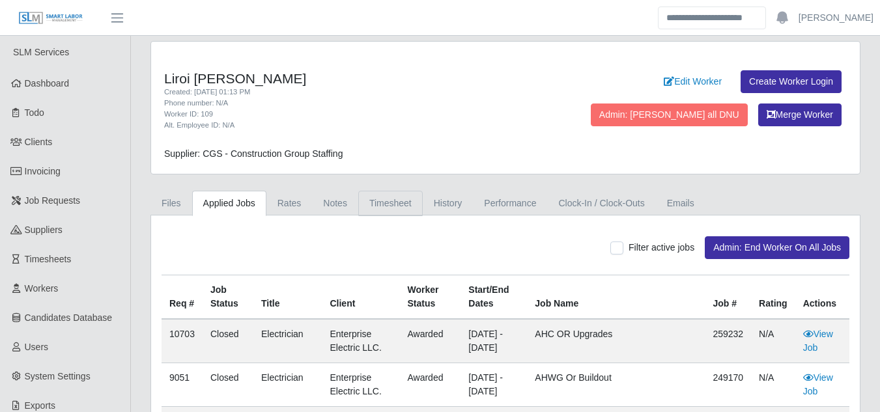
click at [387, 215] on link "Timesheet" at bounding box center [390, 203] width 64 height 25
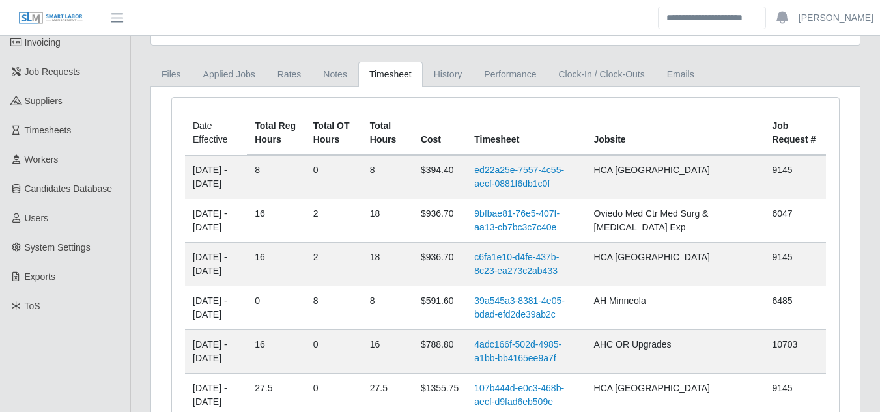
scroll to position [130, 0]
click at [534, 255] on link "c6fa1e10-d4fe-437b-8c23-ea273c2ab433" at bounding box center [516, 263] width 85 height 24
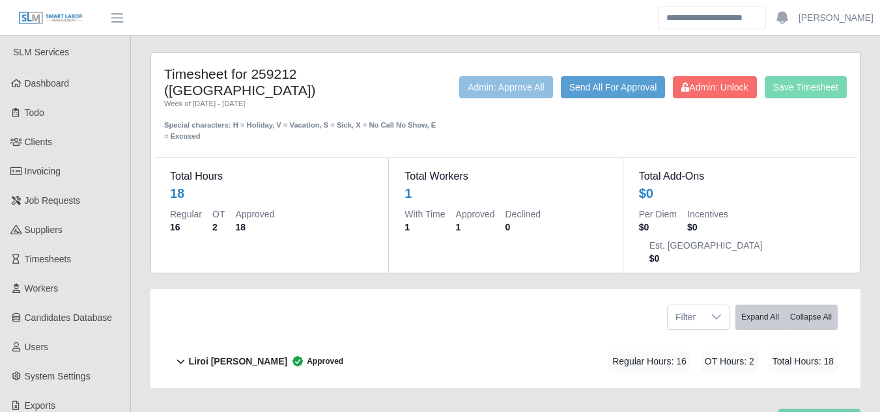
click at [229, 355] on b "Liroi Anguiano" at bounding box center [237, 362] width 99 height 14
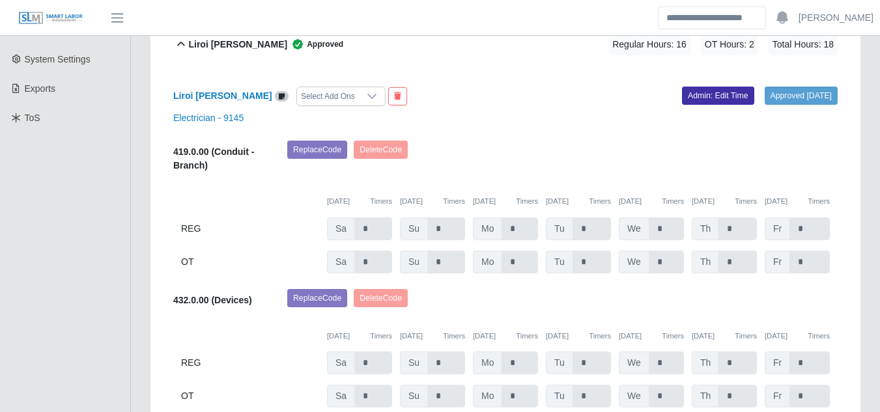
scroll to position [326, 0]
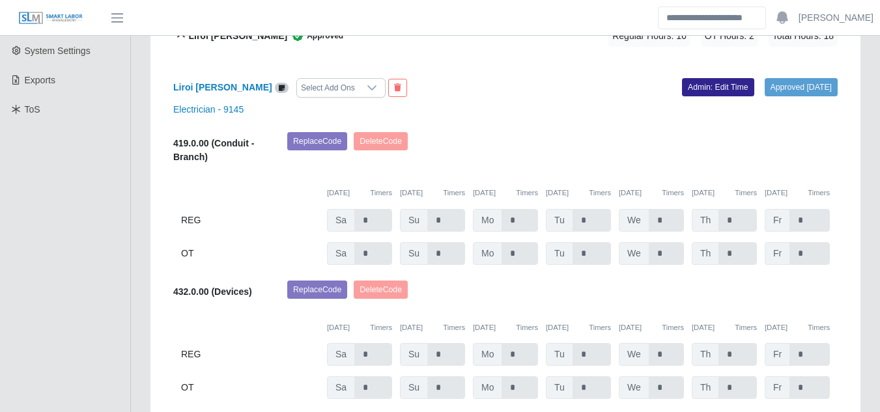
click at [682, 78] on link "Admin: Edit Time" at bounding box center [718, 87] width 72 height 18
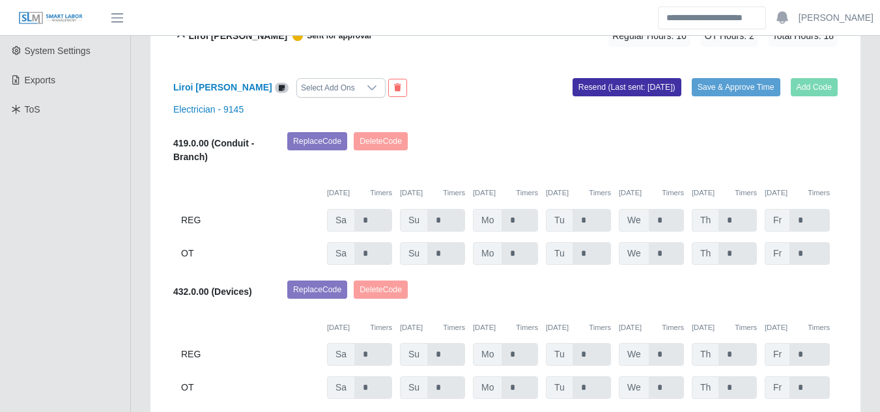
scroll to position [0, 0]
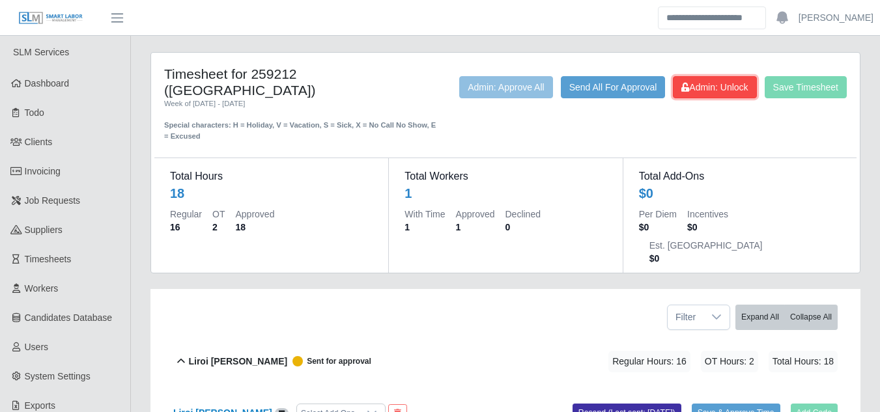
click at [719, 85] on span "Admin: Unlock" at bounding box center [714, 87] width 66 height 10
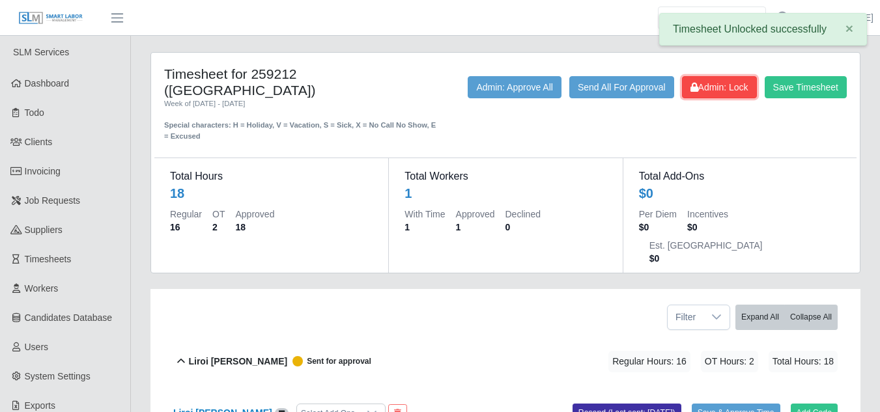
scroll to position [395, 0]
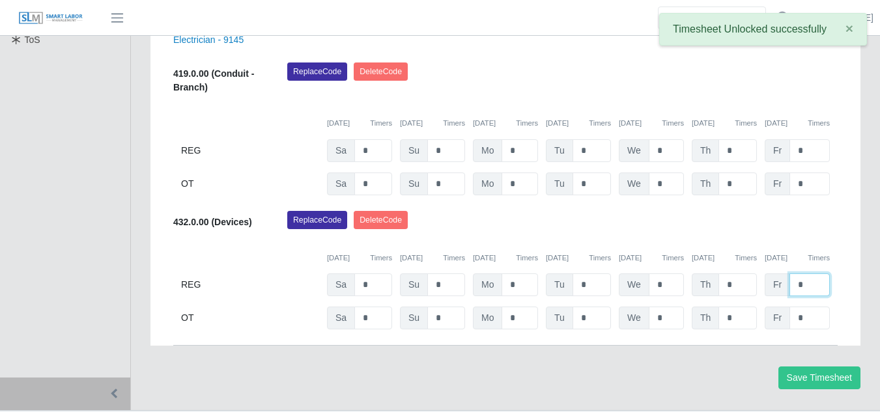
click at [805, 274] on input "*" at bounding box center [809, 285] width 40 height 23
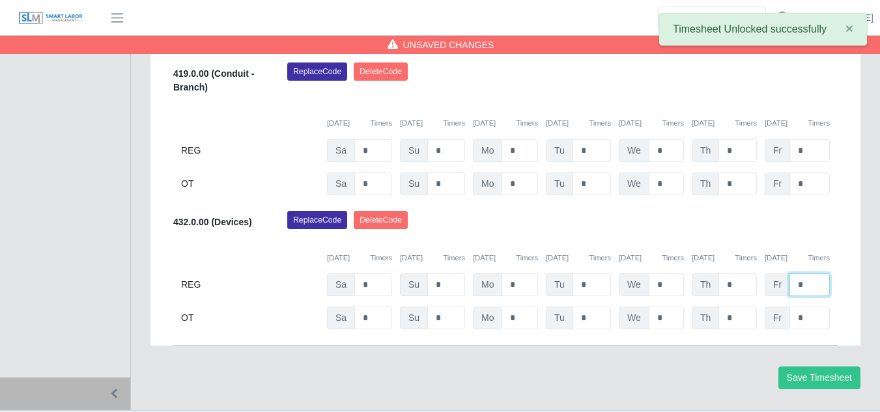
type input "*"
click at [806, 307] on input "*" at bounding box center [809, 318] width 40 height 23
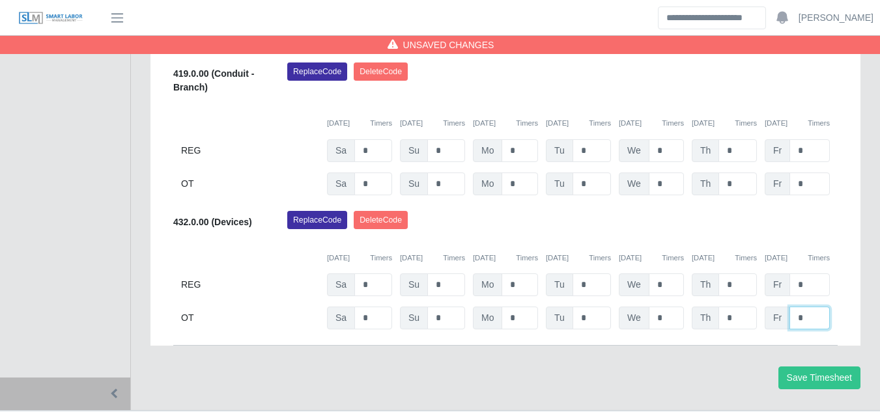
type input "*"
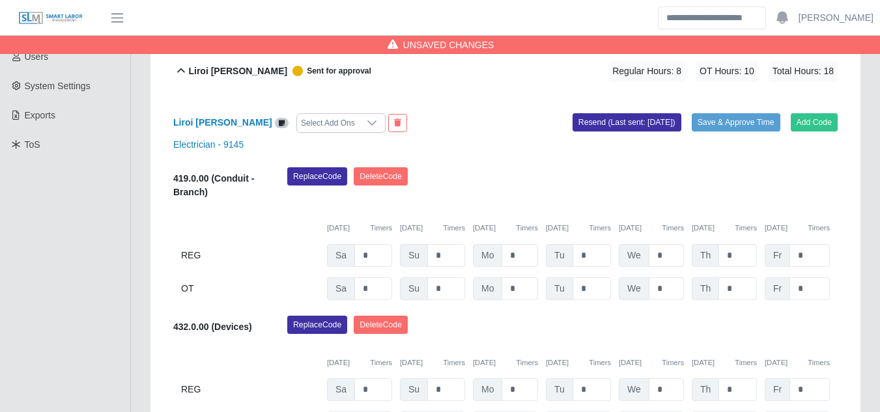
scroll to position [265, 0]
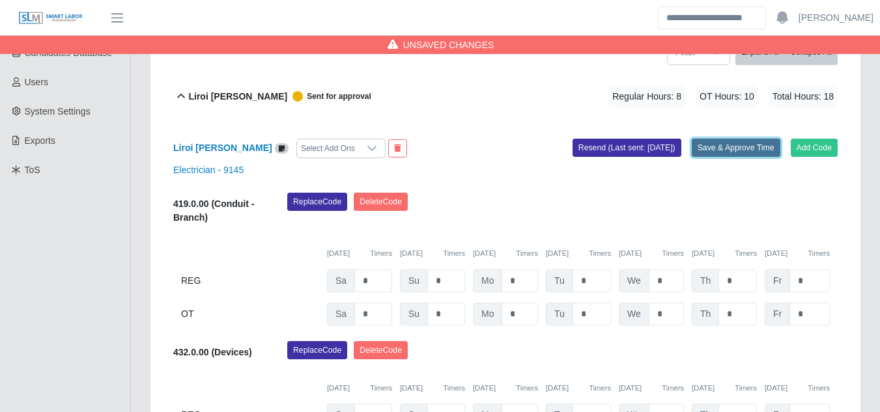
click at [727, 139] on button "Save & Approve Time" at bounding box center [736, 148] width 89 height 18
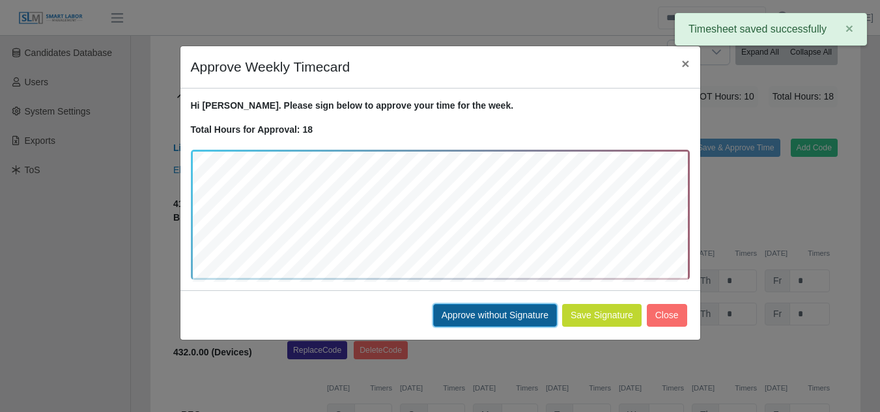
click at [510, 311] on button "Approve without Signature" at bounding box center [495, 315] width 124 height 23
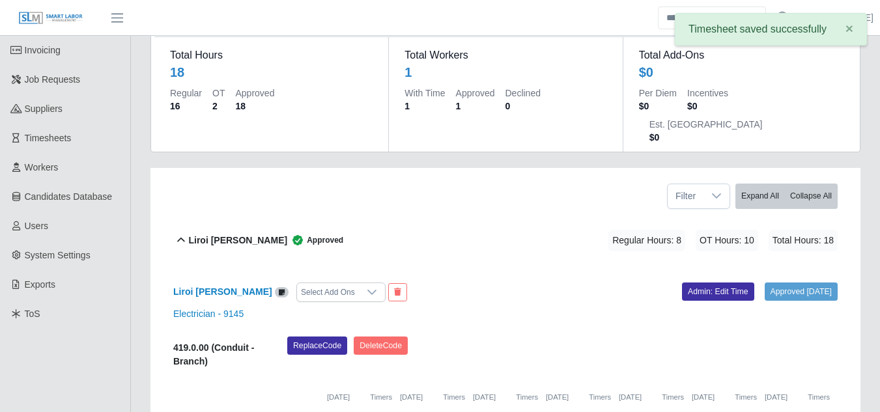
scroll to position [0, 0]
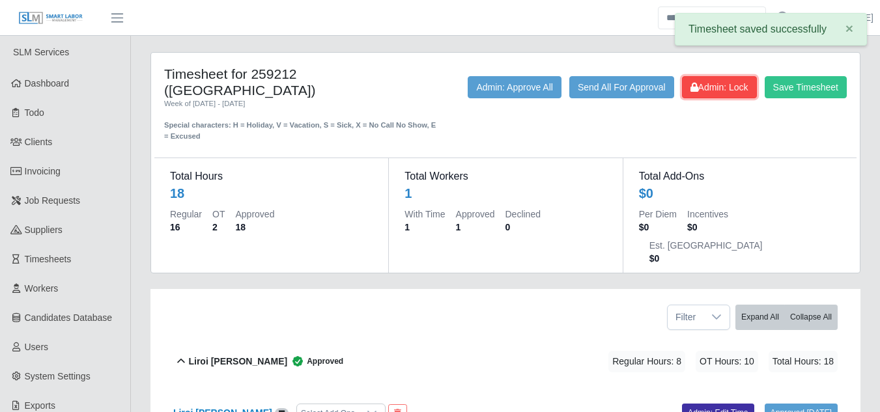
click at [712, 87] on span "Admin: Lock" at bounding box center [719, 87] width 58 height 10
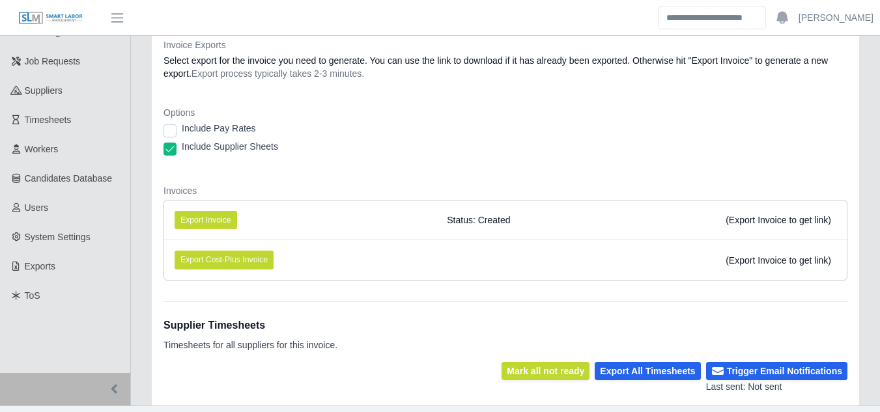
scroll to position [165, 0]
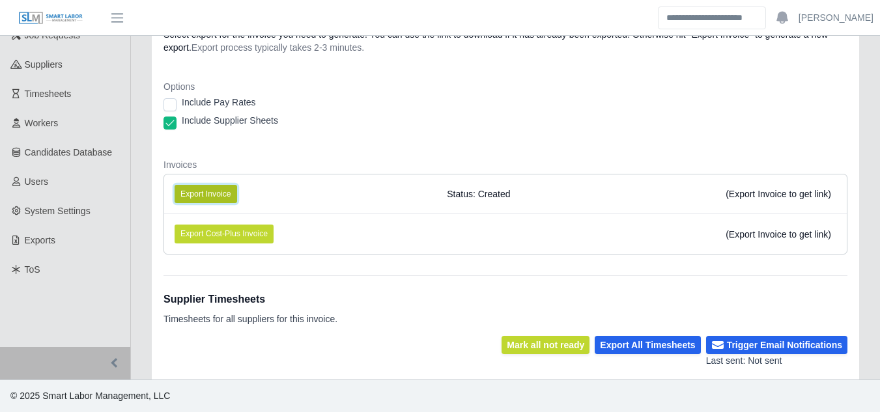
click at [203, 187] on button "Export Invoice" at bounding box center [206, 194] width 63 height 18
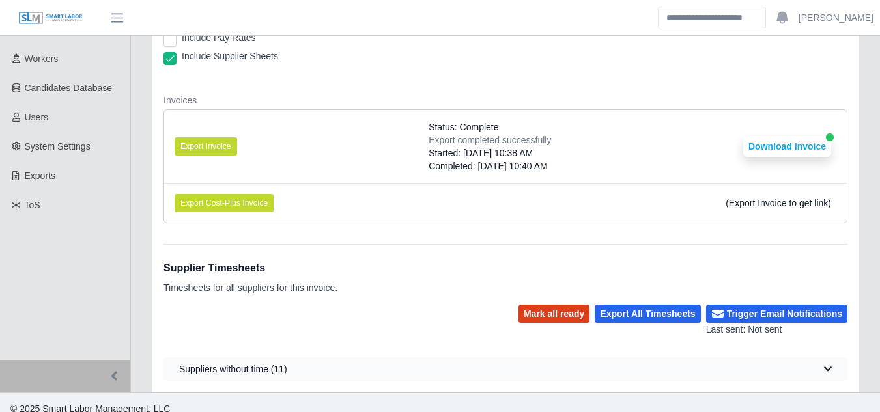
scroll to position [243, 0]
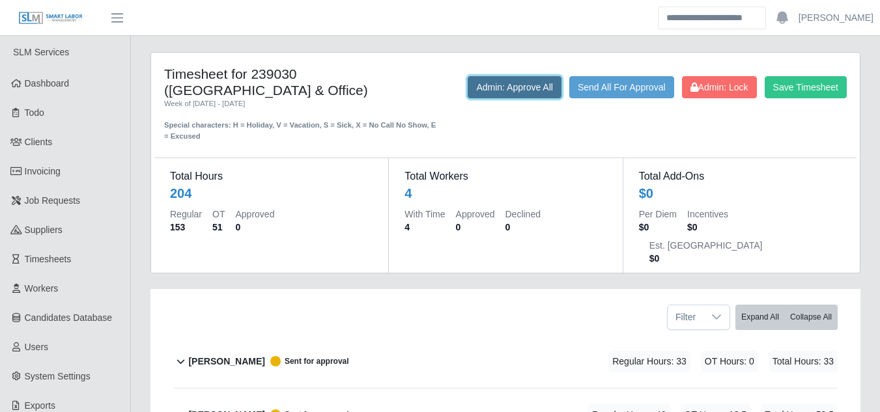
click at [528, 85] on button "Admin: Approve All" at bounding box center [515, 87] width 94 height 22
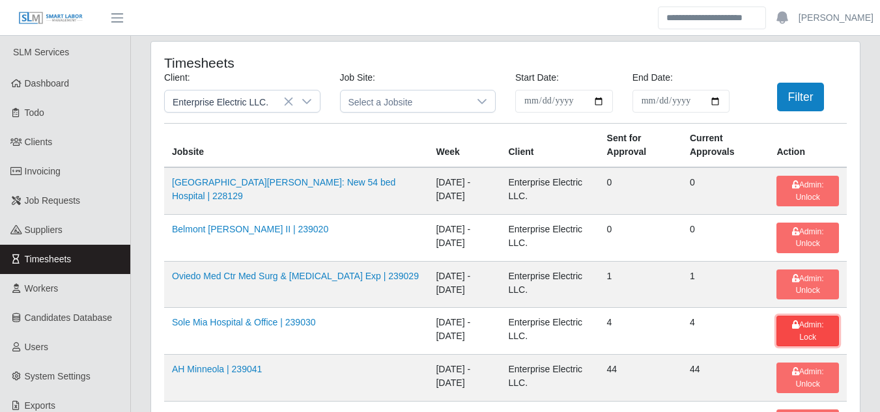
click at [792, 323] on span "Admin: Lock" at bounding box center [808, 330] width 32 height 21
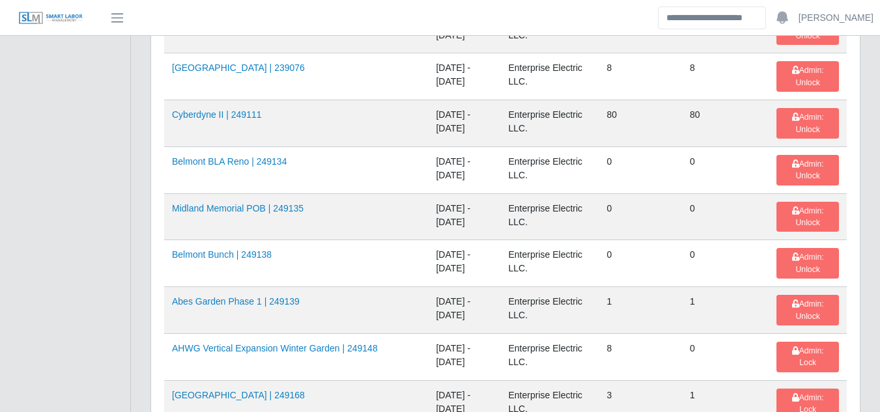
scroll to position [651, 0]
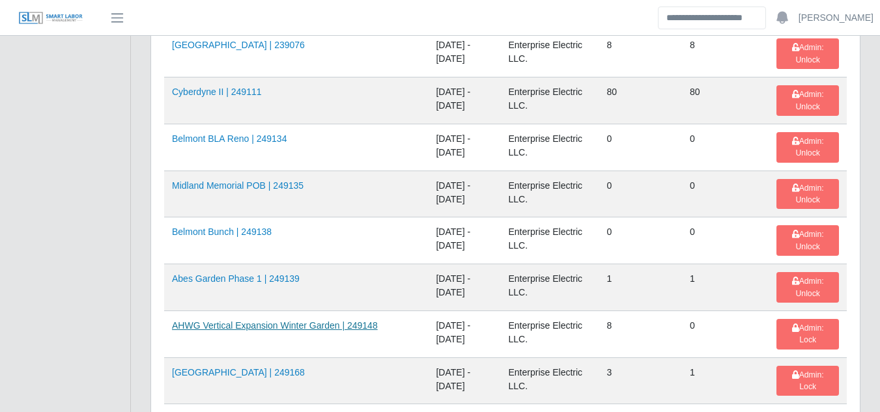
click at [333, 328] on link "AHWG Vertical Expansion Winter Garden | 249148" at bounding box center [275, 325] width 206 height 10
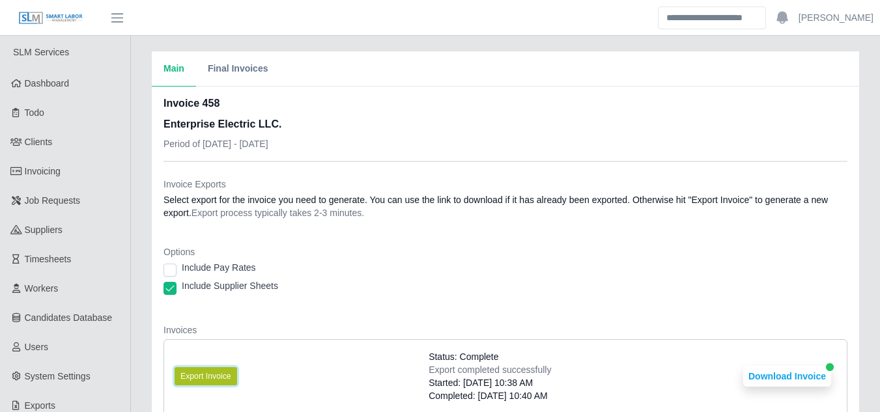
click at [201, 380] on button "Export Invoice" at bounding box center [206, 376] width 63 height 18
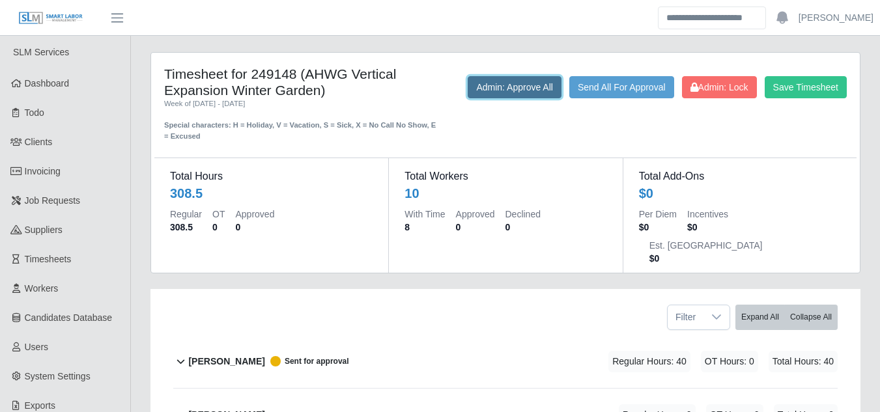
click at [520, 83] on button "Admin: Approve All" at bounding box center [515, 87] width 94 height 22
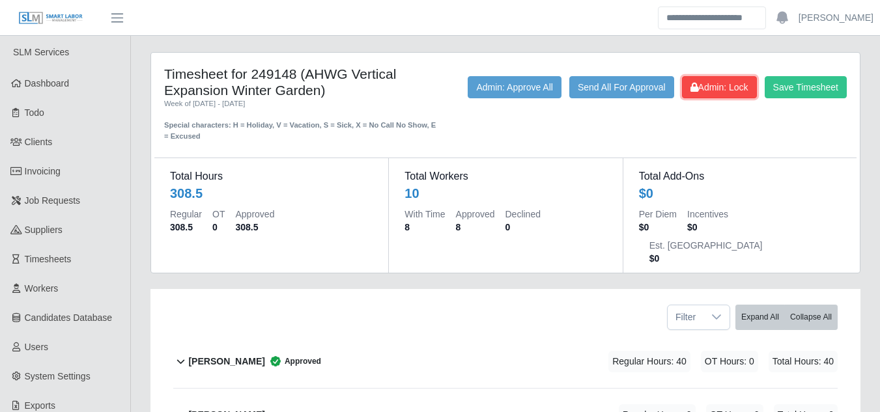
click at [703, 91] on span "Admin: Lock" at bounding box center [719, 87] width 58 height 10
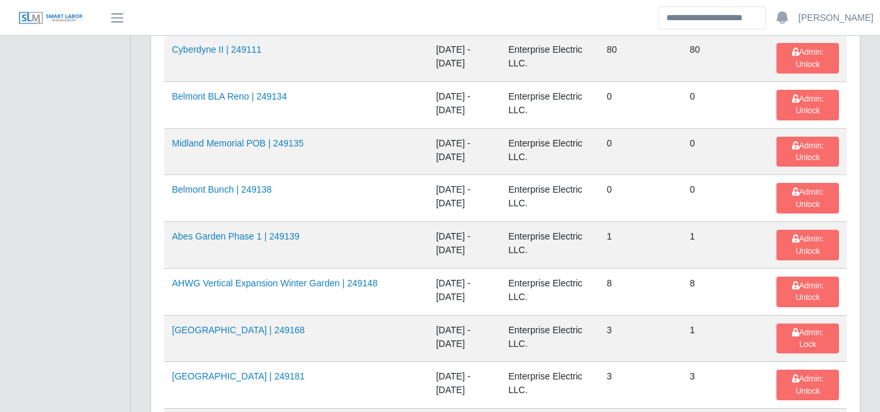
scroll to position [716, 0]
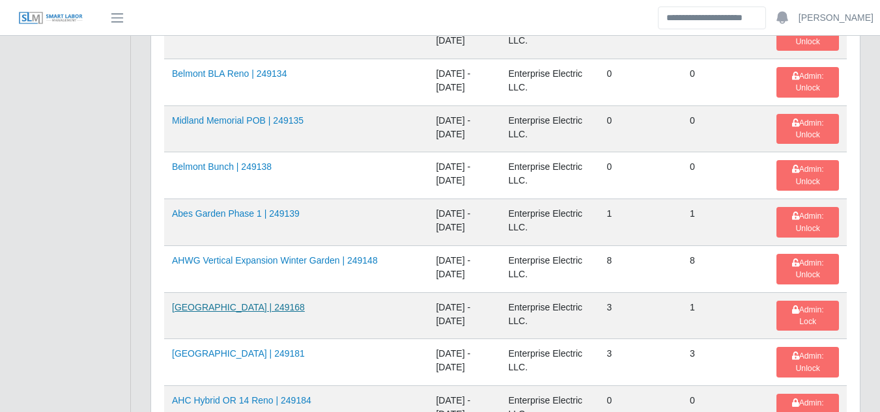
click at [236, 311] on link "[GEOGRAPHIC_DATA] | 249168" at bounding box center [238, 307] width 133 height 10
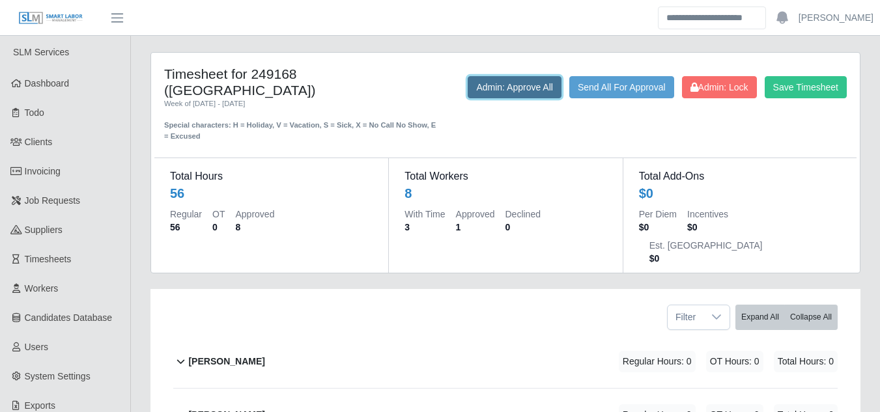
click at [483, 92] on button "Admin: Approve All" at bounding box center [515, 87] width 94 height 22
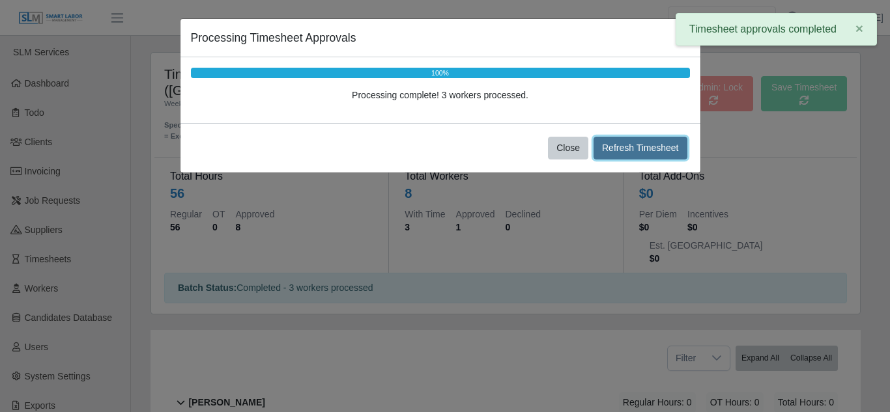
click at [656, 156] on button "Refresh Timesheet" at bounding box center [640, 148] width 94 height 23
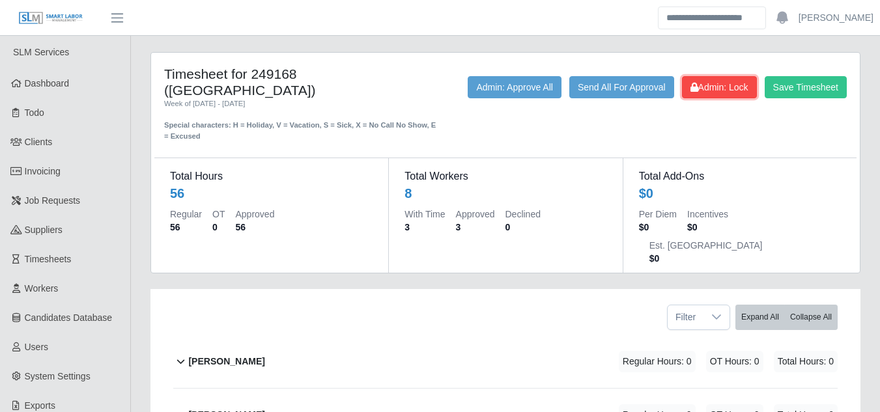
click at [701, 82] on span "Admin: Lock" at bounding box center [719, 87] width 58 height 10
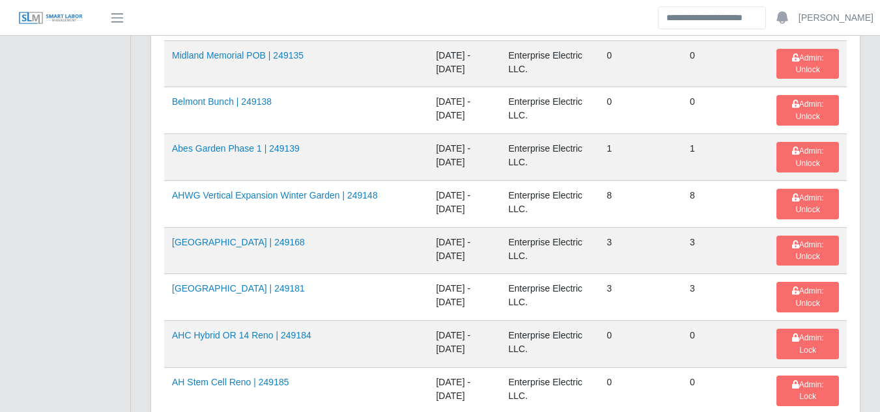
scroll to position [847, 0]
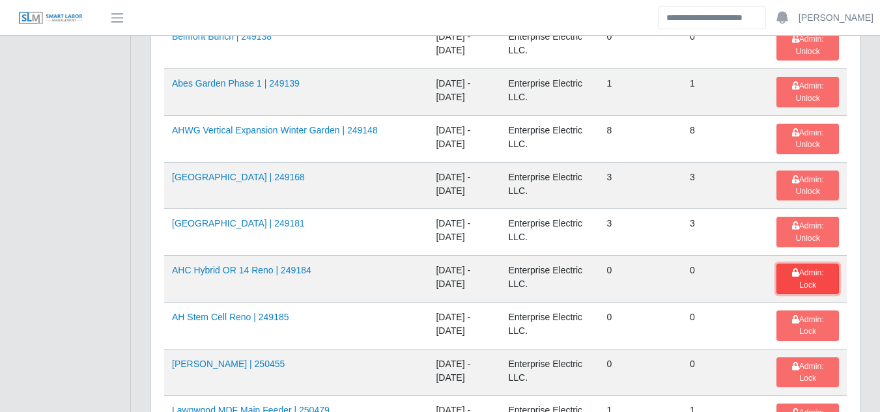
click at [808, 274] on span "Admin: Lock" at bounding box center [808, 278] width 32 height 21
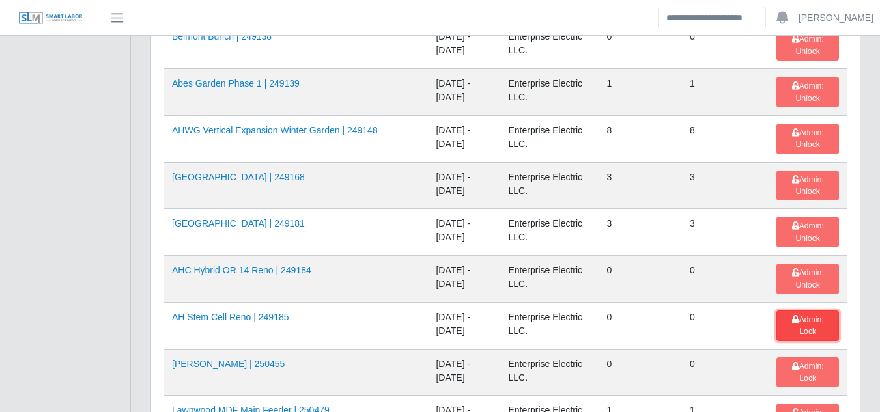
click at [802, 320] on span "Admin: Lock" at bounding box center [808, 325] width 32 height 21
click at [806, 365] on span "Admin: Lock" at bounding box center [808, 372] width 32 height 21
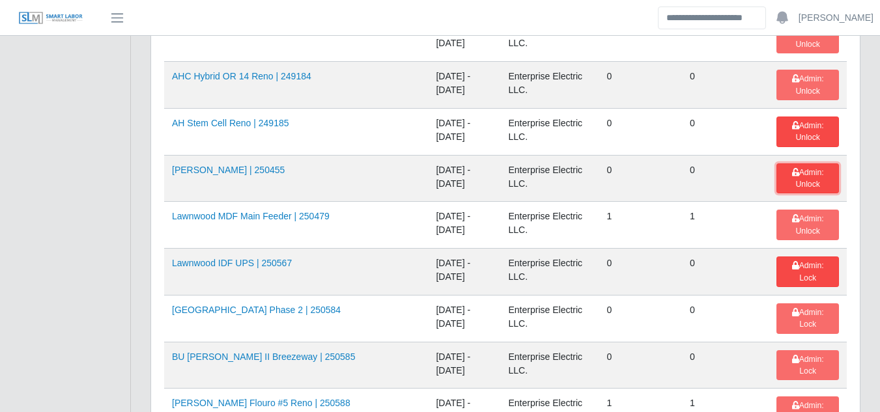
scroll to position [1042, 0]
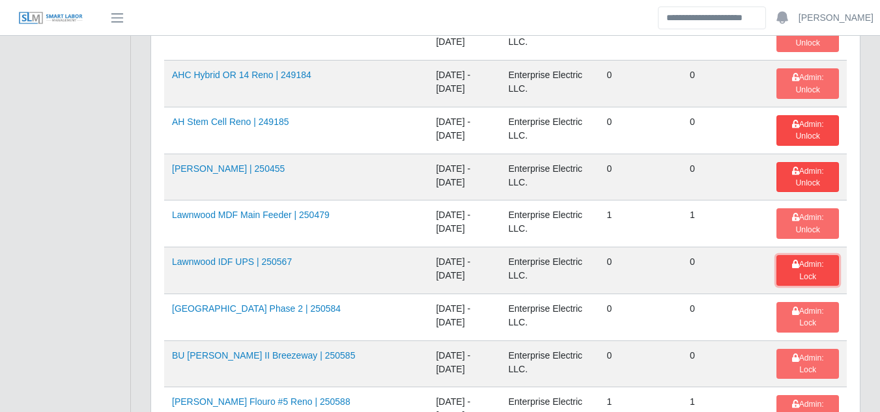
click at [800, 265] on span "Admin: Lock" at bounding box center [808, 270] width 32 height 21
click at [792, 312] on span "Admin: Lock" at bounding box center [808, 317] width 32 height 21
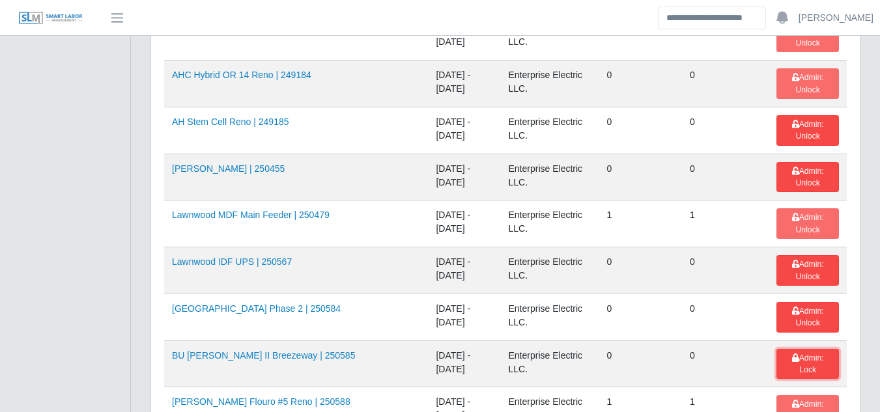
click at [793, 357] on span "Admin: Lock" at bounding box center [808, 364] width 32 height 21
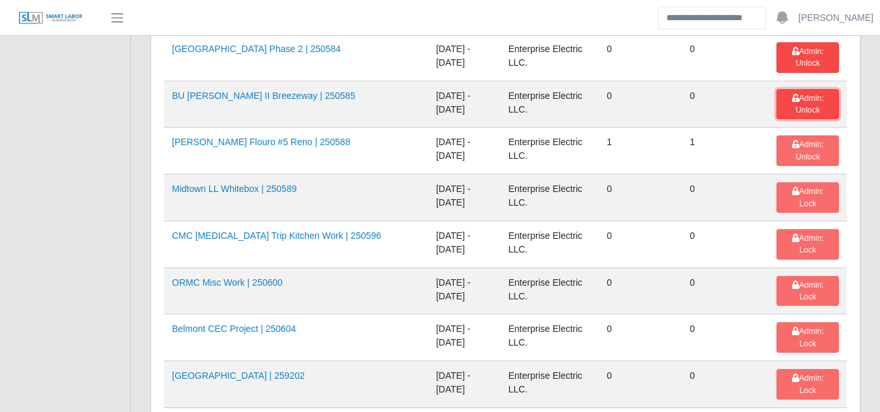
scroll to position [1303, 0]
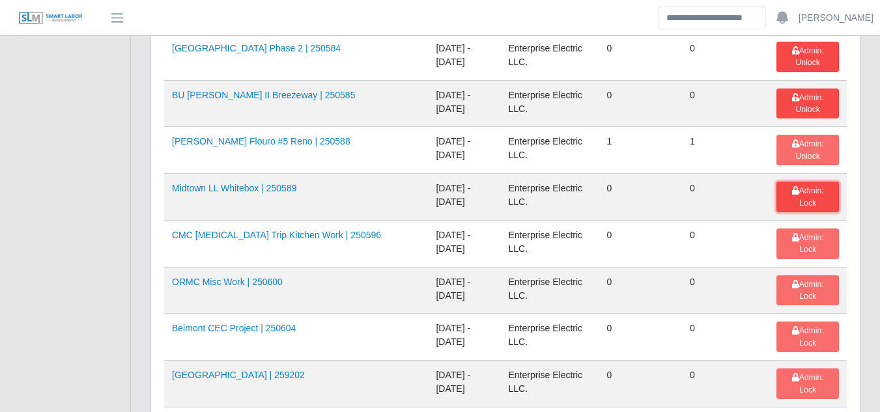
click at [789, 197] on button "Admin: Lock" at bounding box center [807, 197] width 63 height 31
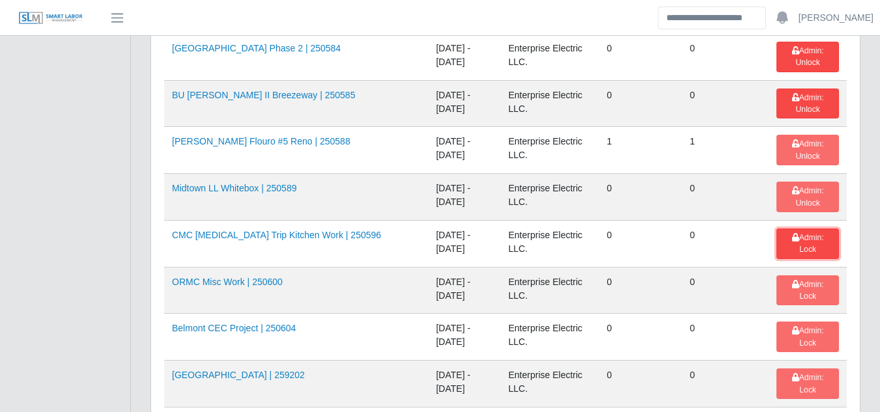
click at [793, 238] on span "Admin: Lock" at bounding box center [808, 243] width 32 height 21
click at [795, 280] on span "Admin: Lock" at bounding box center [808, 290] width 32 height 21
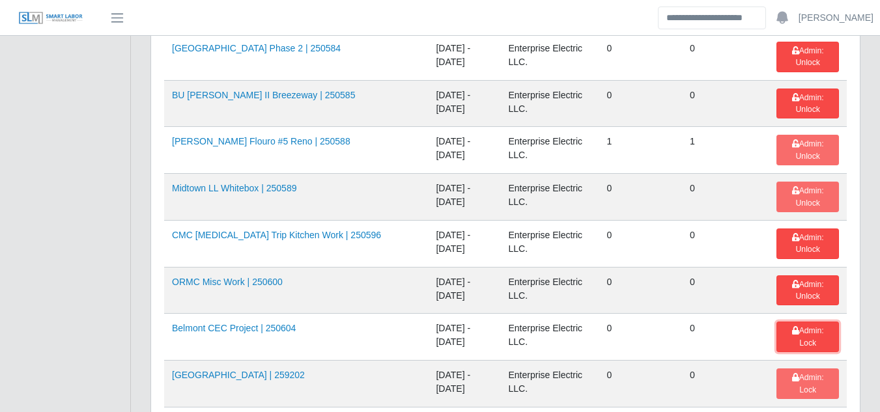
click at [813, 329] on span "Admin: Lock" at bounding box center [808, 336] width 32 height 21
click at [800, 379] on span "Admin: Lock" at bounding box center [808, 383] width 32 height 21
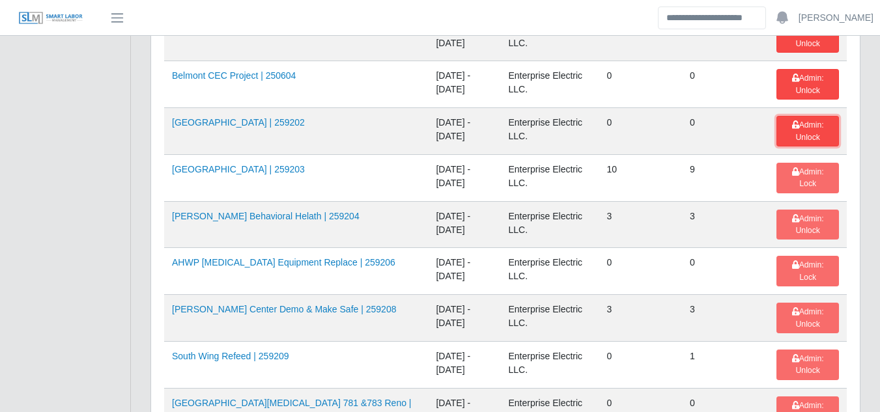
scroll to position [1563, 0]
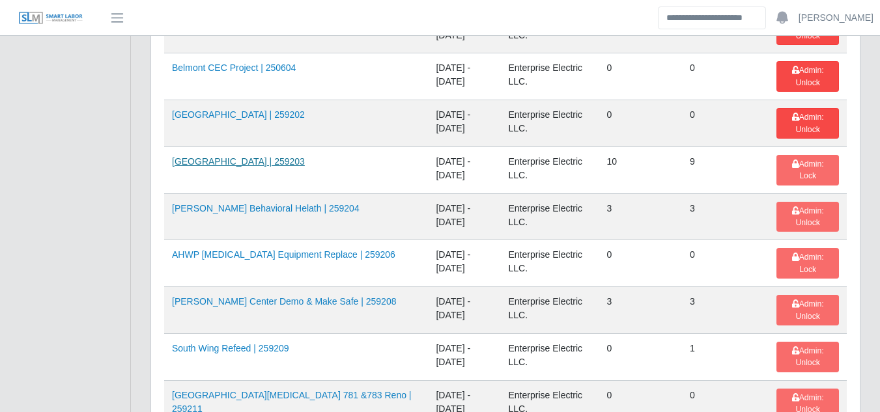
click at [247, 162] on link "MCH High Street Tower | 259203" at bounding box center [238, 161] width 133 height 10
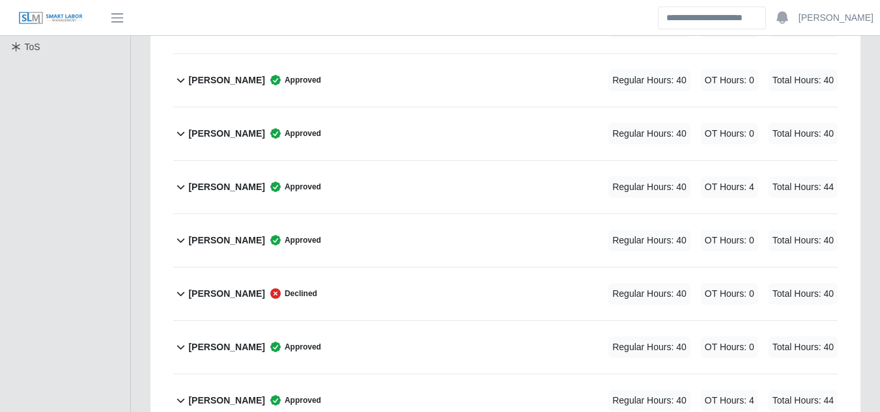
scroll to position [391, 0]
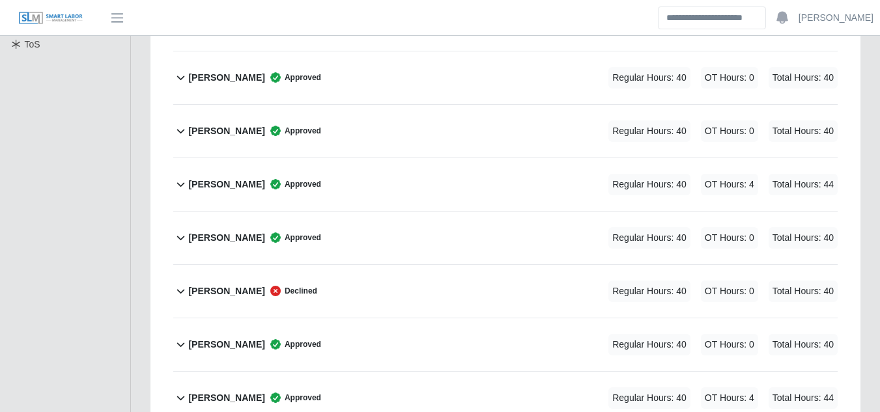
click at [246, 285] on b "[PERSON_NAME]" at bounding box center [226, 292] width 76 height 14
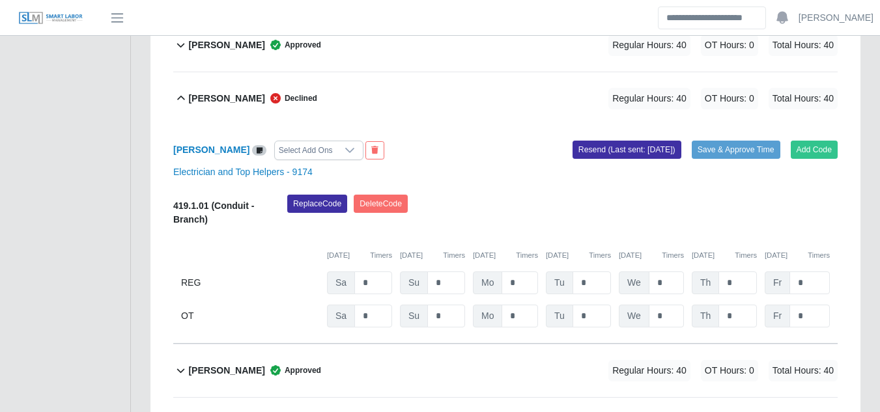
scroll to position [586, 0]
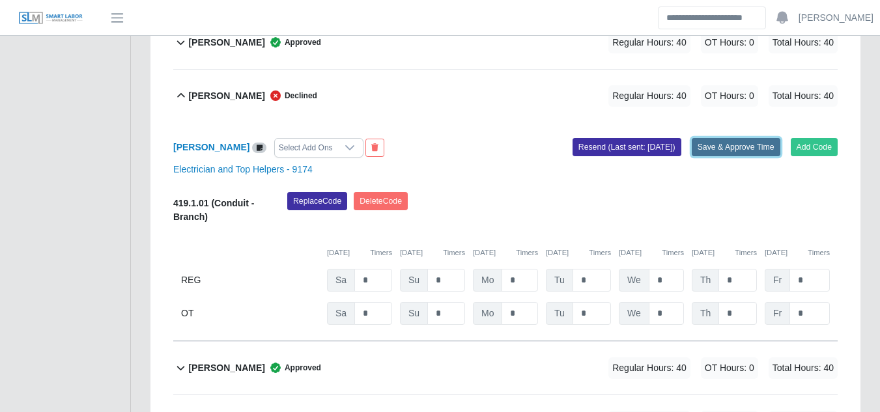
click at [715, 138] on button "Save & Approve Time" at bounding box center [736, 147] width 89 height 18
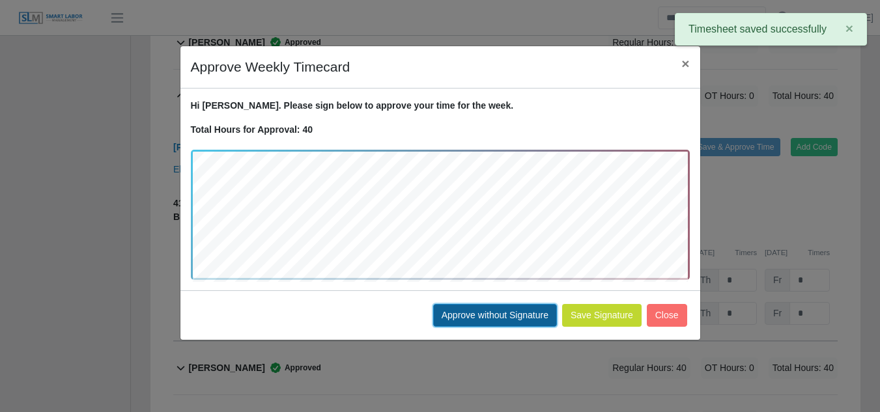
click at [484, 314] on button "Approve without Signature" at bounding box center [495, 315] width 124 height 23
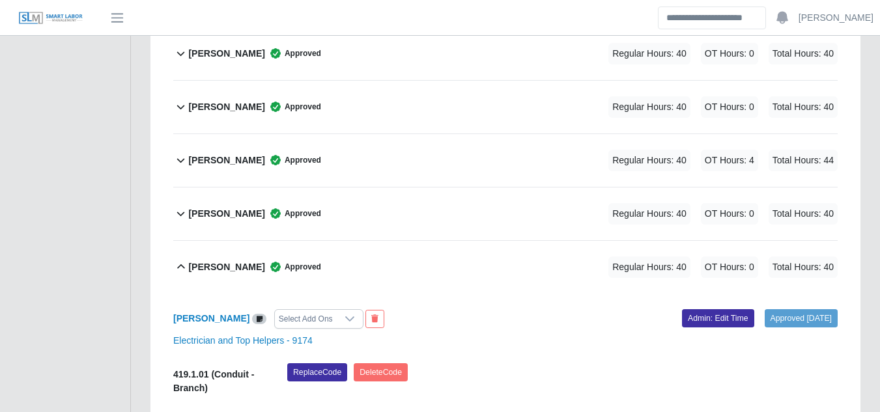
scroll to position [0, 0]
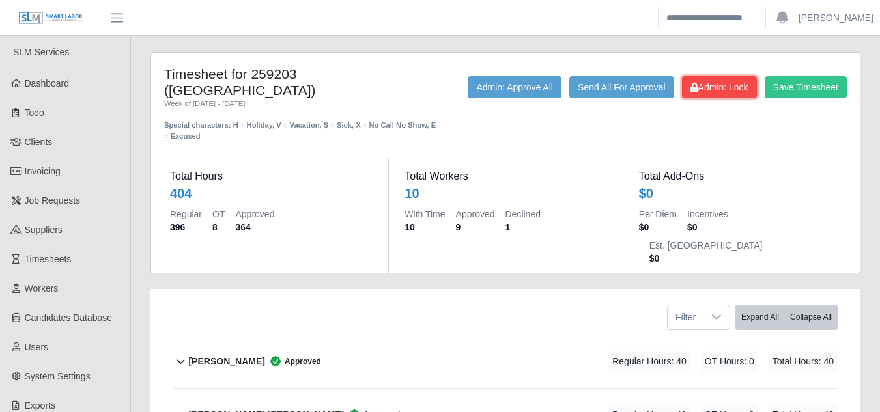
click at [699, 82] on span "Admin: Lock" at bounding box center [719, 87] width 58 height 10
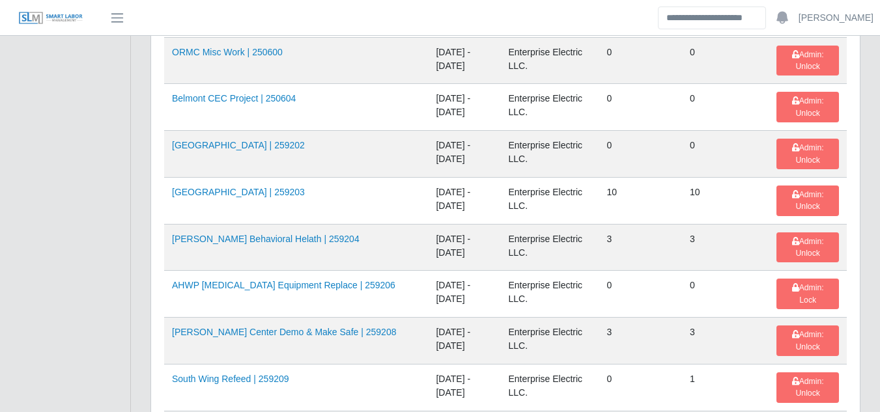
scroll to position [1563, 0]
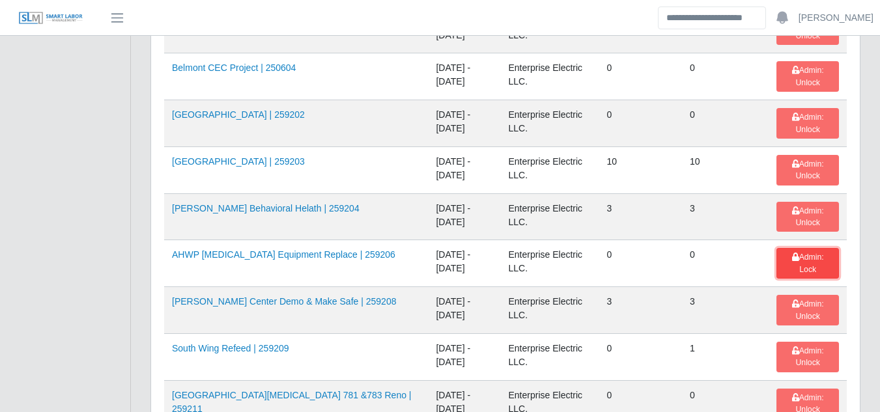
click at [802, 257] on span "Admin: Lock" at bounding box center [808, 263] width 32 height 21
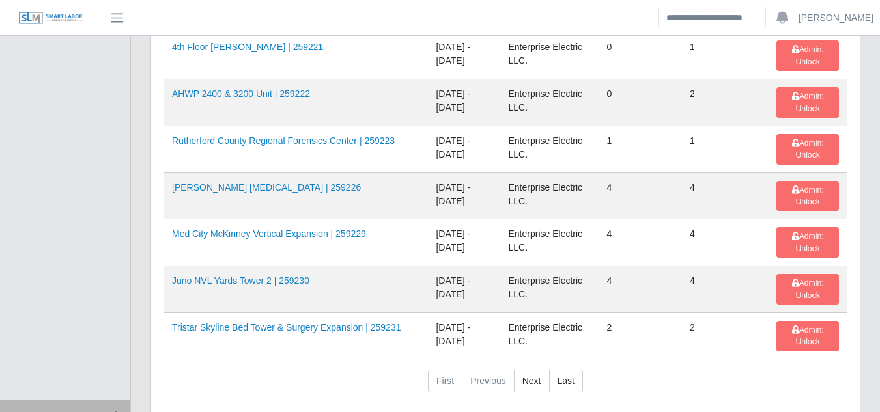
scroll to position [2149, 0]
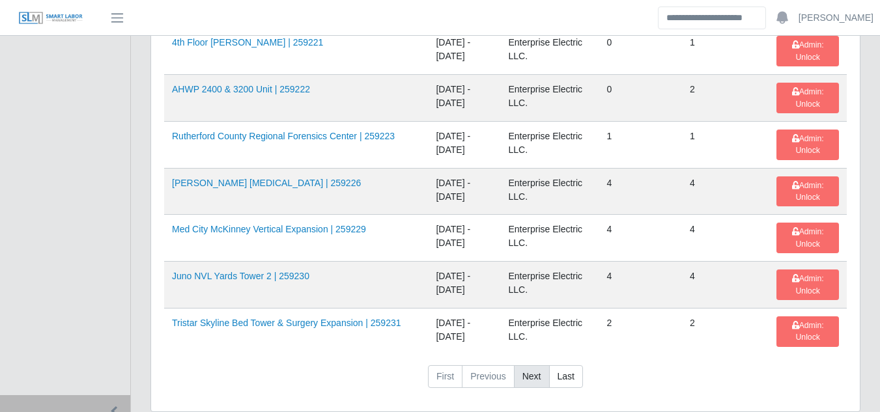
click at [532, 374] on link "Next" at bounding box center [532, 376] width 36 height 23
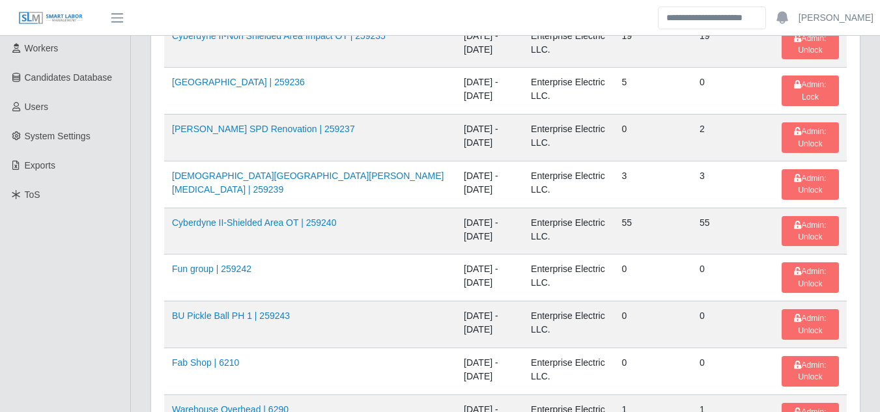
scroll to position [175, 0]
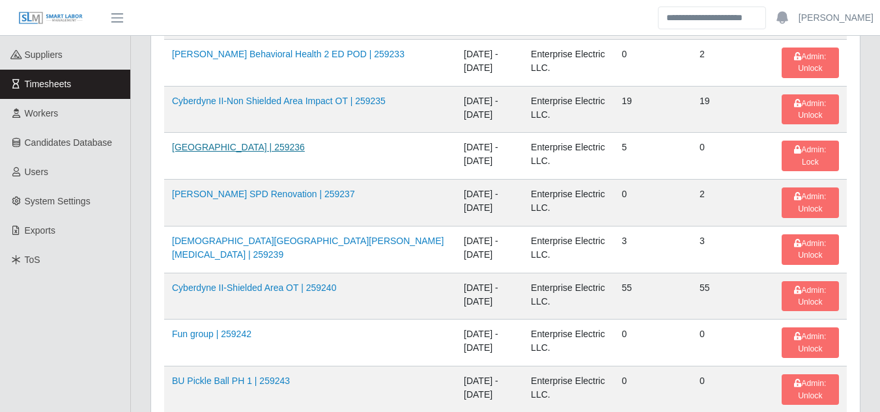
click at [242, 147] on link "[GEOGRAPHIC_DATA] | 259236" at bounding box center [238, 147] width 133 height 10
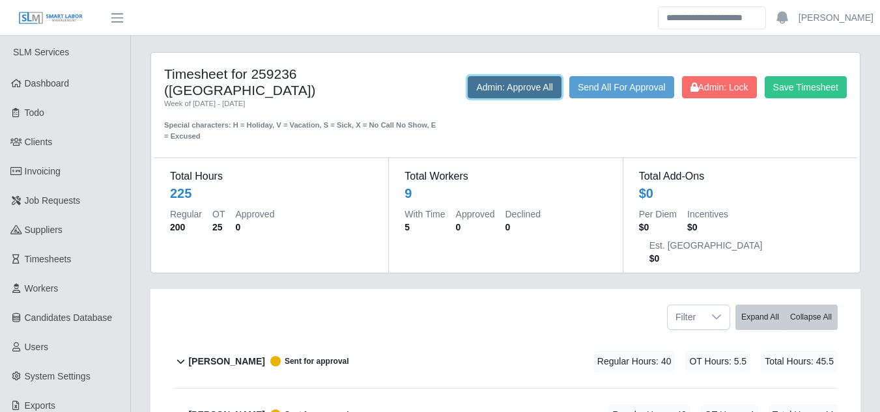
click at [491, 96] on button "Admin: Approve All" at bounding box center [515, 87] width 94 height 22
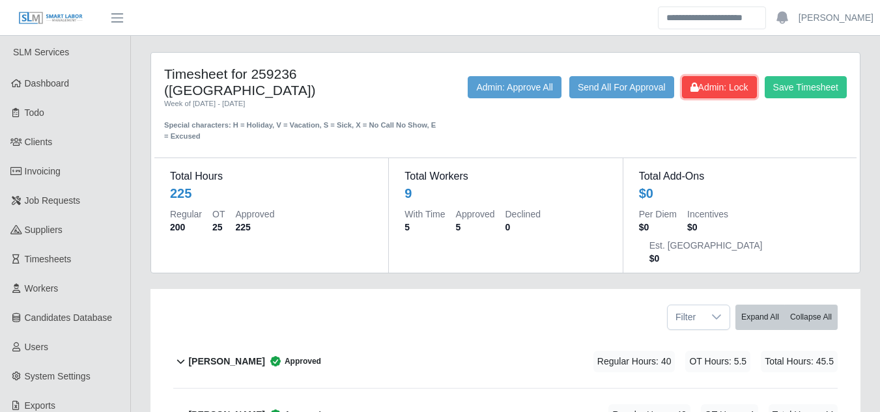
click at [712, 91] on span "Admin: Lock" at bounding box center [719, 87] width 58 height 10
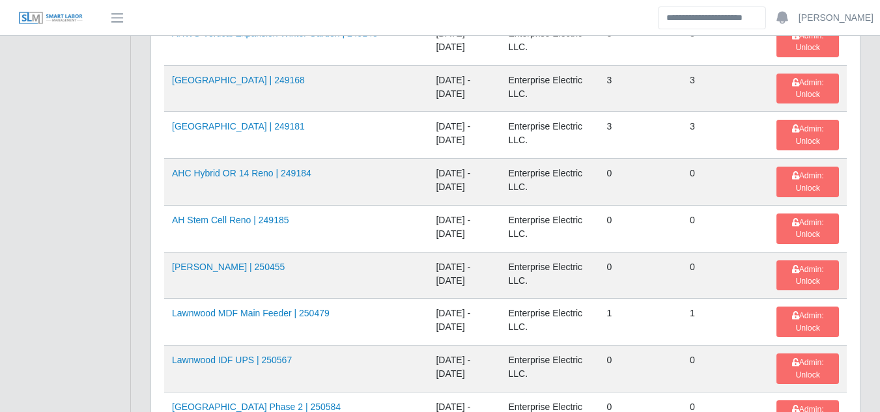
scroll to position [2197, 0]
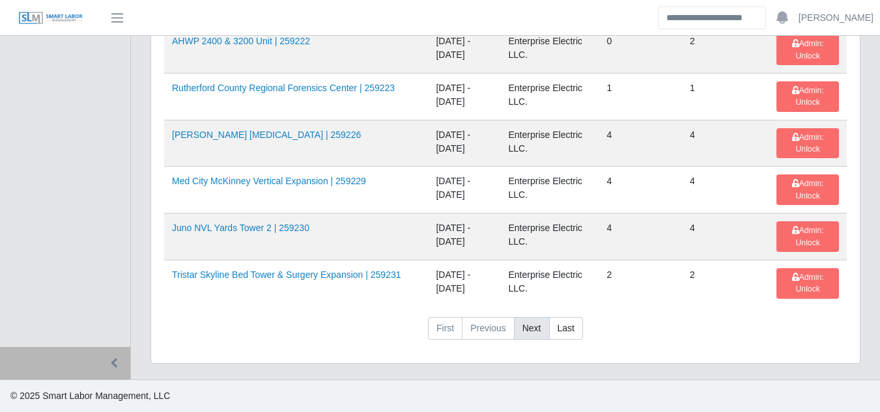
click at [534, 326] on link "Next" at bounding box center [532, 328] width 36 height 23
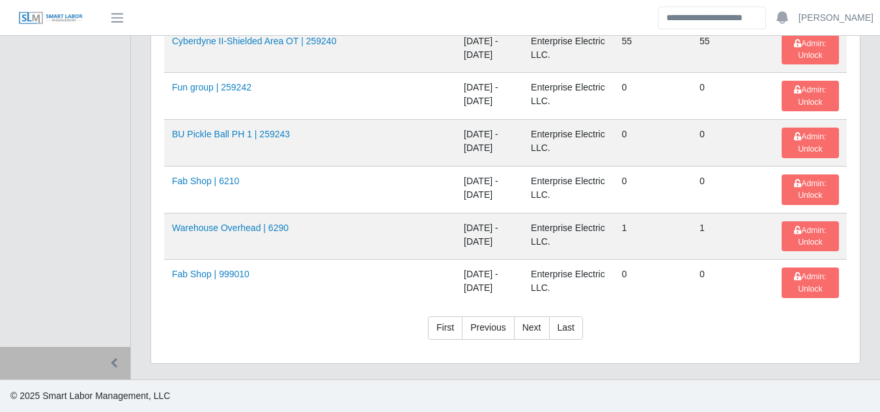
scroll to position [0, 0]
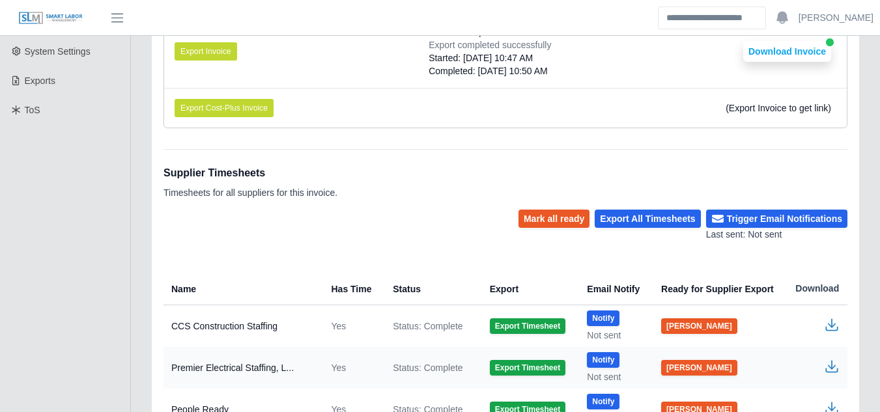
scroll to position [326, 0]
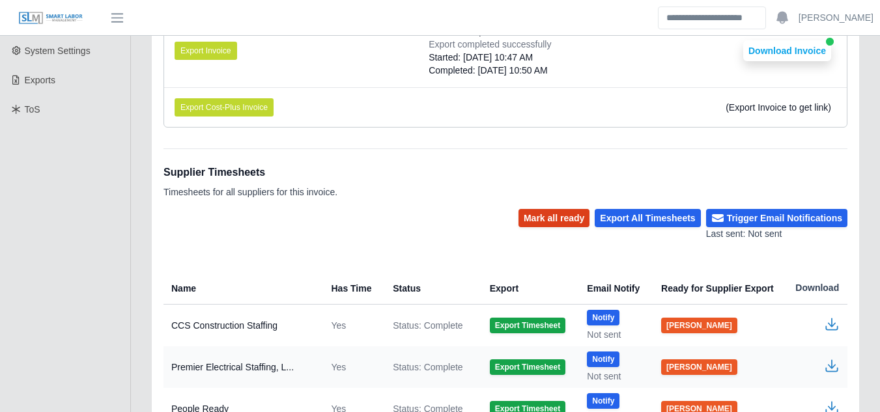
click at [565, 219] on button "Mark all ready" at bounding box center [553, 218] width 71 height 18
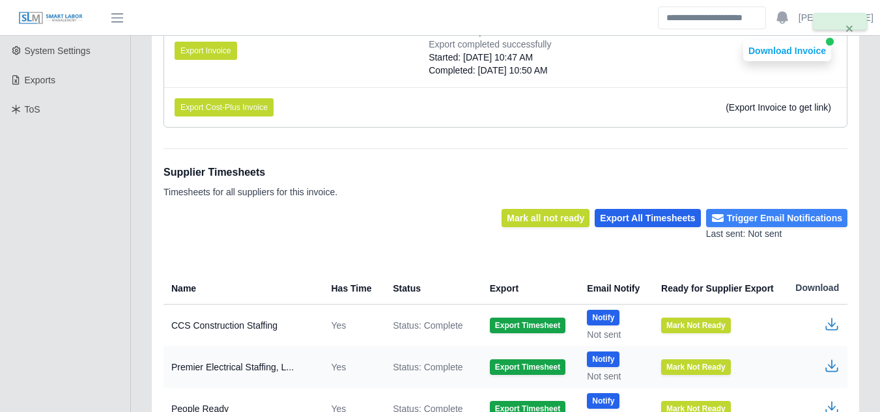
click at [776, 218] on button "Trigger Email Notifications" at bounding box center [776, 218] width 141 height 18
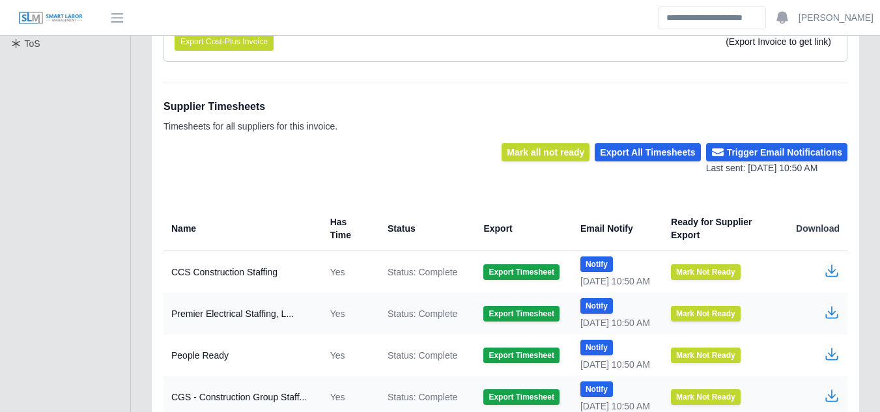
scroll to position [0, 0]
